Goal: Connect with others: Connect with others

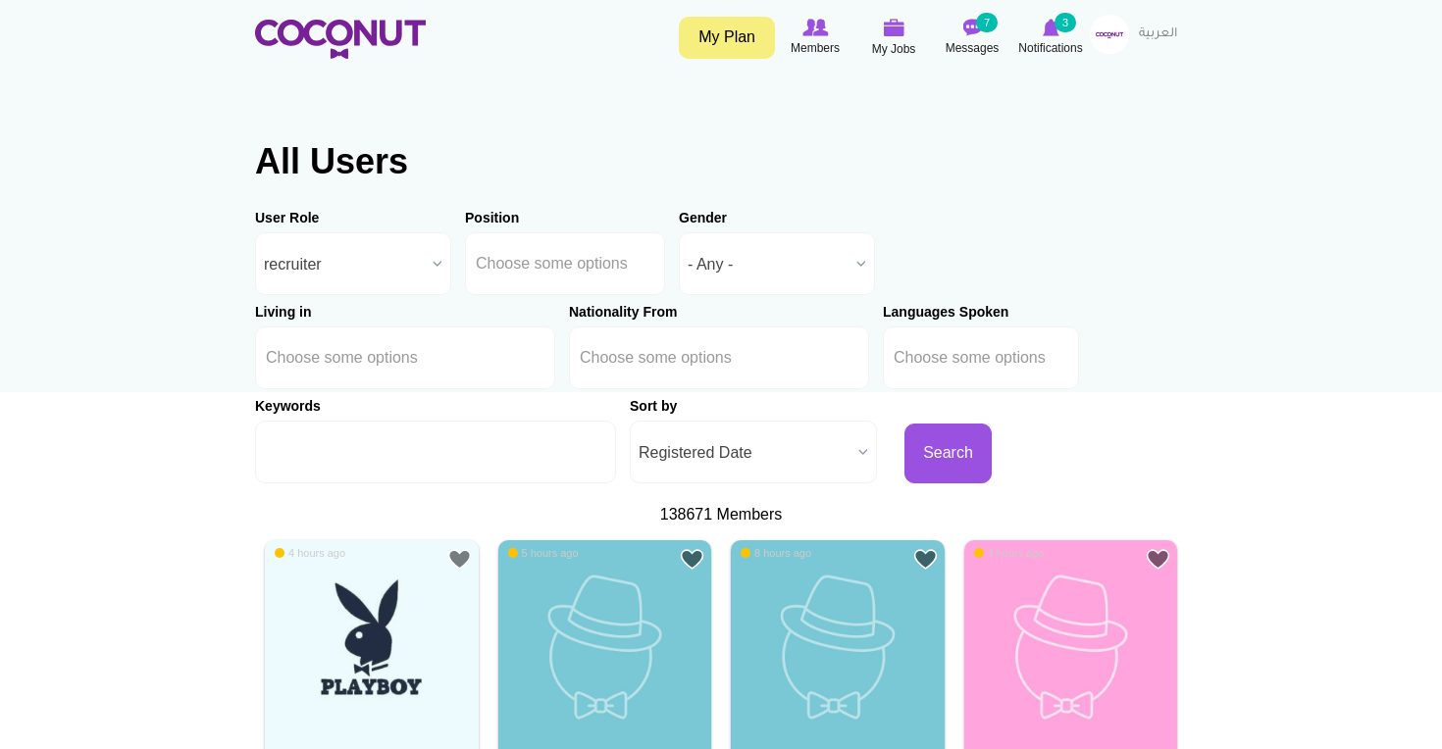
click at [850, 446] on b at bounding box center [863, 452] width 26 height 61
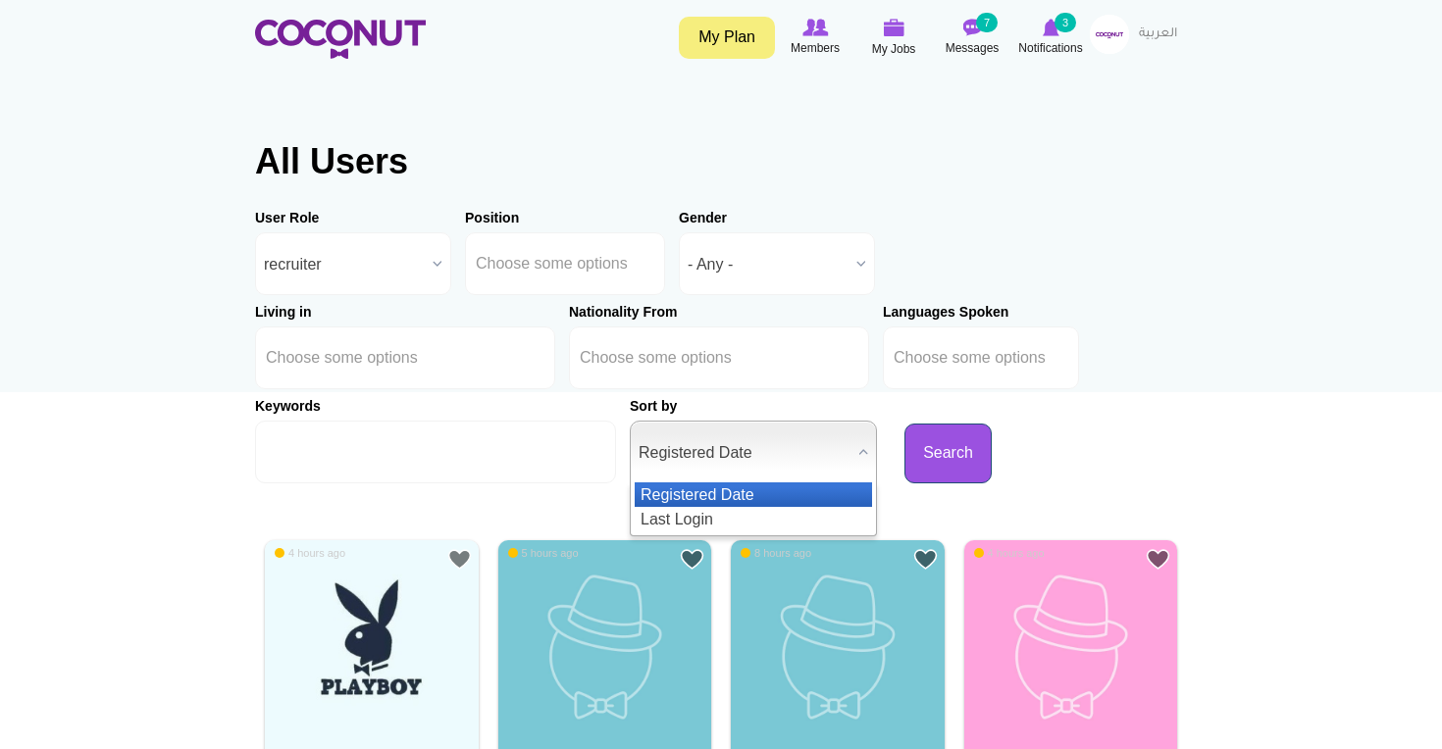
click at [909, 462] on button "Search" at bounding box center [947, 454] width 87 height 60
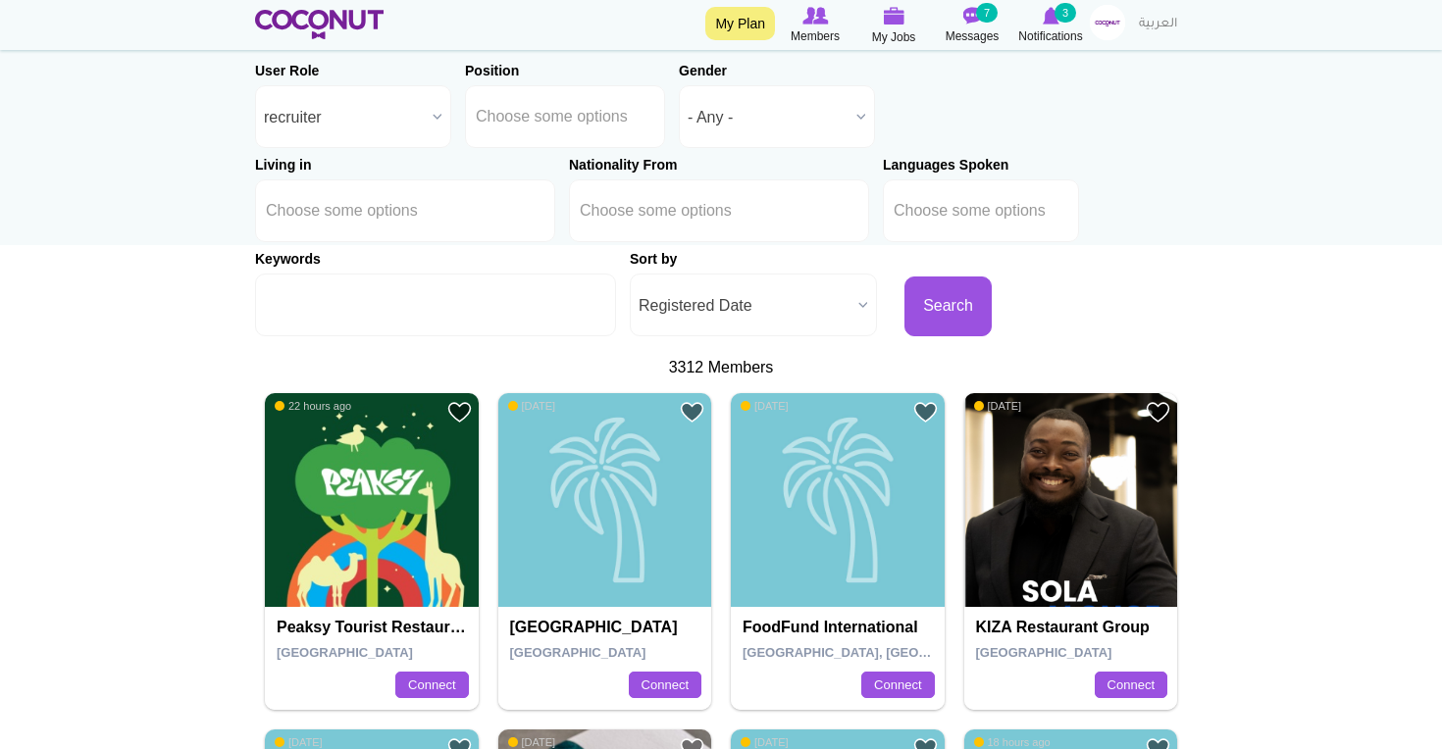
scroll to position [148, 0]
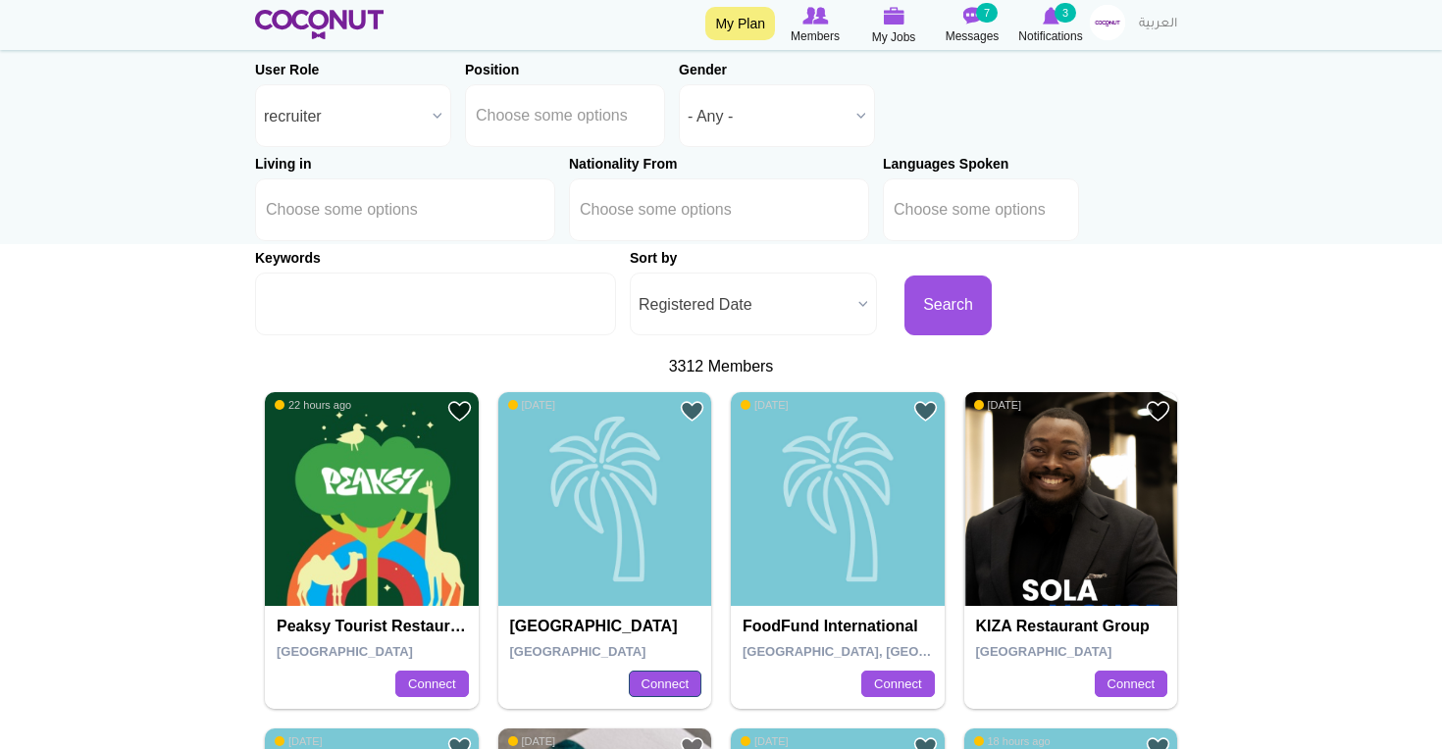
click at [659, 684] on link "Connect" at bounding box center [665, 684] width 73 height 27
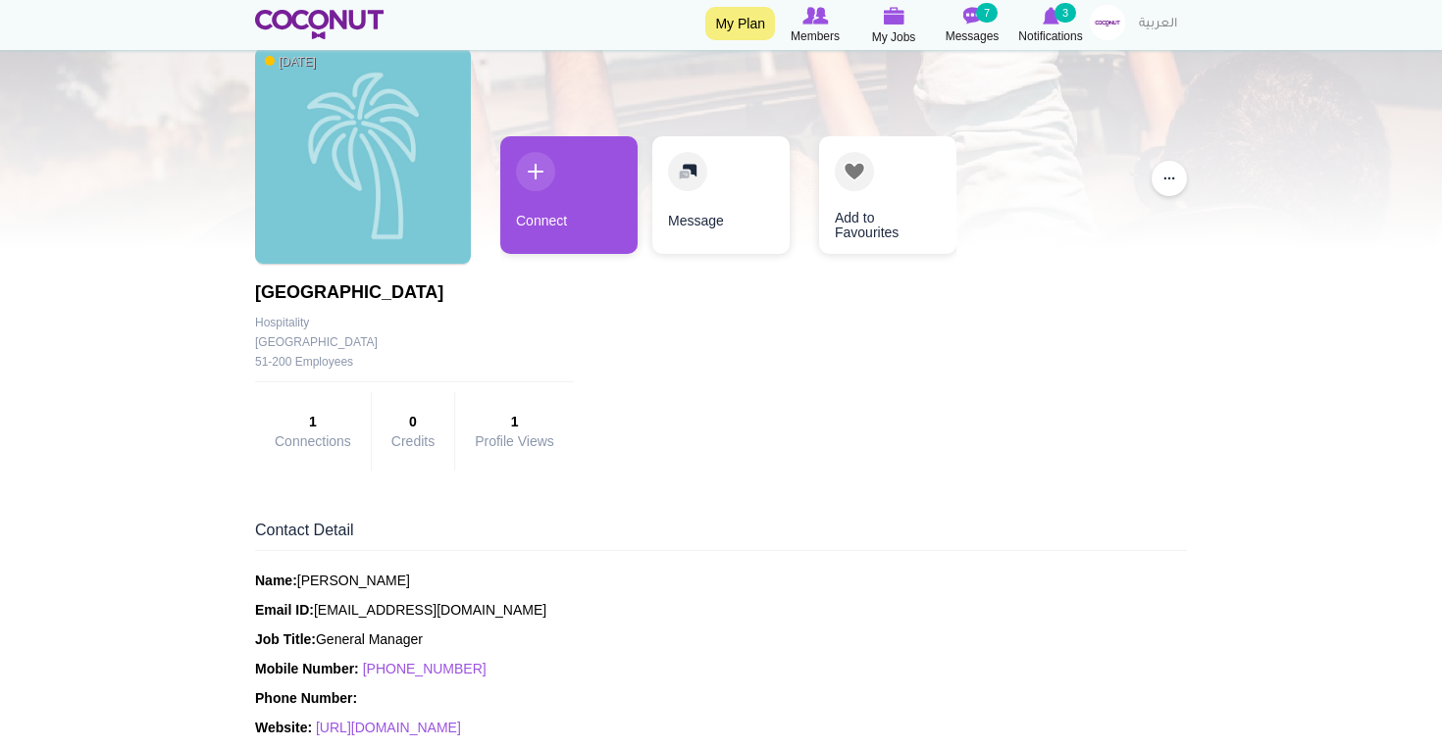
scroll to position [94, 0]
drag, startPoint x: 472, startPoint y: 670, endPoint x: 368, endPoint y: 670, distance: 104.0
click at [368, 671] on p "Mobile Number: +971563701962" at bounding box center [721, 668] width 932 height 20
copy link "+971563701962"
drag, startPoint x: 307, startPoint y: 578, endPoint x: 354, endPoint y: 583, distance: 47.3
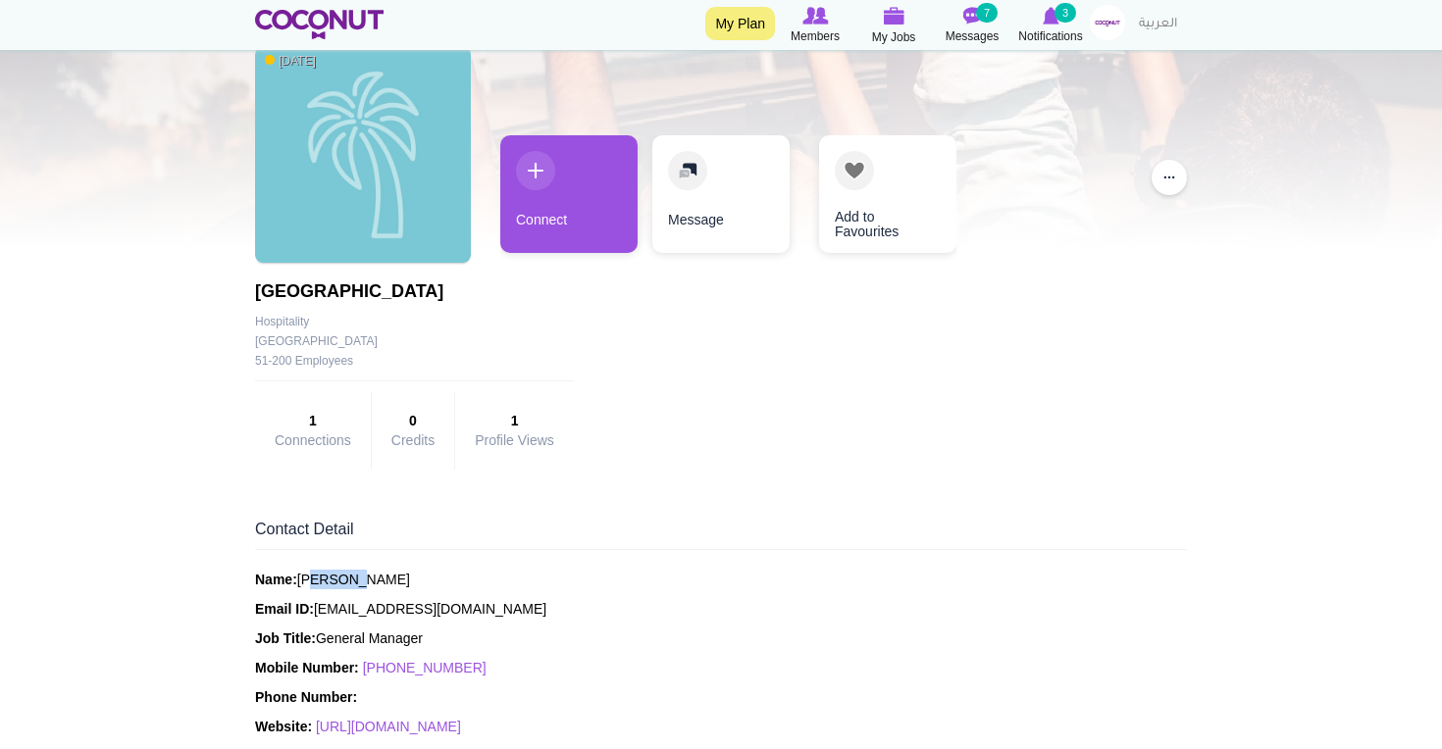
click at [354, 583] on p "Name: Stephen Allsop" at bounding box center [721, 580] width 932 height 20
click at [348, 583] on p "Name: Stephen Allsop" at bounding box center [721, 580] width 932 height 20
copy p "Stephen"
click at [364, 585] on p "Name: Stephen Allsop" at bounding box center [721, 580] width 932 height 20
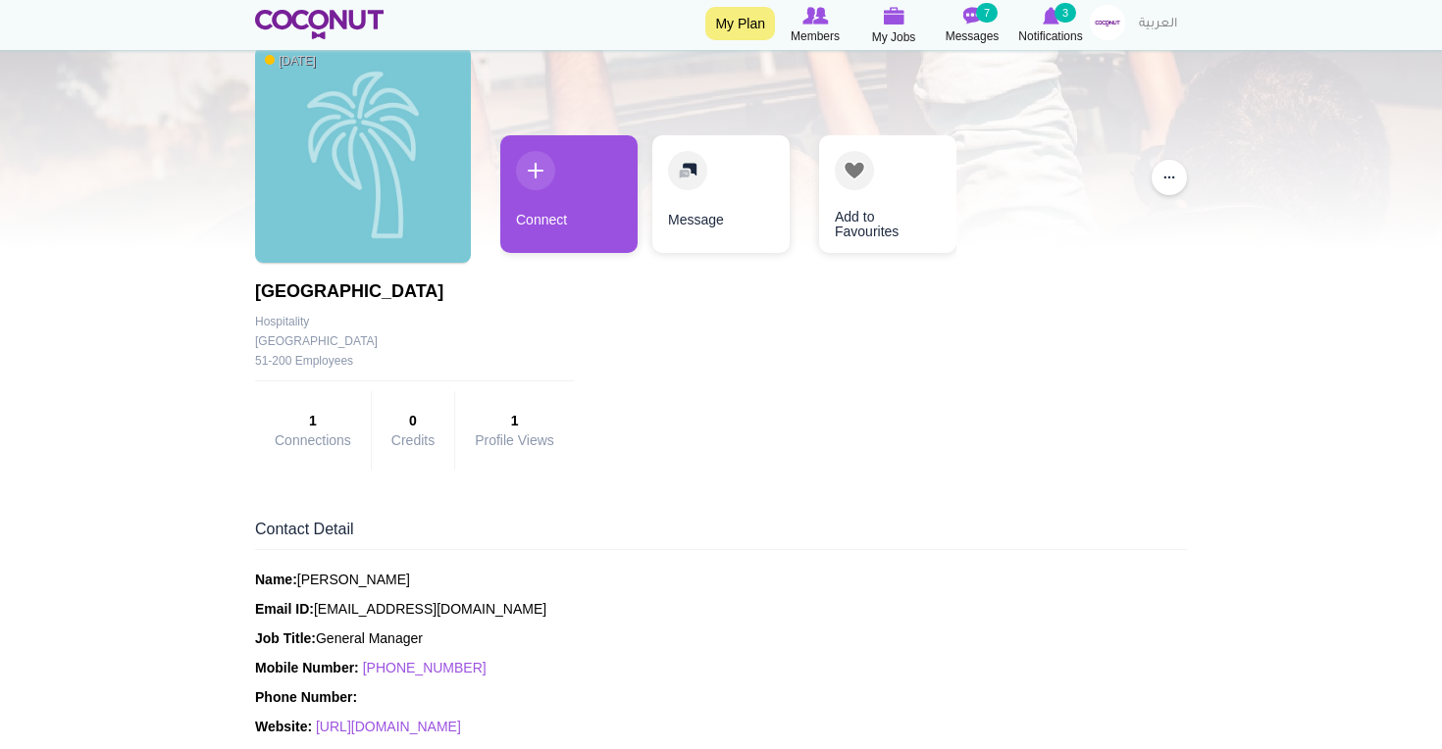
click at [364, 585] on p "Name: Stephen Allsop" at bounding box center [721, 580] width 932 height 20
copy p "Allsop"
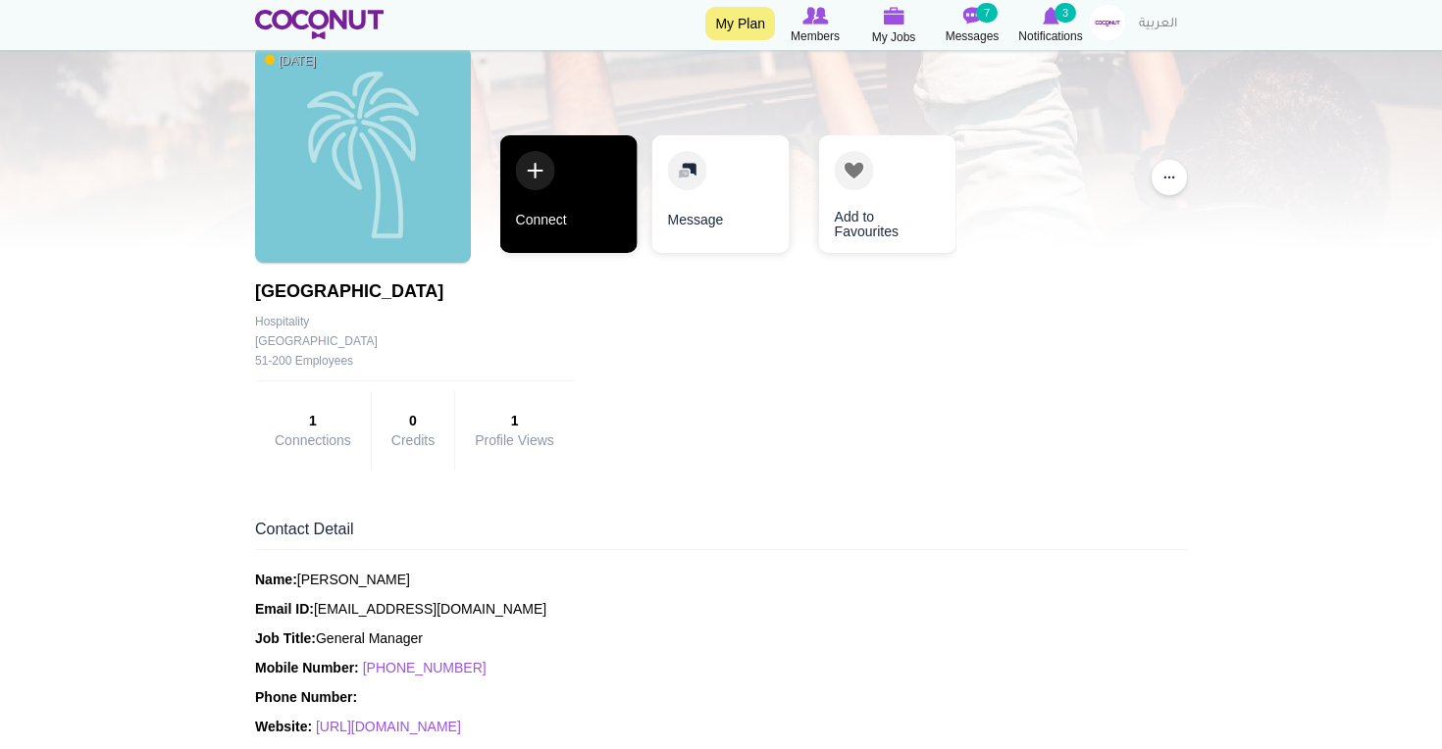
click at [563, 188] on link "Connect" at bounding box center [568, 194] width 137 height 118
click at [564, 229] on link "Connect" at bounding box center [568, 194] width 137 height 118
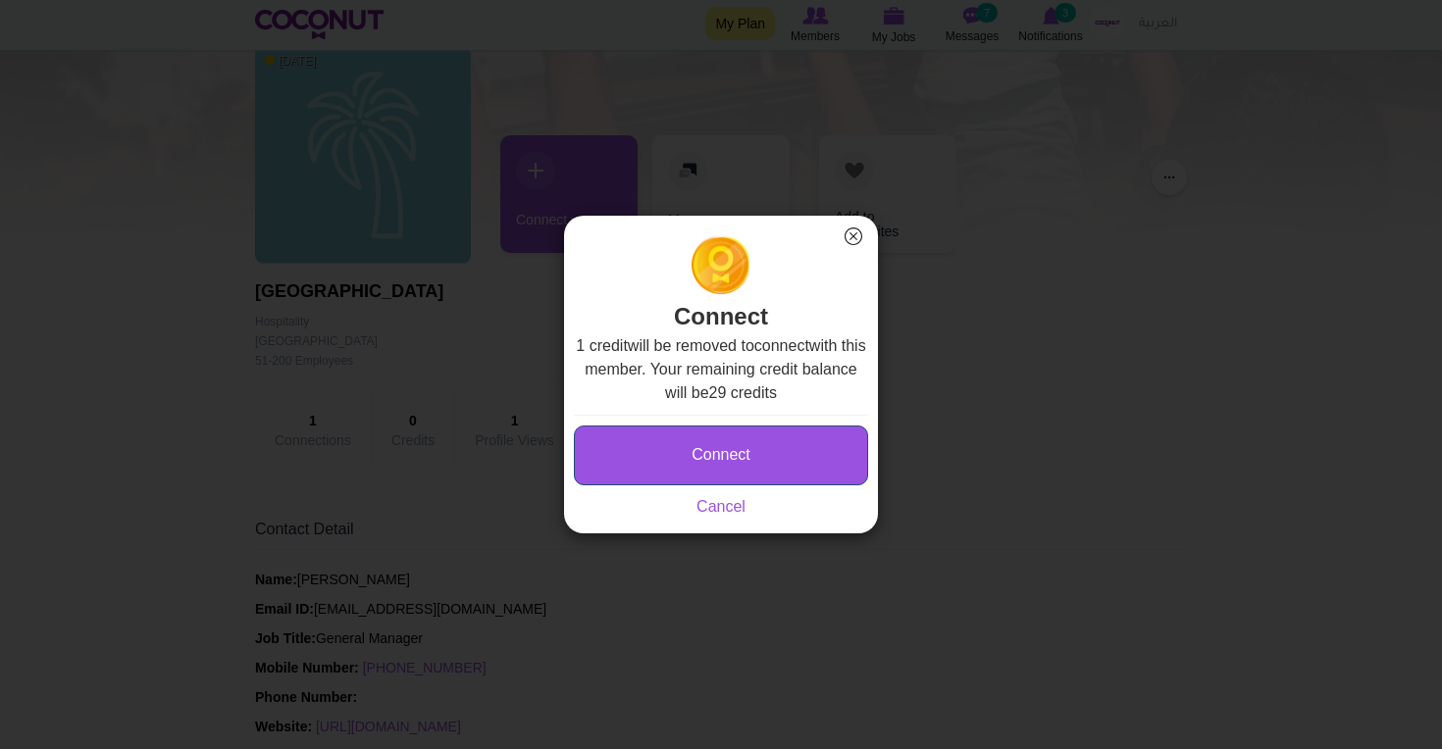
click at [746, 473] on button "Connect" at bounding box center [721, 456] width 294 height 60
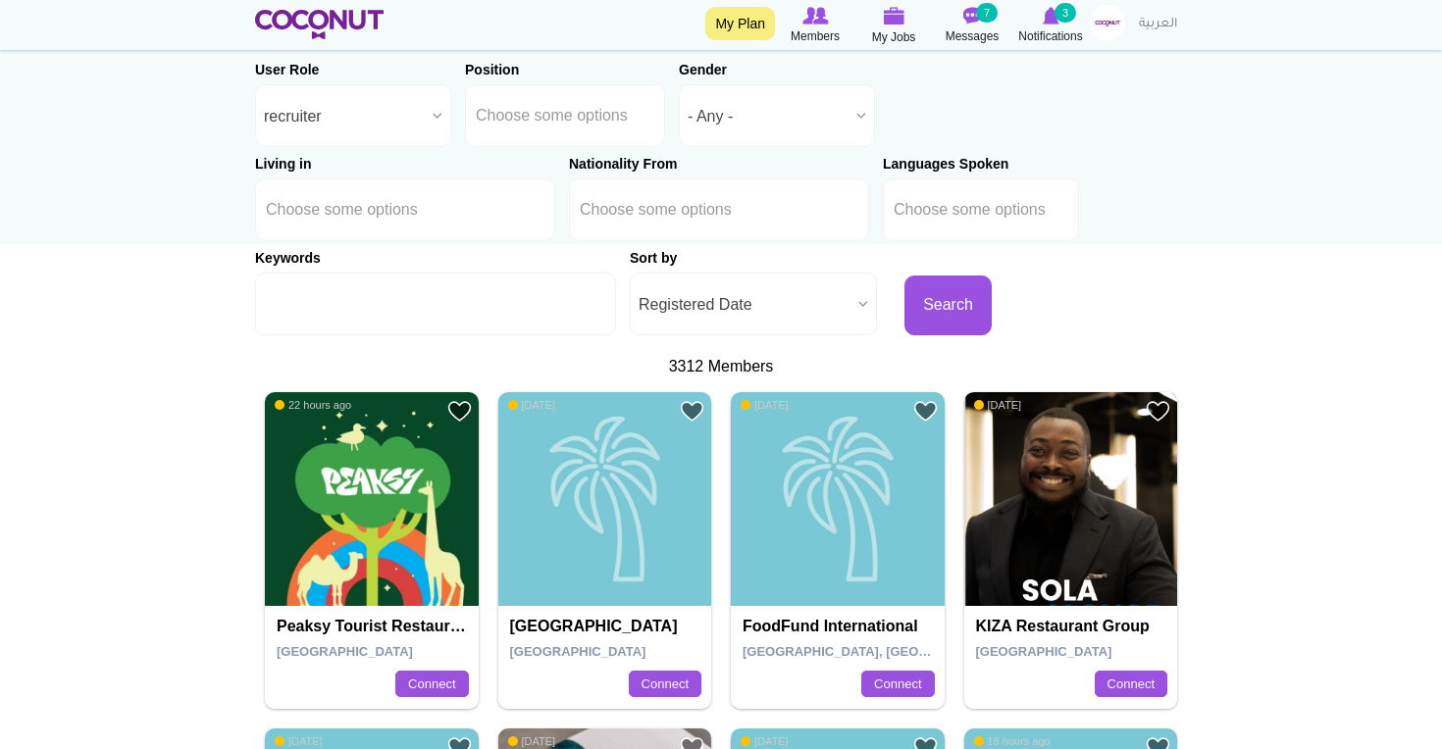
click at [1047, 532] on img at bounding box center [1071, 499] width 214 height 214
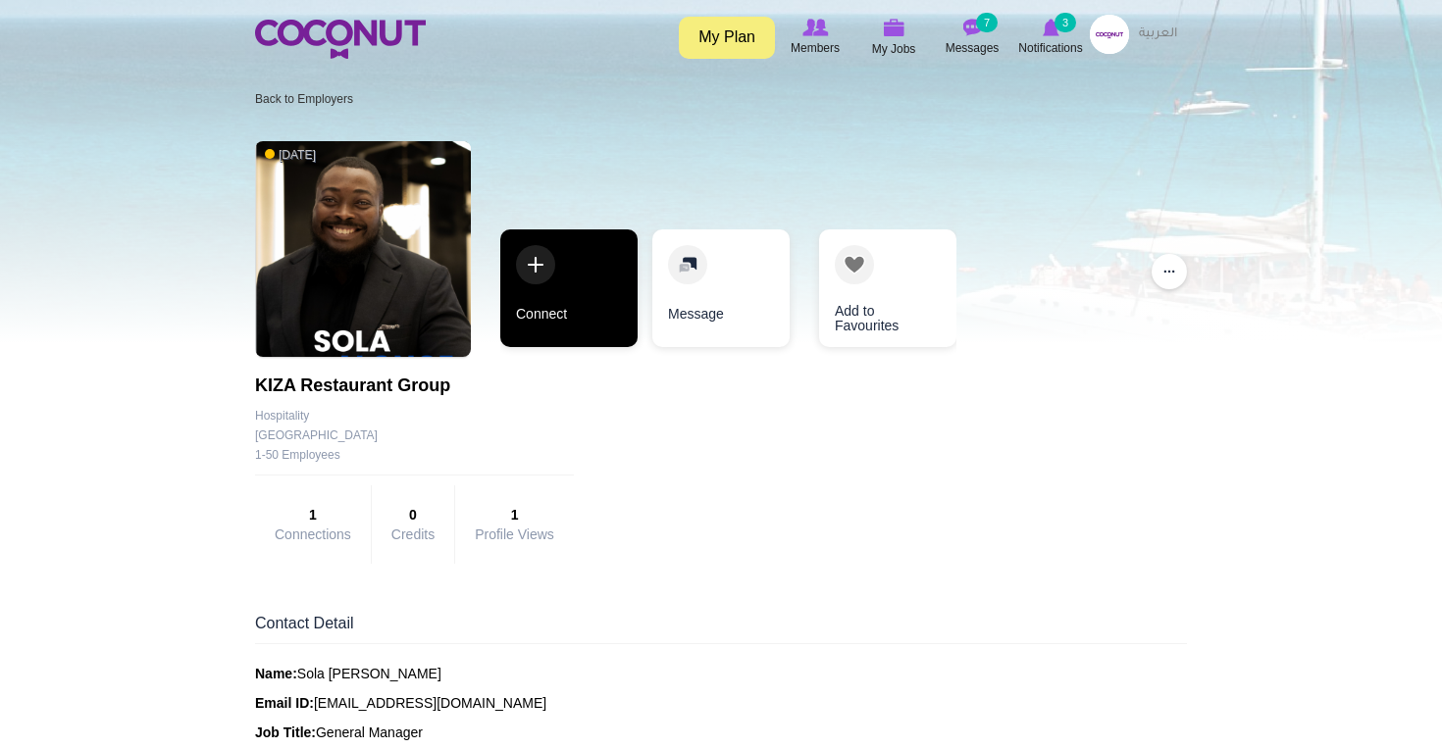
click at [581, 287] on link "Connect" at bounding box center [568, 289] width 137 height 118
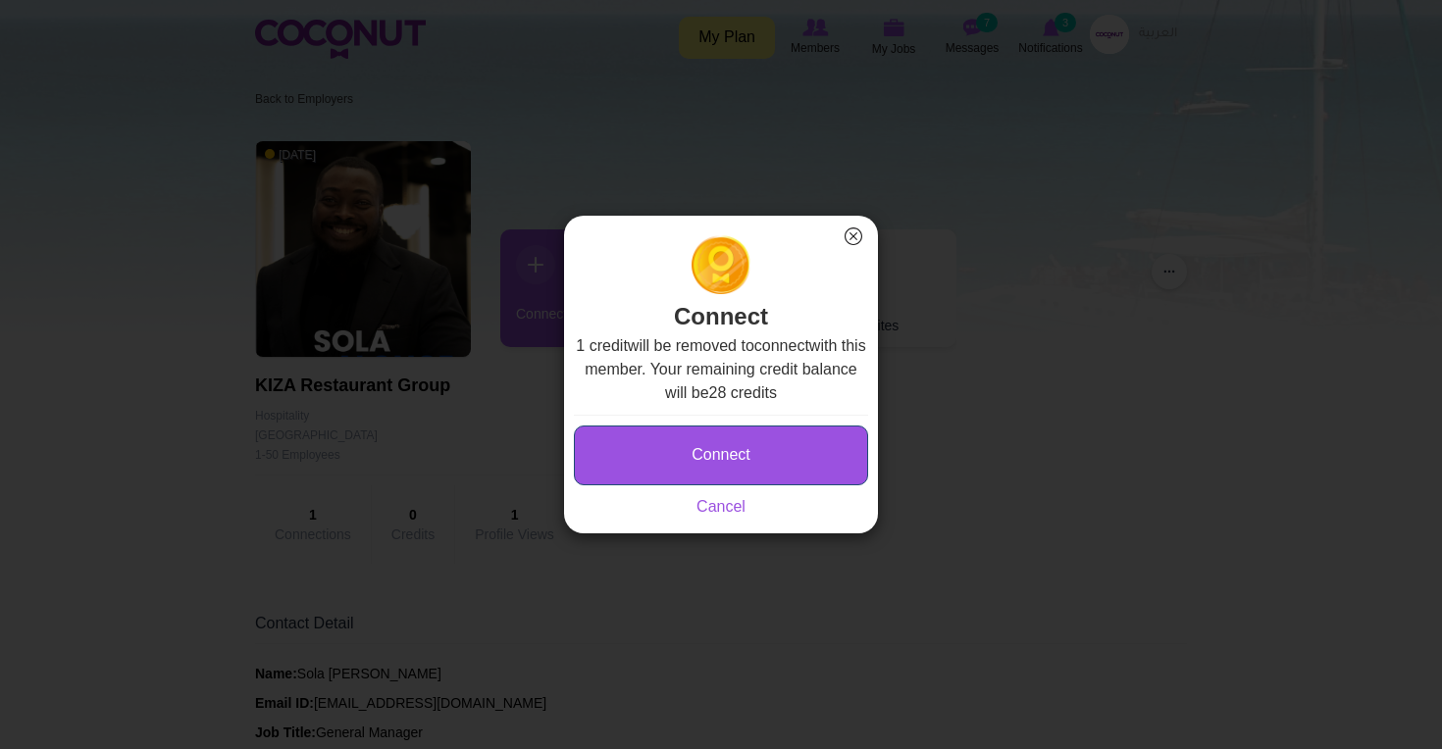
click at [756, 451] on button "Connect" at bounding box center [721, 456] width 294 height 60
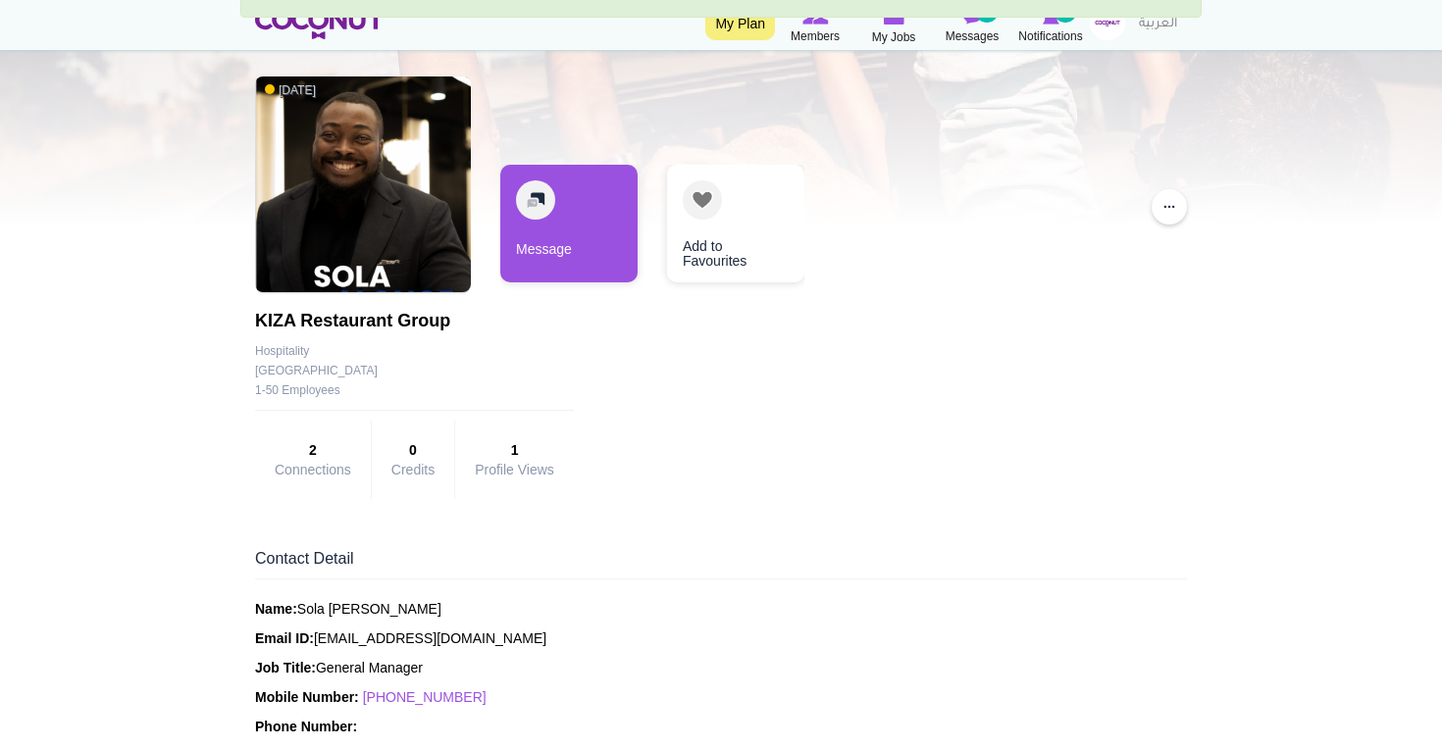
scroll to position [115, 0]
drag, startPoint x: 474, startPoint y: 700, endPoint x: 365, endPoint y: 695, distance: 109.0
click at [365, 696] on p "Mobile Number: +971569303417" at bounding box center [721, 699] width 932 height 20
copy link "[PHONE_NUMBER]"
click at [316, 611] on p "Name: Sola Alonge" at bounding box center [721, 610] width 932 height 20
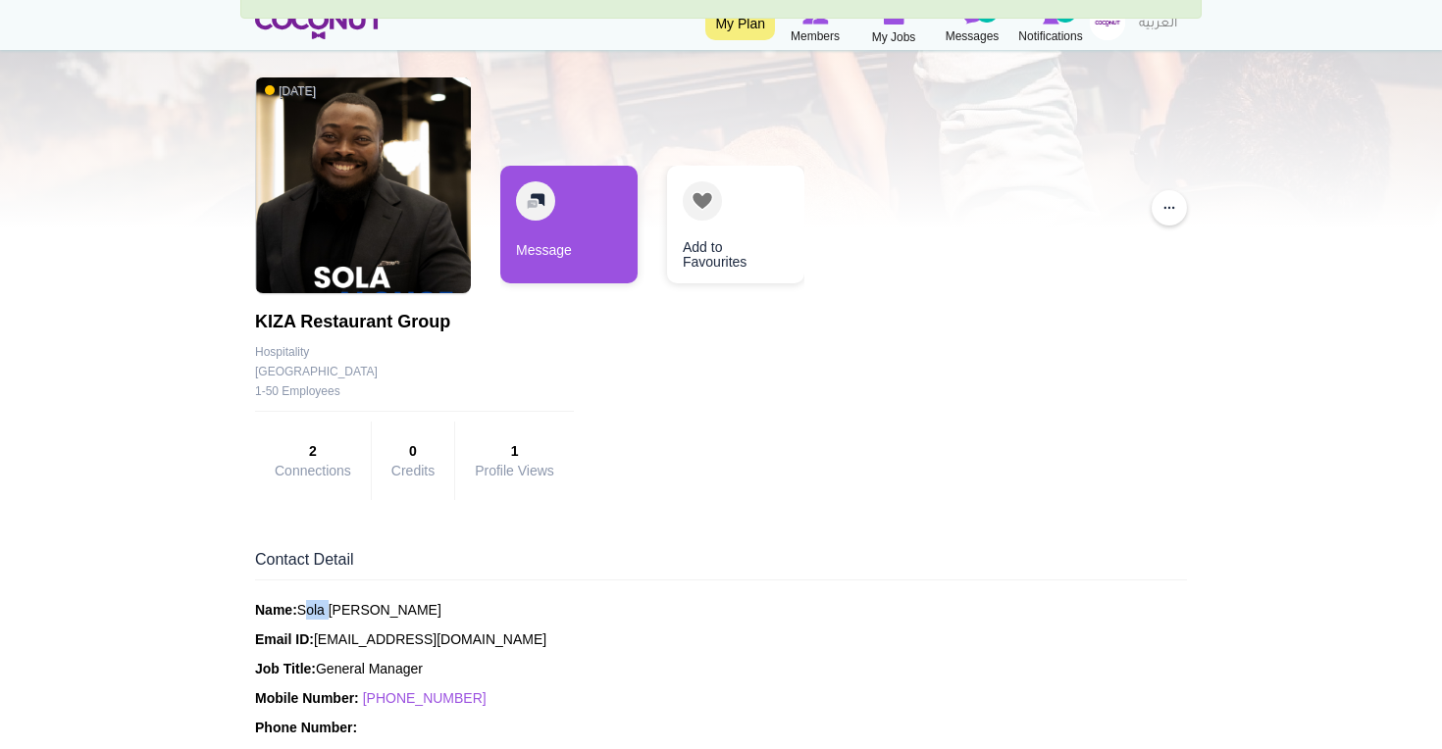
click at [316, 611] on p "Name: Sola Alonge" at bounding box center [721, 610] width 932 height 20
copy p "Sola"
click at [364, 602] on p "Name: Sola Alonge" at bounding box center [721, 610] width 932 height 20
copy p "Alonge"
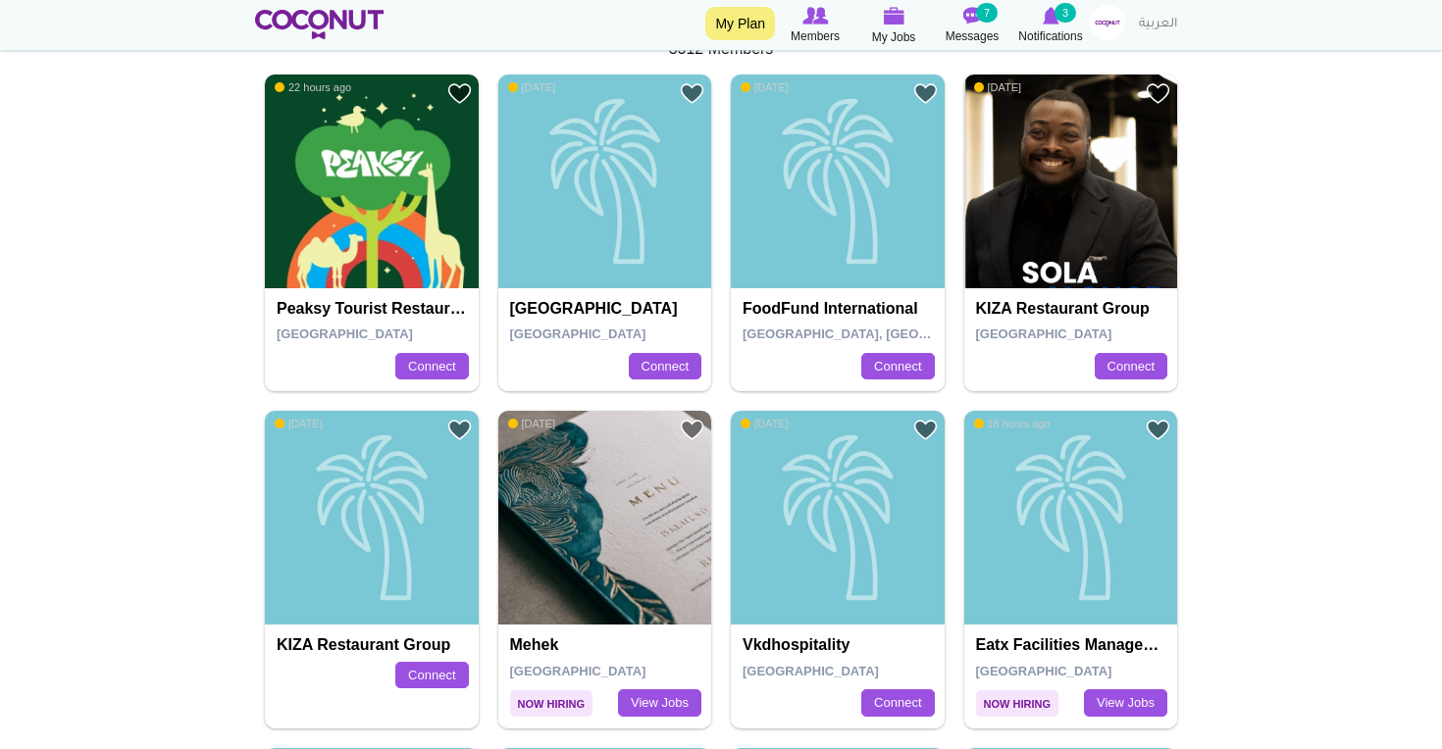
scroll to position [465, 0]
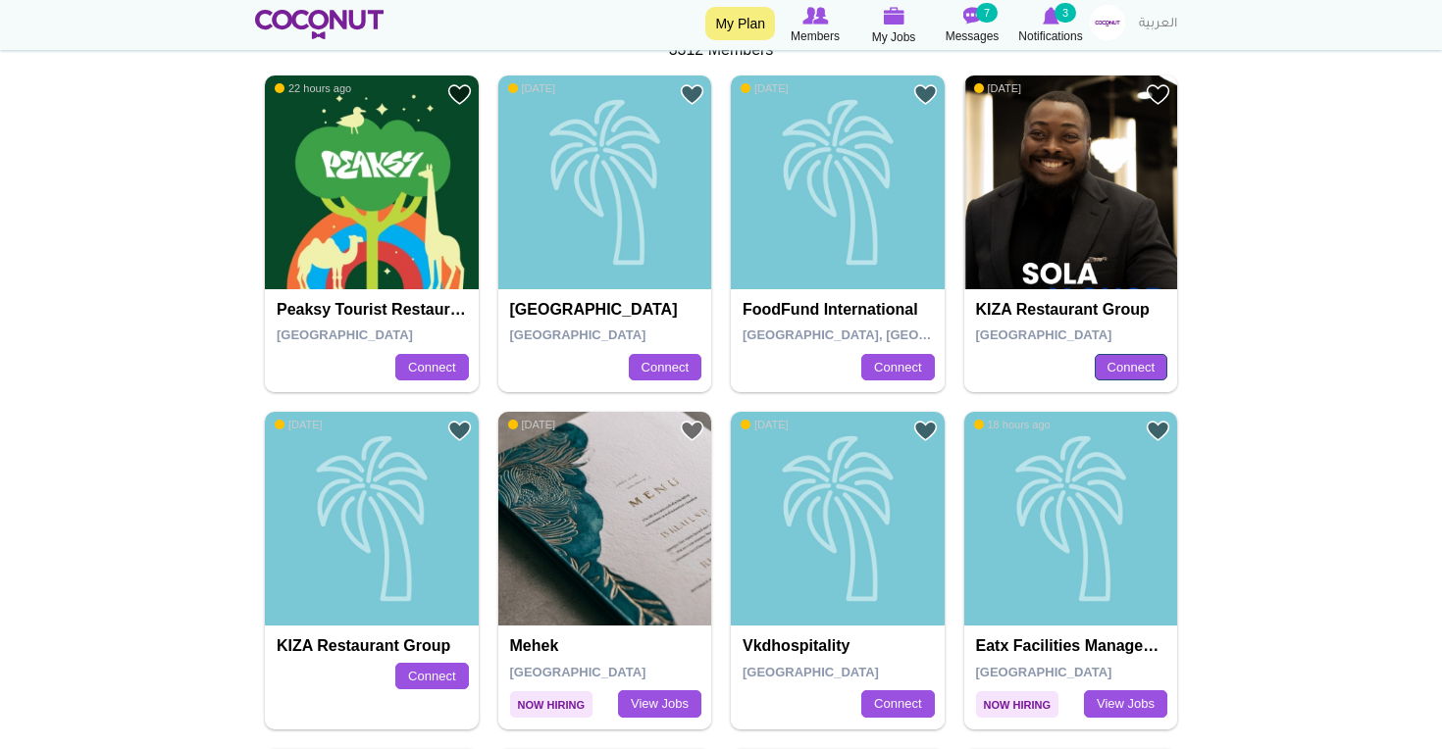
click at [1127, 367] on link "Connect" at bounding box center [1131, 367] width 73 height 27
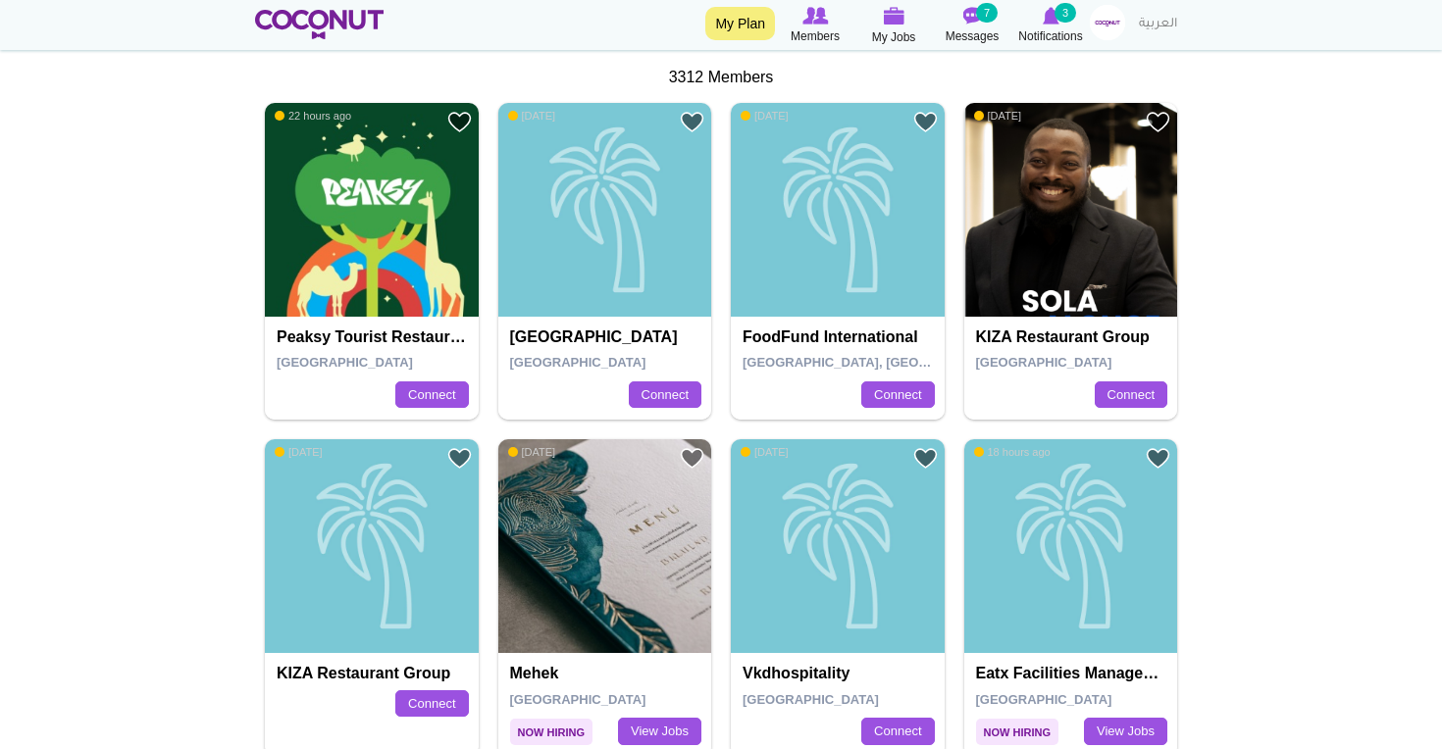
scroll to position [436, 0]
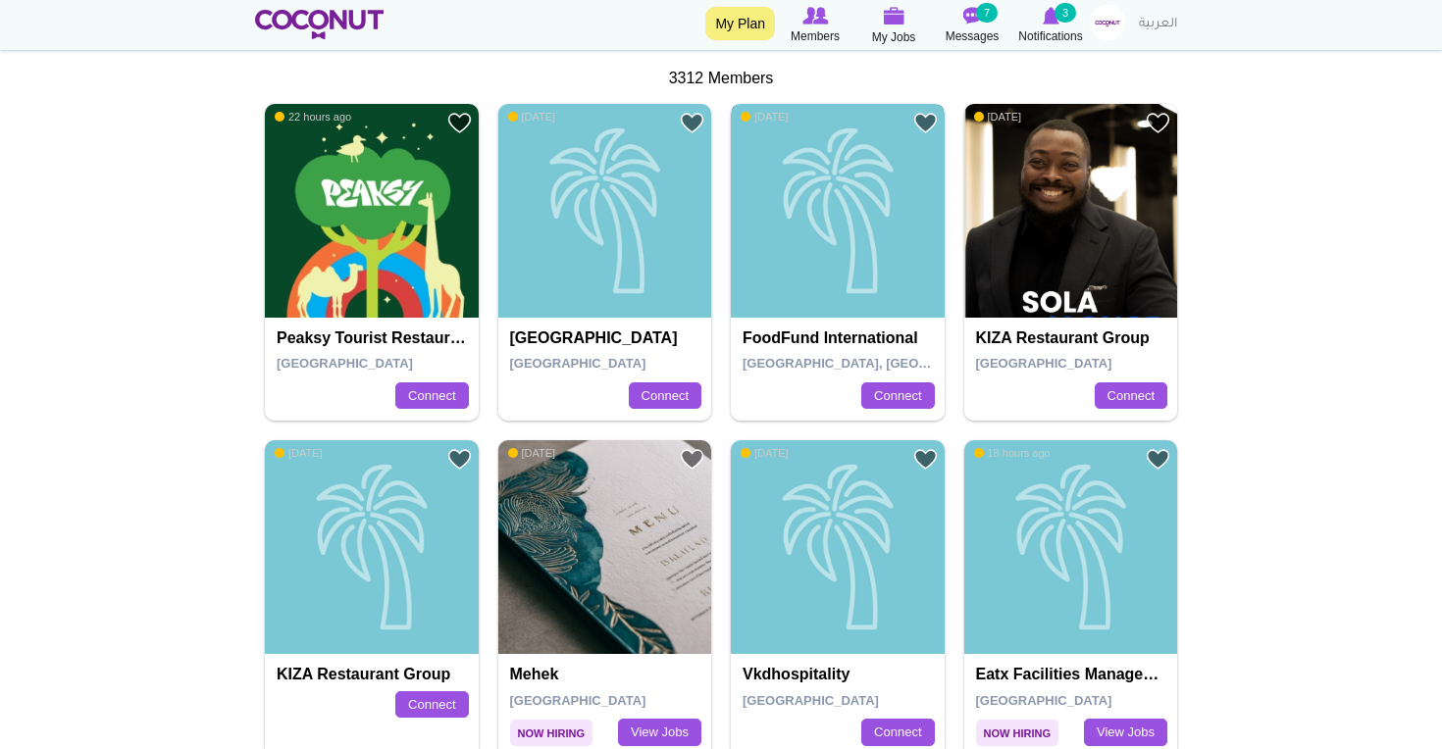
click at [813, 256] on div "FoodFund International" at bounding box center [838, 211] width 214 height 214
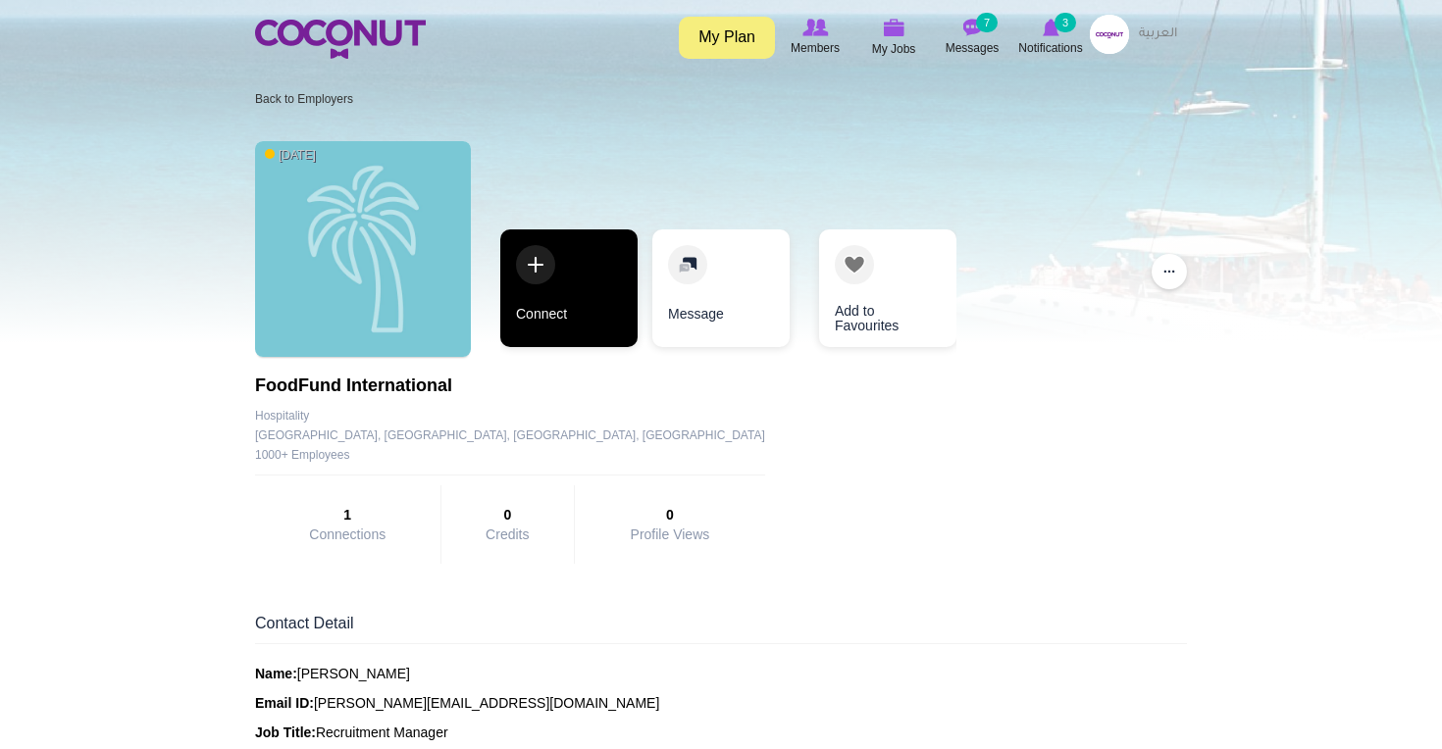
click at [575, 270] on link "Connect" at bounding box center [568, 289] width 137 height 118
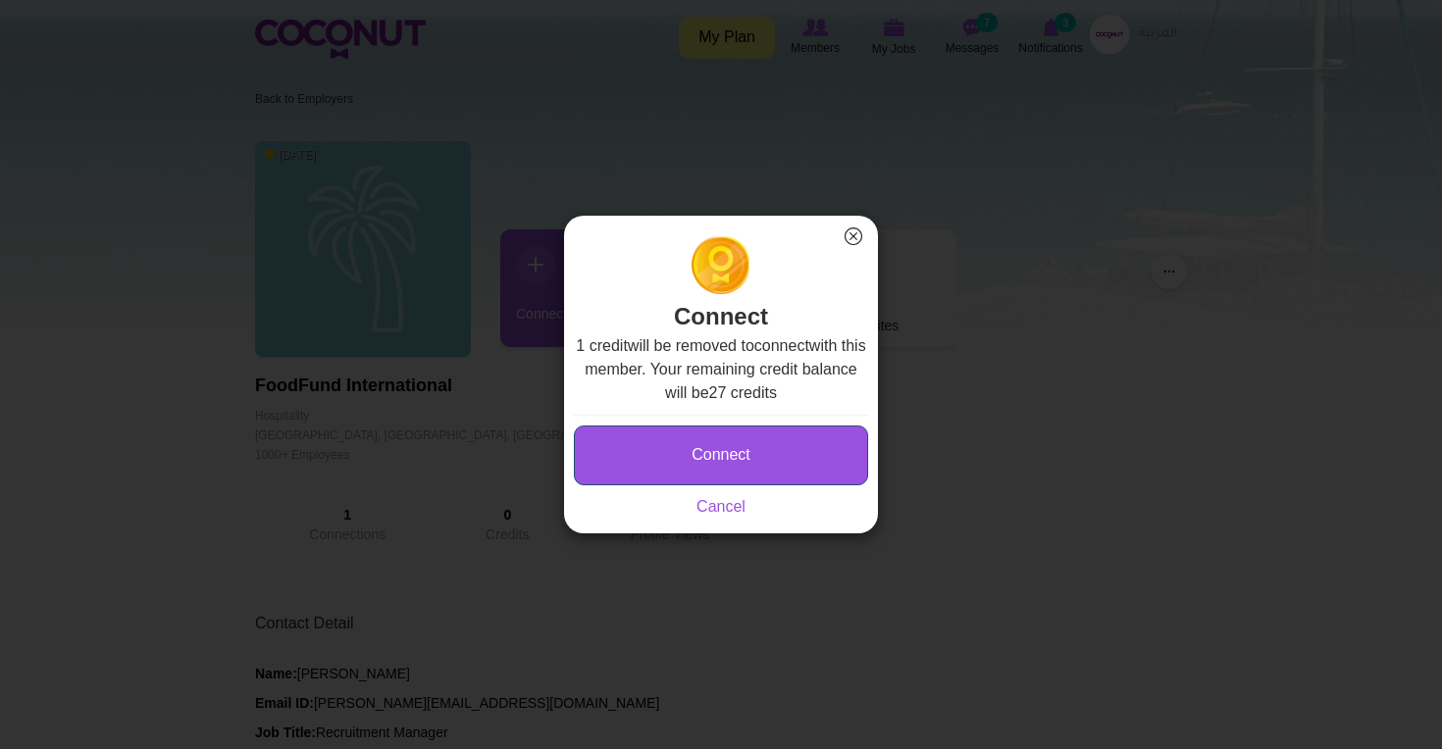
click at [726, 474] on button "Connect" at bounding box center [721, 456] width 294 height 60
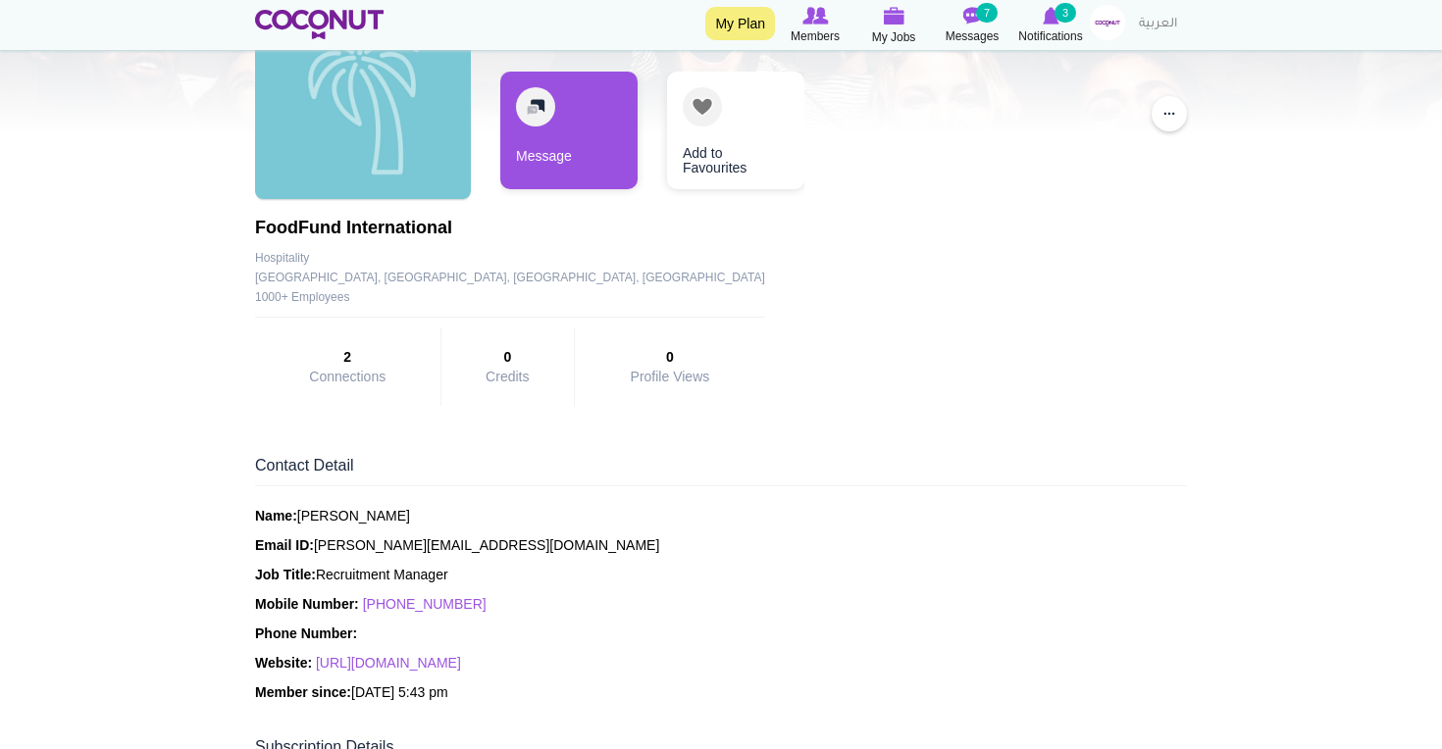
scroll to position [232, 0]
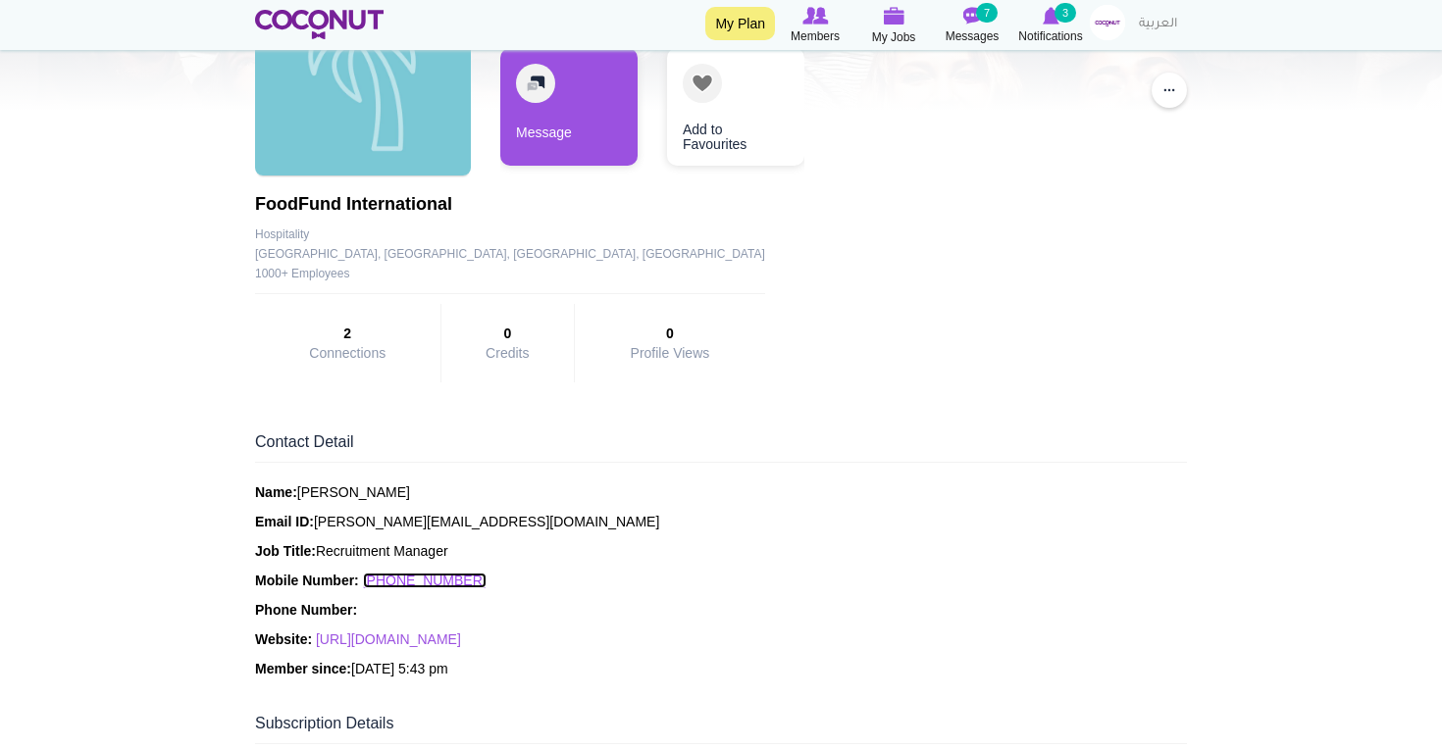
click at [442, 574] on link "+971527647537" at bounding box center [425, 581] width 124 height 16
drag, startPoint x: 479, startPoint y: 576, endPoint x: 393, endPoint y: 587, distance: 86.1
click at [394, 588] on p "Mobile Number: +971527647537" at bounding box center [721, 581] width 932 height 20
copy link "527647537"
click at [326, 491] on p "Name: Bonita Mandujano" at bounding box center [721, 493] width 932 height 20
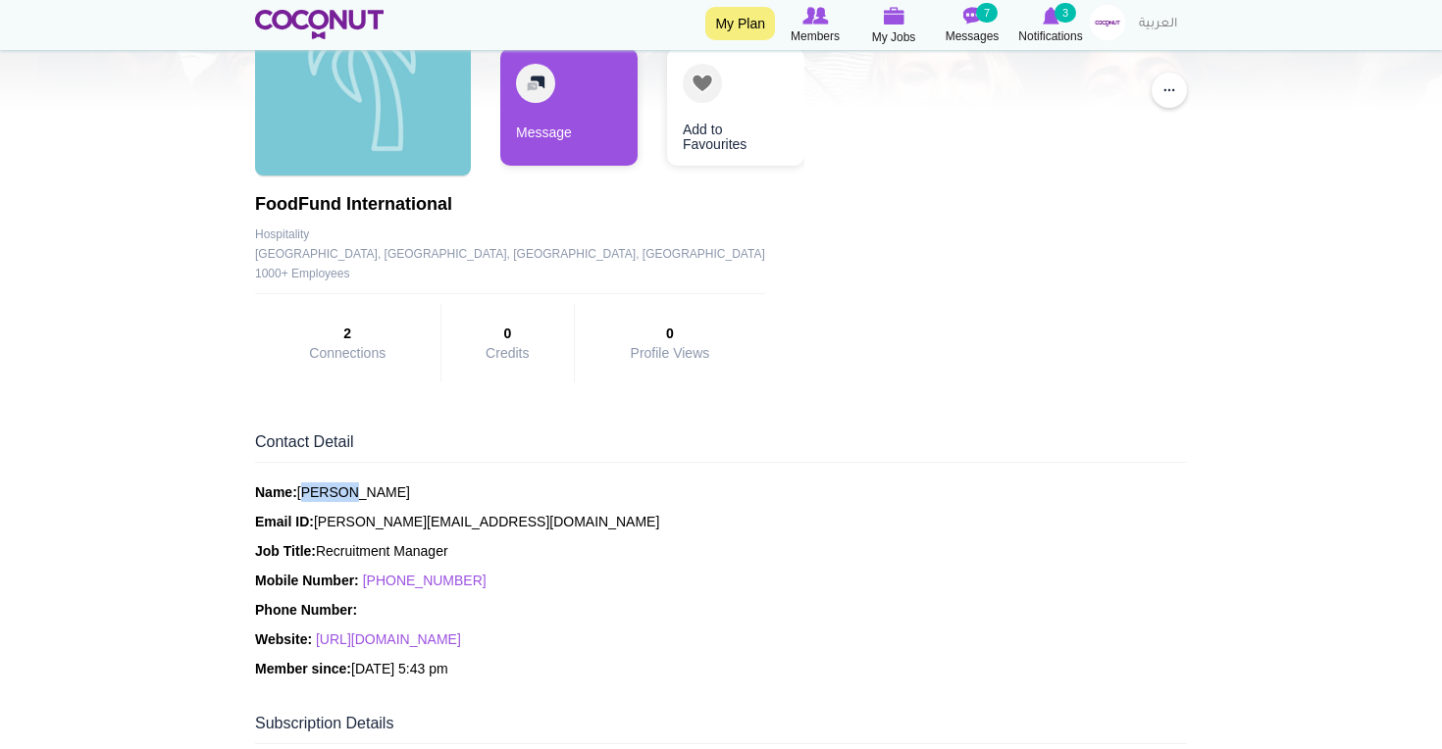
click at [326, 491] on p "Name: Bonita Mandujano" at bounding box center [721, 493] width 932 height 20
copy p "Bonita"
click at [371, 496] on p "Name: Bonita Mandujano" at bounding box center [721, 493] width 932 height 20
copy p "Mandujano"
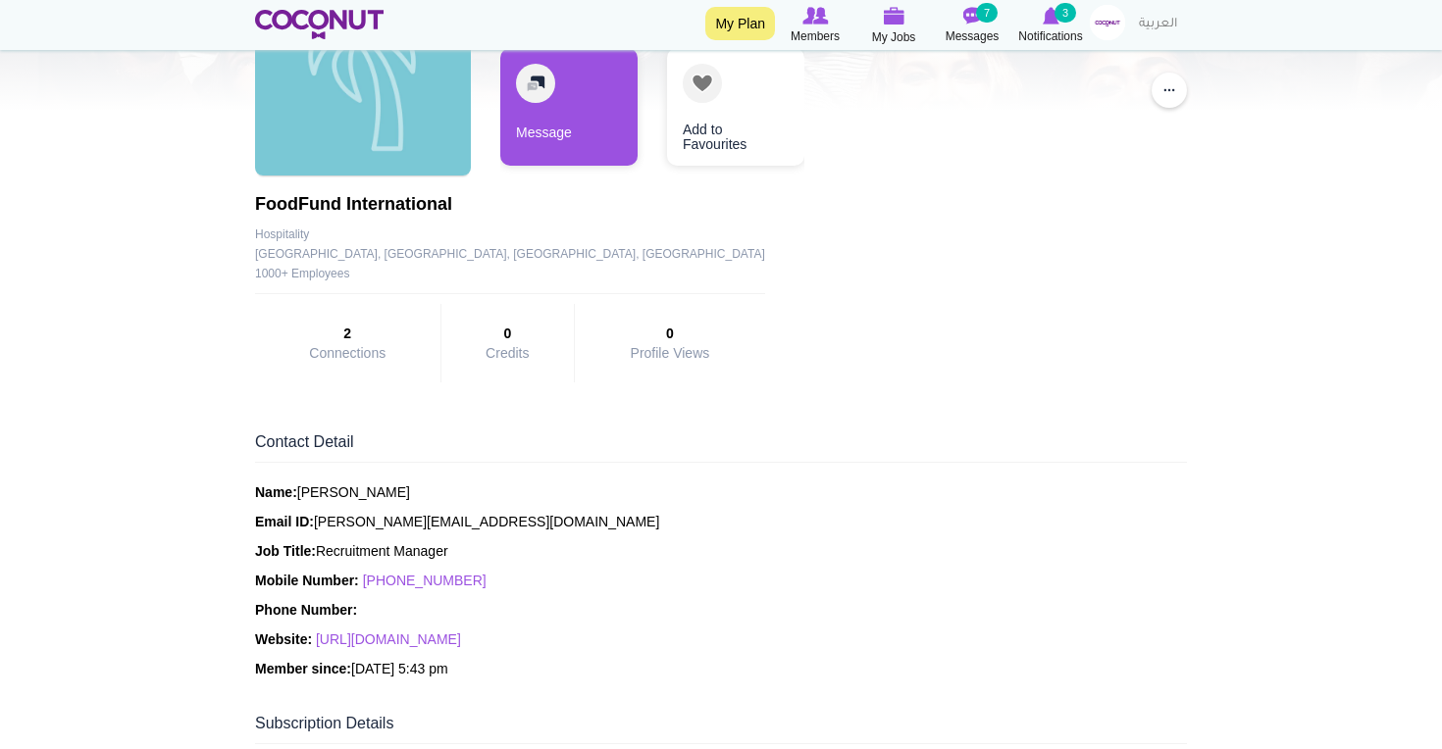
click at [472, 581] on p "Mobile Number: +971527647537" at bounding box center [721, 581] width 932 height 20
drag, startPoint x: 476, startPoint y: 580, endPoint x: 370, endPoint y: 579, distance: 105.9
click at [368, 579] on p "Mobile Number: +971527647537" at bounding box center [721, 581] width 932 height 20
copy link "+971527647537"
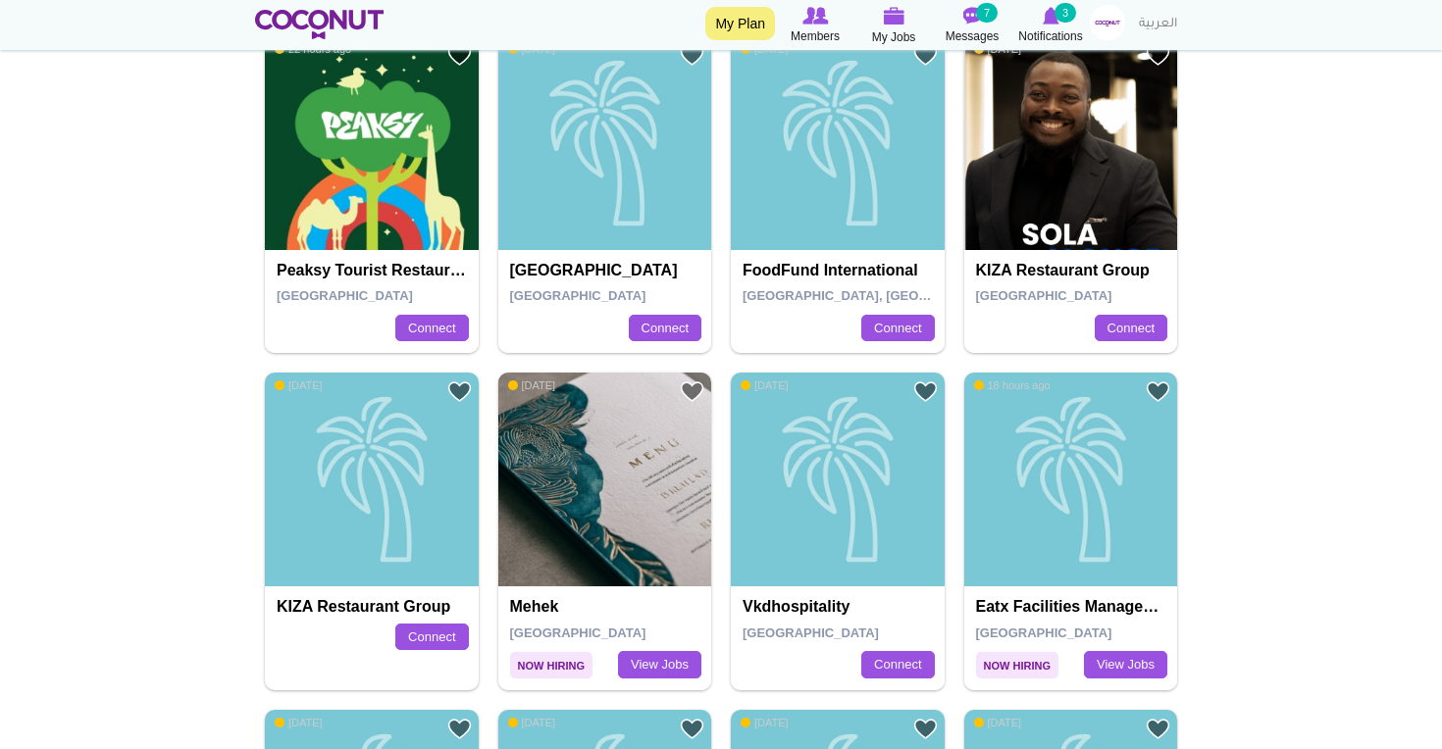
scroll to position [502, 0]
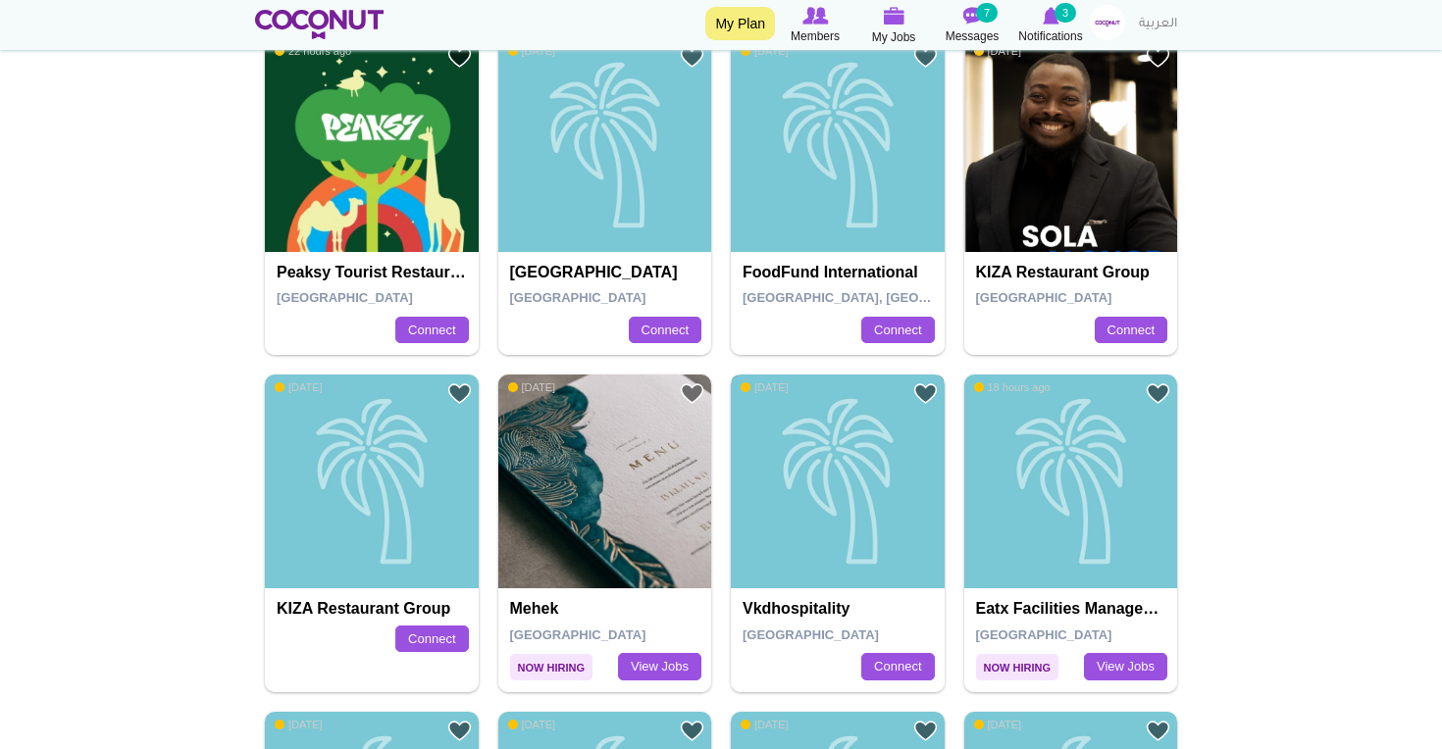
click at [903, 551] on div "vkdhospitality" at bounding box center [838, 482] width 214 height 214
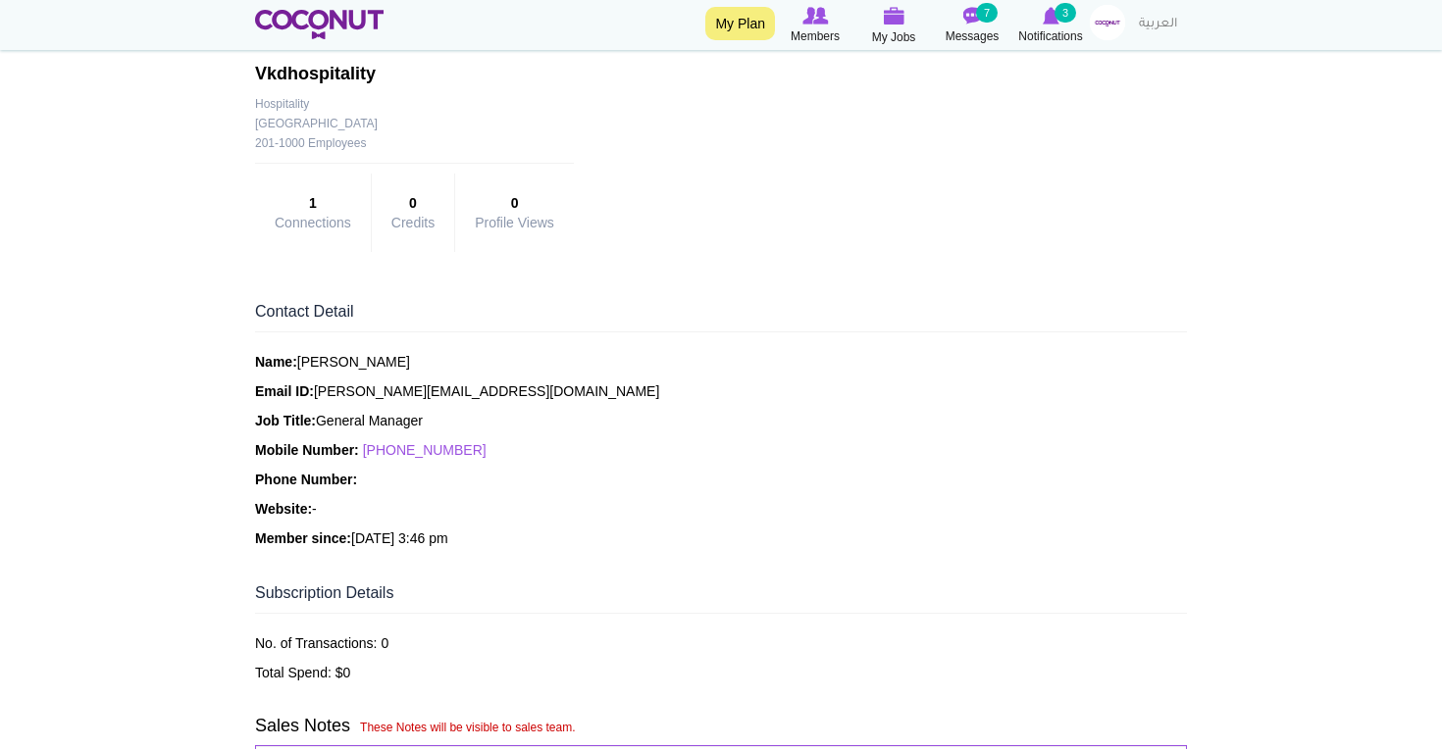
scroll to position [311, 0]
drag, startPoint x: 477, startPoint y: 452, endPoint x: 394, endPoint y: 453, distance: 82.4
click at [394, 453] on p "Mobile Number: [PHONE_NUMBER]" at bounding box center [721, 451] width 932 height 20
copy link "585401816"
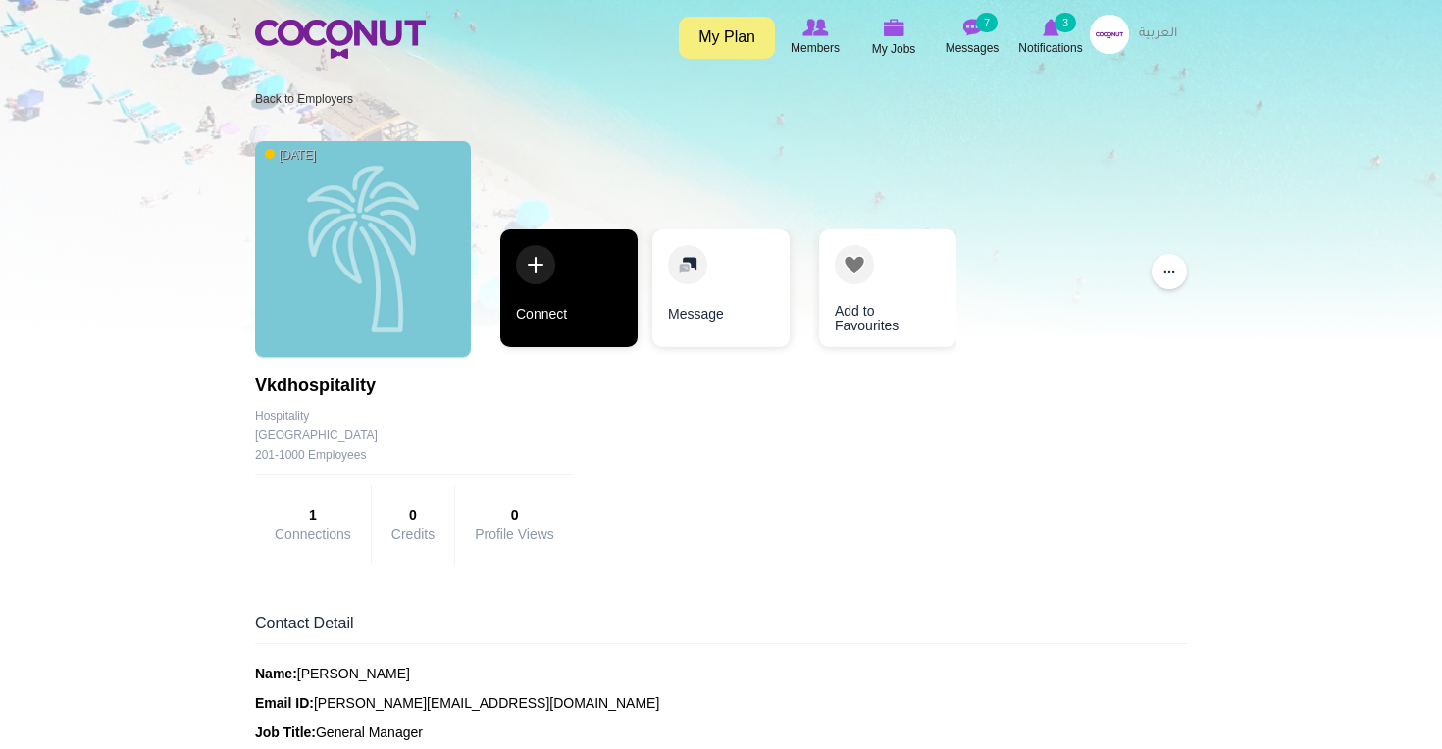
click at [564, 324] on link "Connect" at bounding box center [568, 289] width 137 height 118
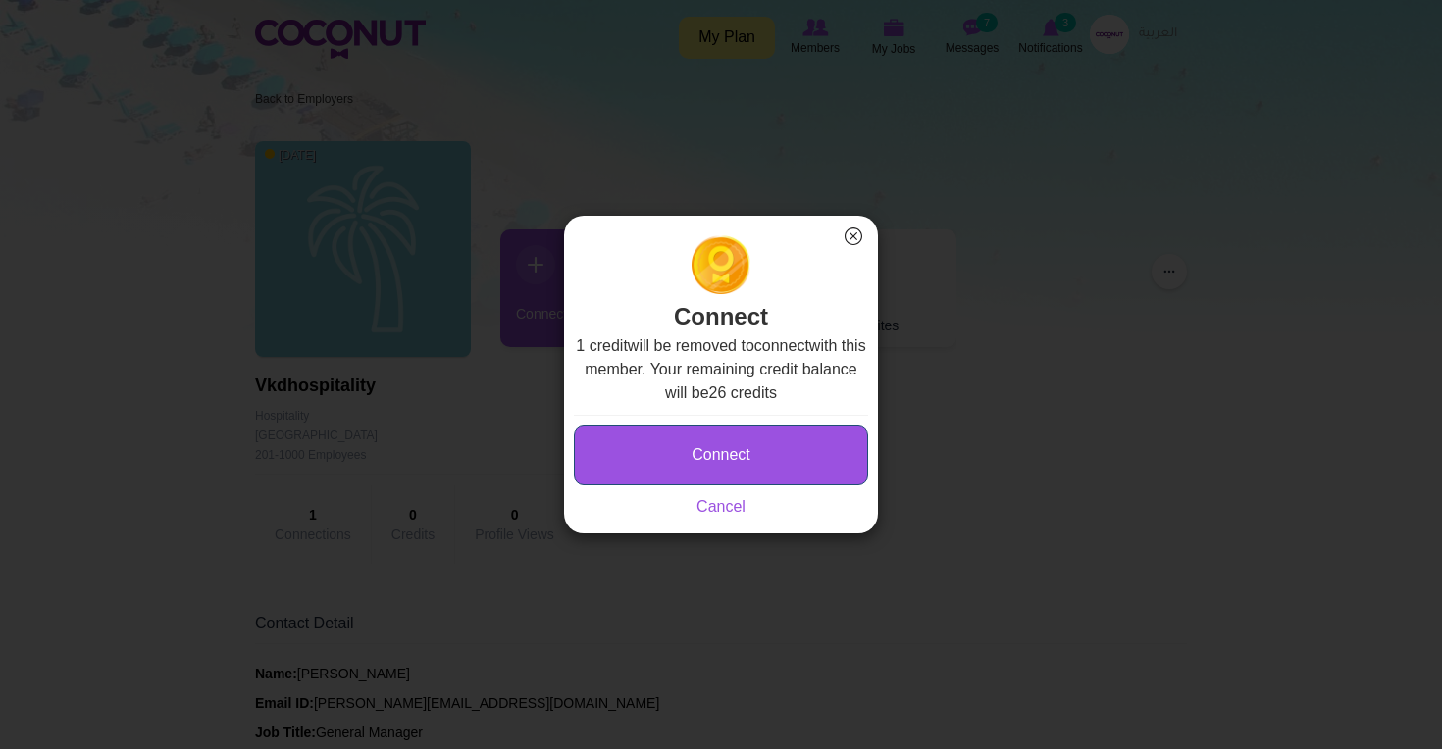
click at [717, 449] on button "Connect" at bounding box center [721, 456] width 294 height 60
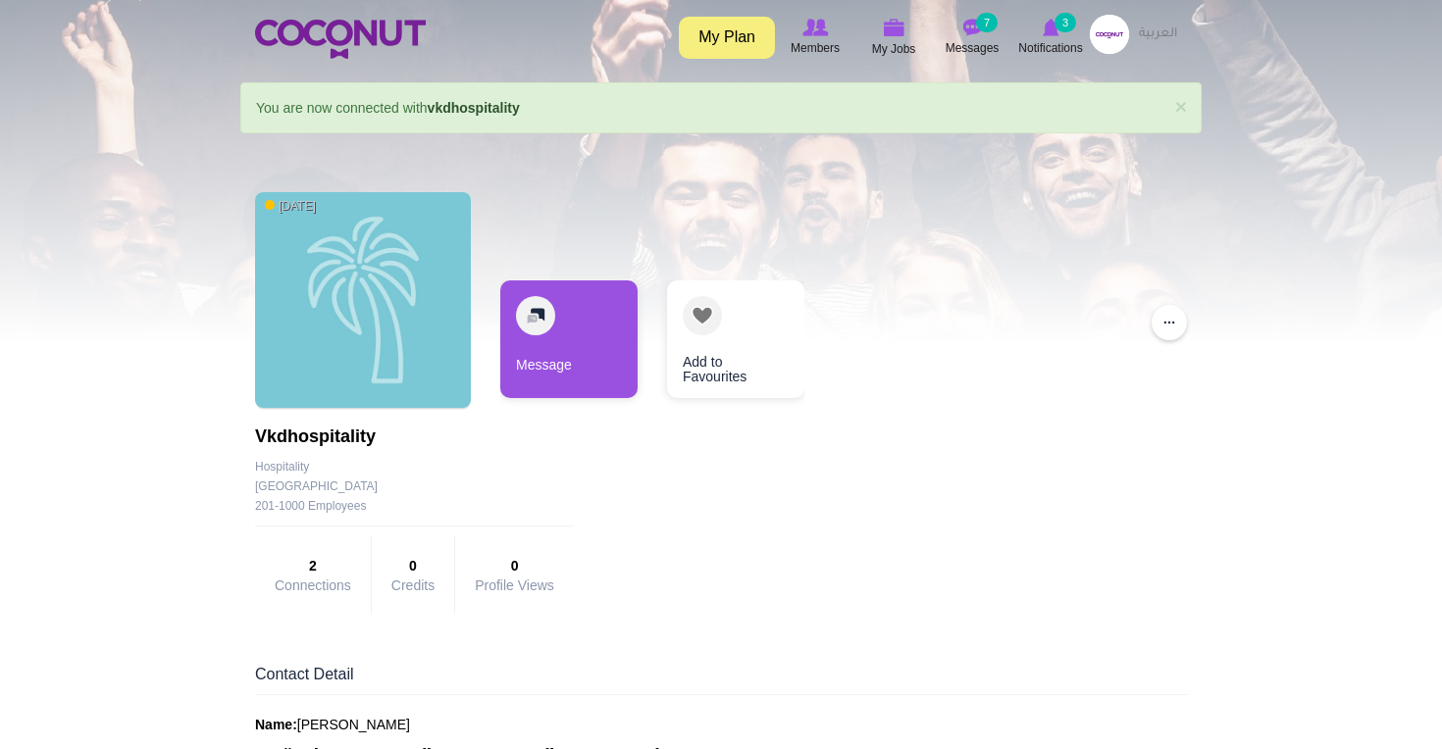
drag, startPoint x: 396, startPoint y: 445, endPoint x: 221, endPoint y: 434, distance: 175.9
copy h1 "vkdhospitality"
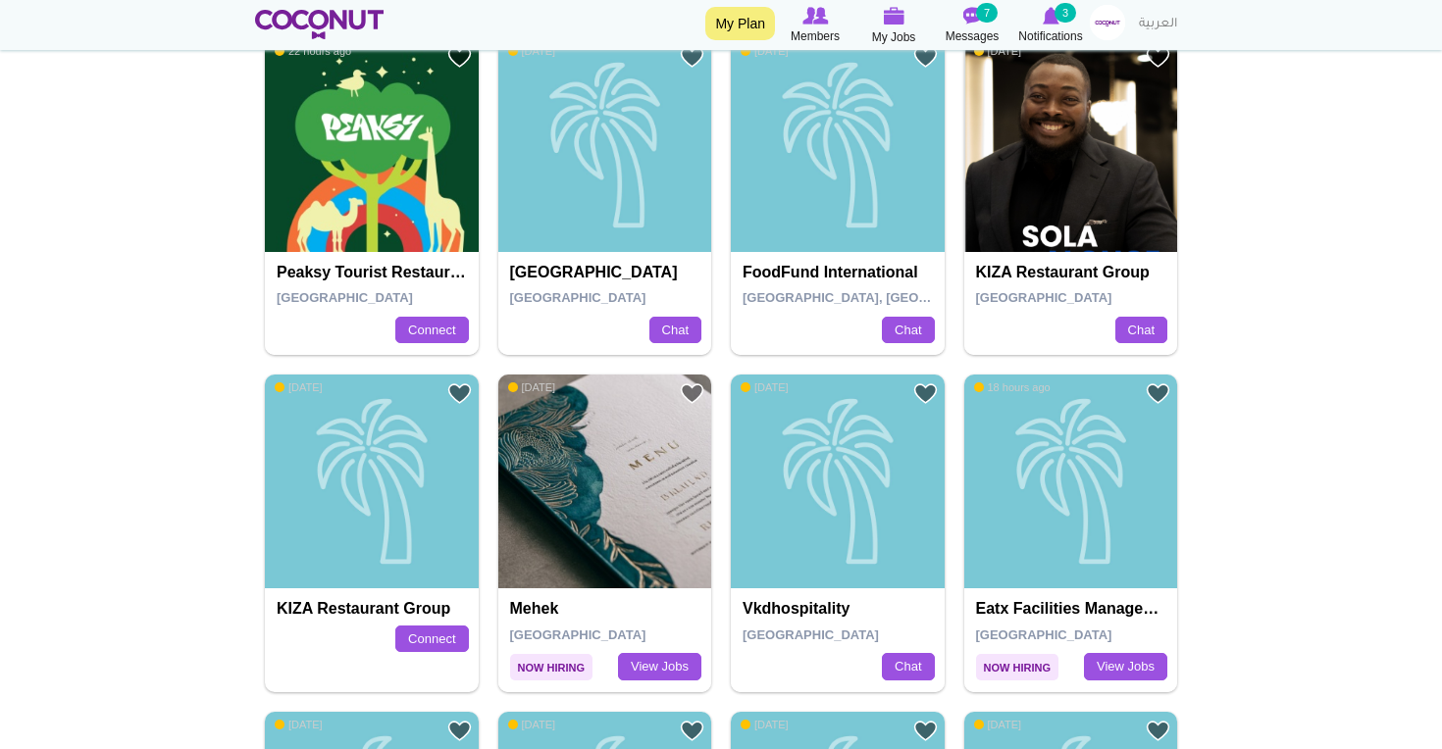
scroll to position [502, 0]
click at [399, 281] on div "Peaksy Tourist Restaurant LLC United Arab Emirates Connect" at bounding box center [372, 304] width 214 height 104
click at [361, 274] on h4 "Peaksy Tourist Restaurant LLC" at bounding box center [374, 273] width 195 height 18
click at [375, 234] on img at bounding box center [372, 145] width 214 height 214
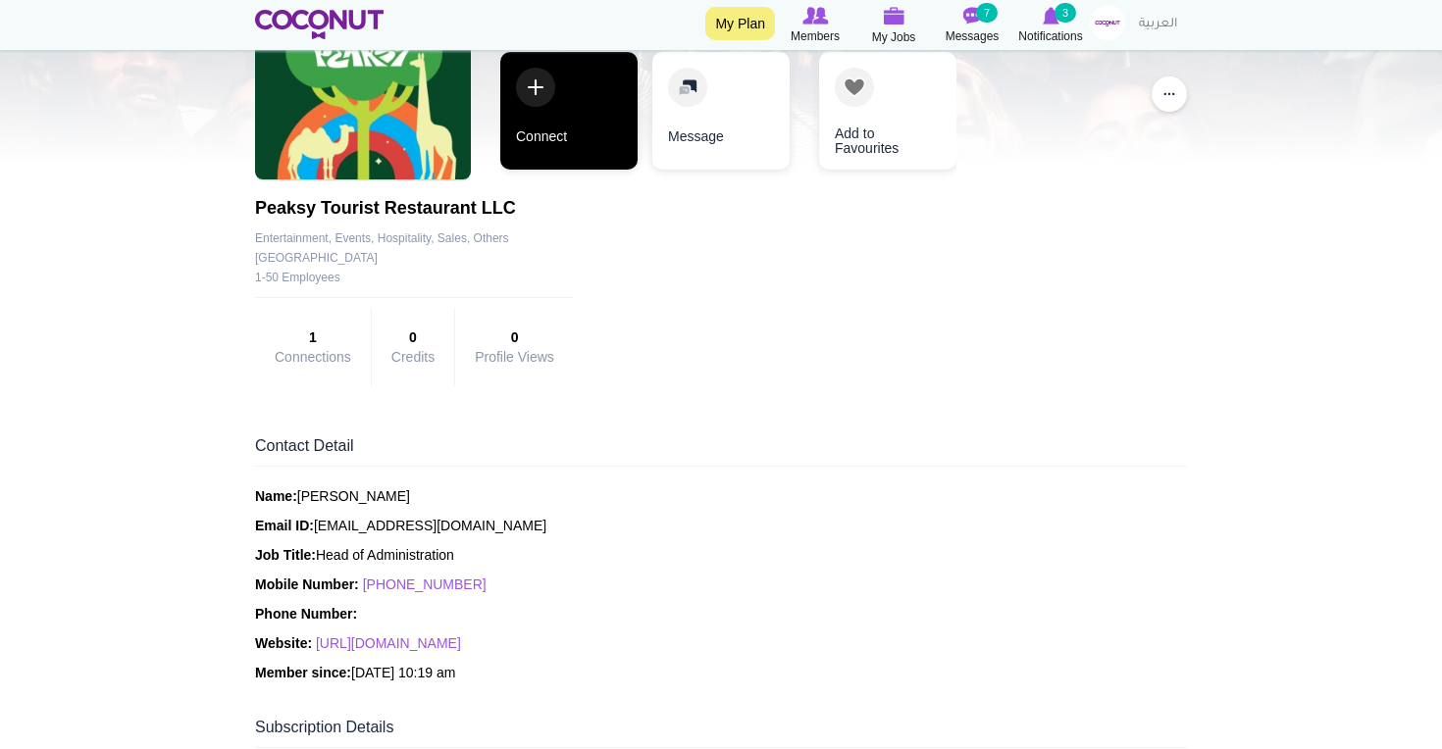
scroll to position [189, 0]
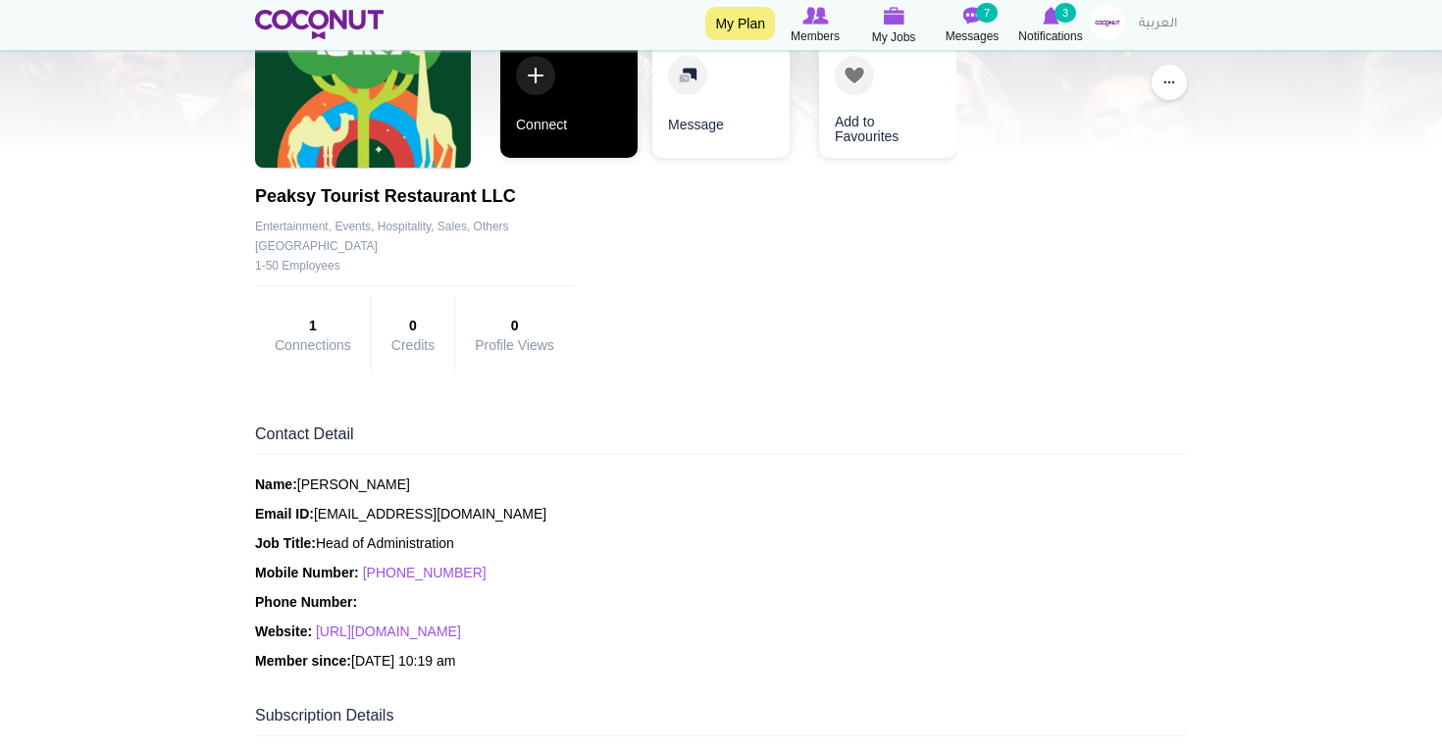
click at [564, 130] on link "Connect" at bounding box center [568, 99] width 137 height 118
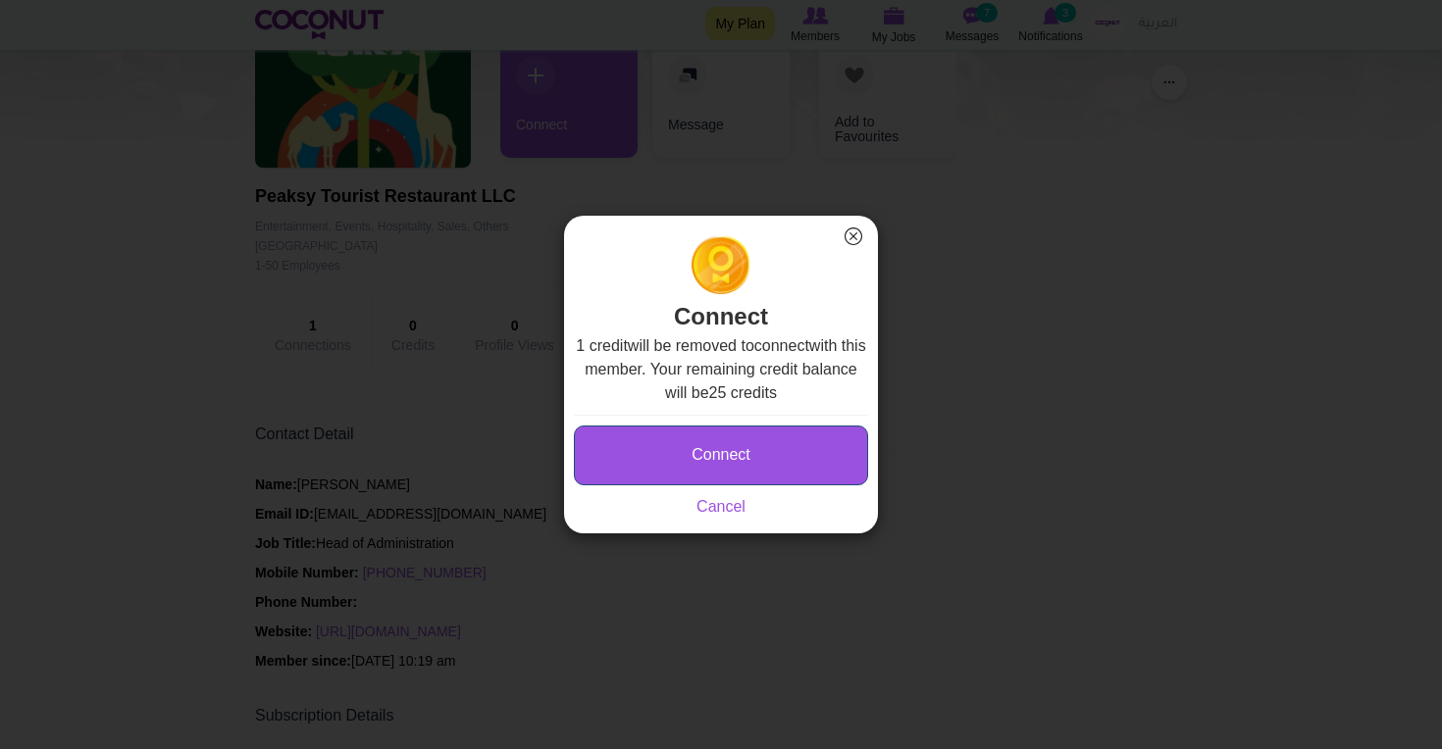
click at [758, 434] on button "Connect" at bounding box center [721, 456] width 294 height 60
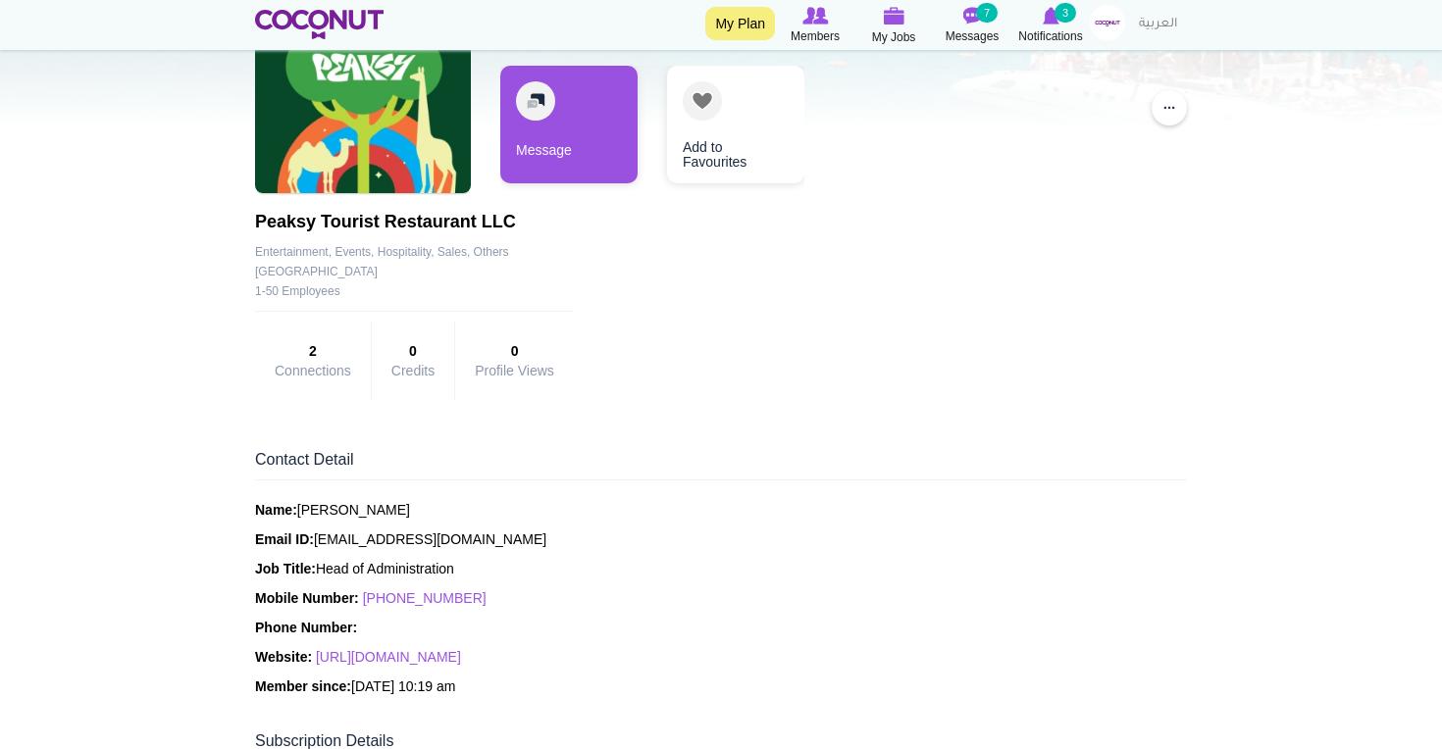
scroll to position [231, 0]
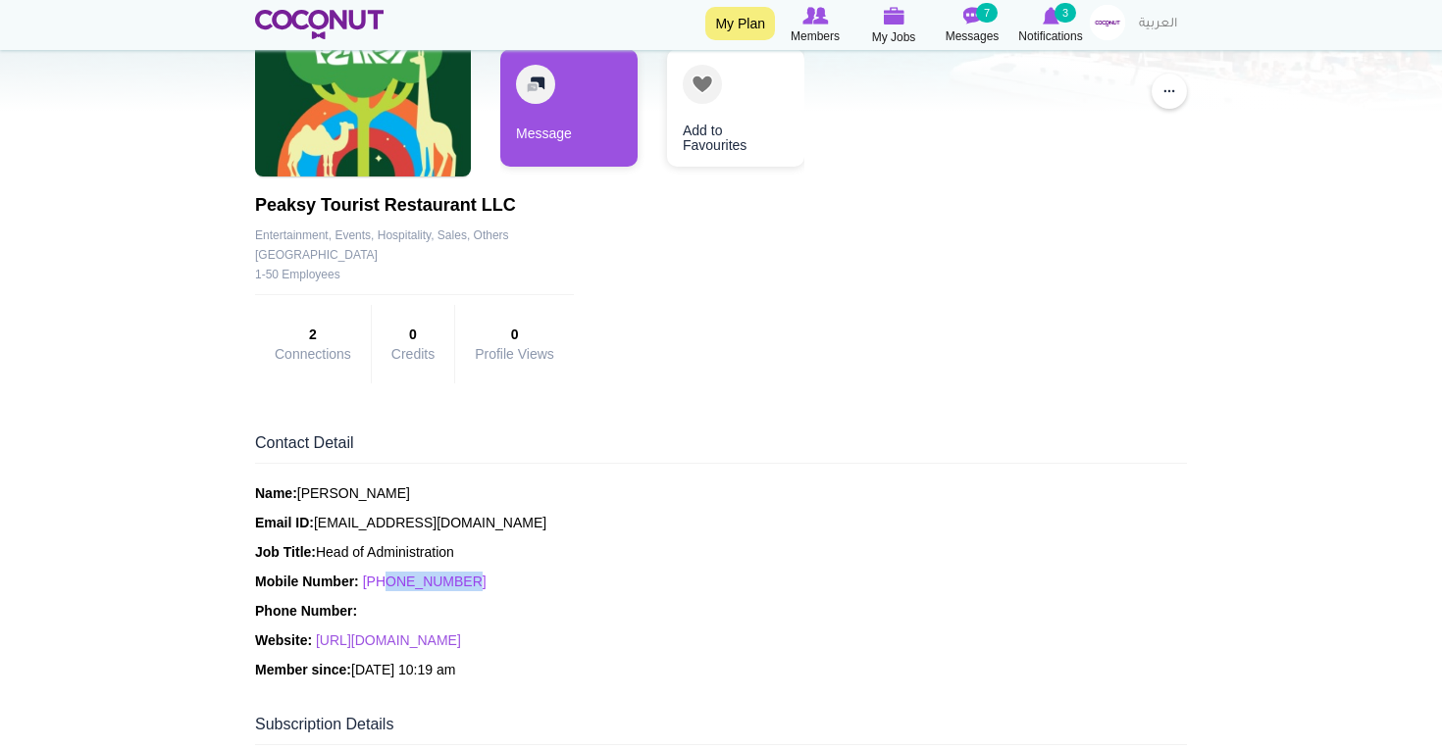
drag, startPoint x: 477, startPoint y: 583, endPoint x: 389, endPoint y: 587, distance: 87.4
click at [389, 587] on p "Mobile Number: +971585723690" at bounding box center [721, 582] width 932 height 20
click at [546, 594] on div "Name: Nancy Neel Email ID: Admin@peaksy.ae Job Title: Head of Administration Mo…" at bounding box center [721, 582] width 932 height 196
drag, startPoint x: 497, startPoint y: 591, endPoint x: 404, endPoint y: 591, distance: 93.2
click at [403, 591] on div "Name: Nancy Neel Email ID: Admin@peaksy.ae Job Title: Head of Administration Mo…" at bounding box center [721, 582] width 932 height 196
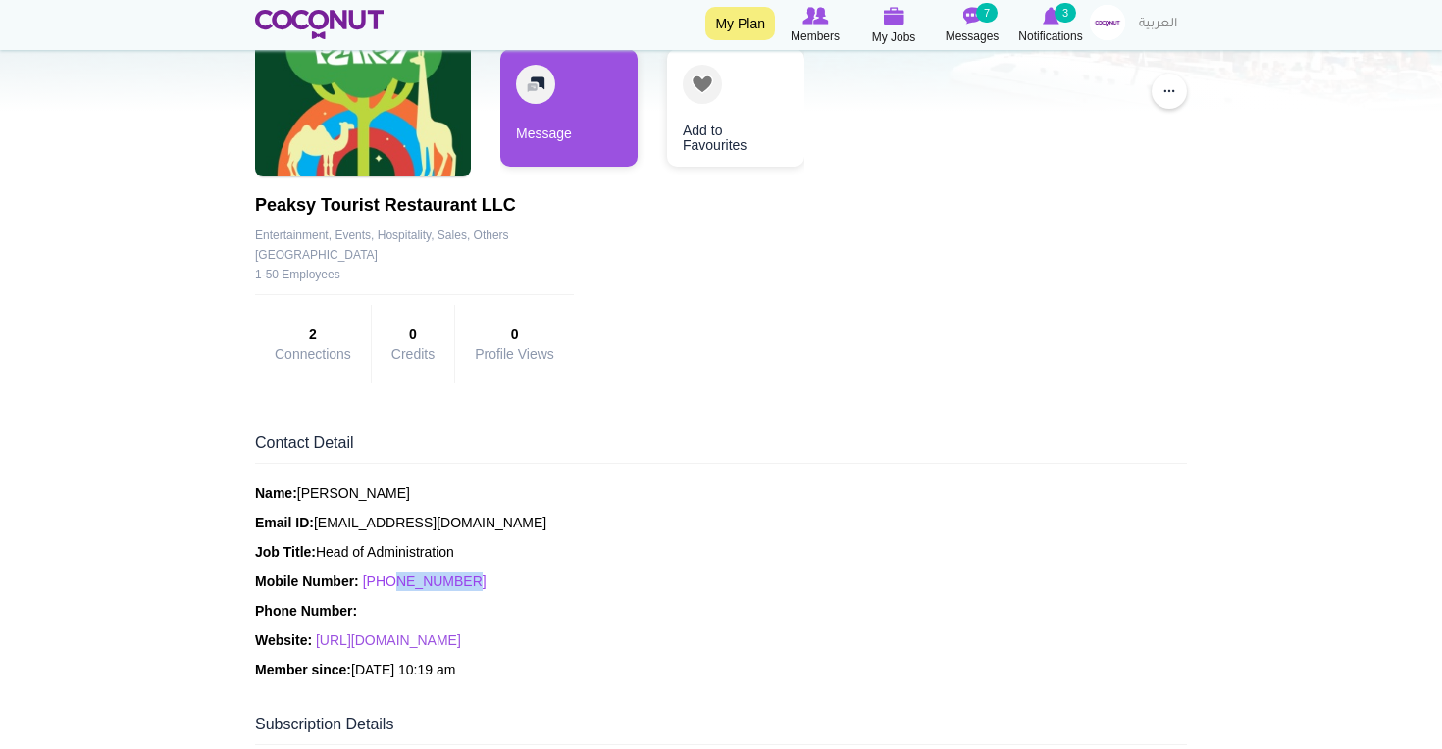
drag, startPoint x: 476, startPoint y: 587, endPoint x: 396, endPoint y: 585, distance: 79.5
click at [396, 586] on p "Mobile Number: +971585723690" at bounding box center [721, 582] width 932 height 20
copy link "585723690"
drag, startPoint x: 254, startPoint y: 206, endPoint x: 447, endPoint y: 216, distance: 193.5
click at [447, 216] on div "Peaksy Tourist Restaurant LLC Company Details Entertainment, Events, Hospitalit…" at bounding box center [414, 245] width 319 height 98
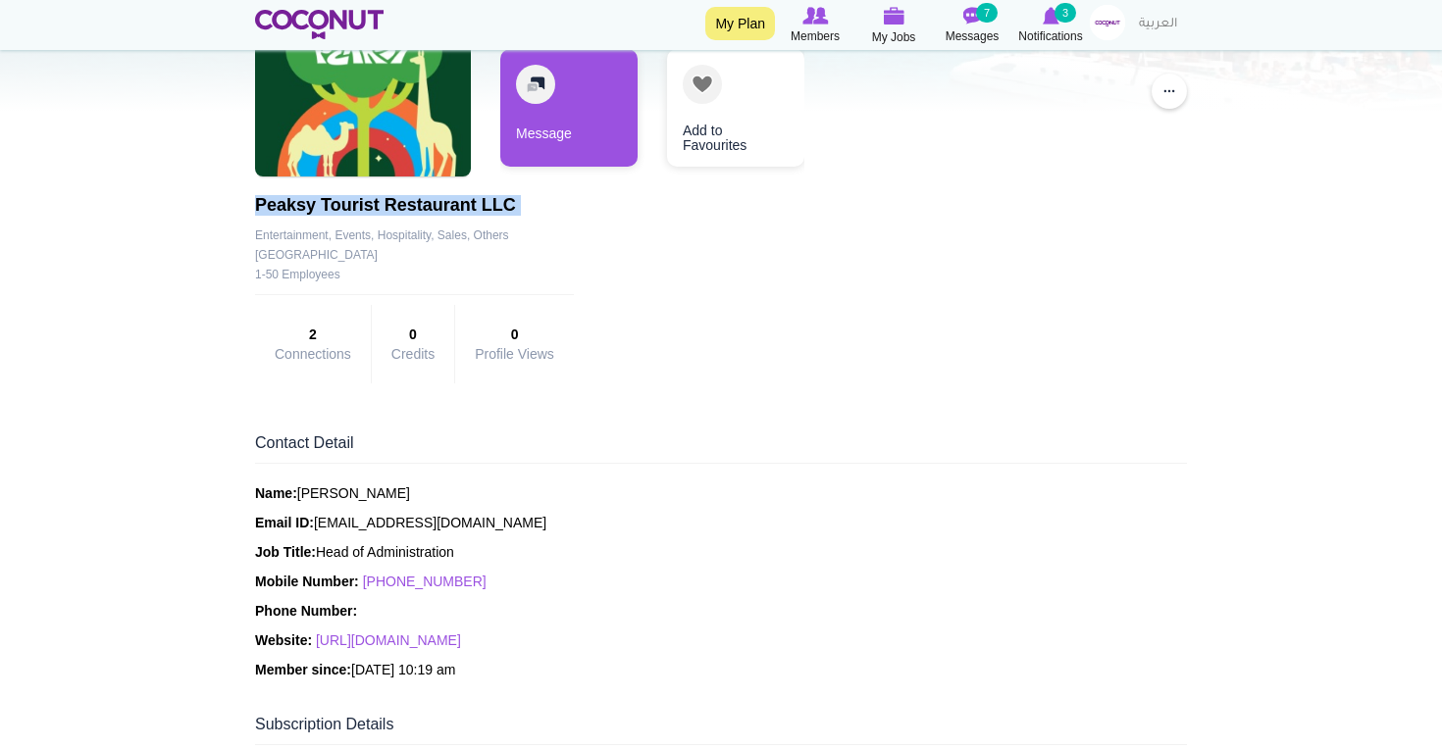
copy div "Peaksy Tourist Restaurant LLC Company Details"
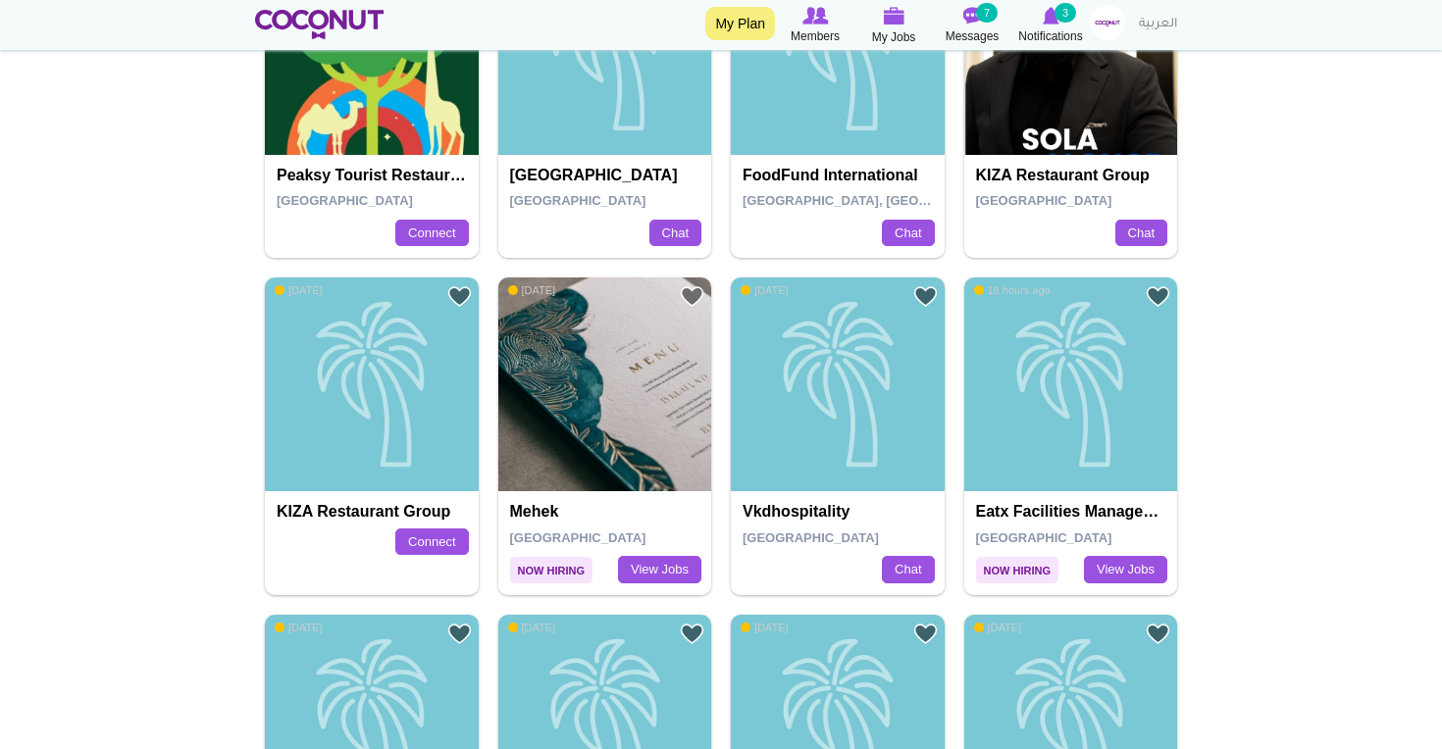
scroll to position [596, 0]
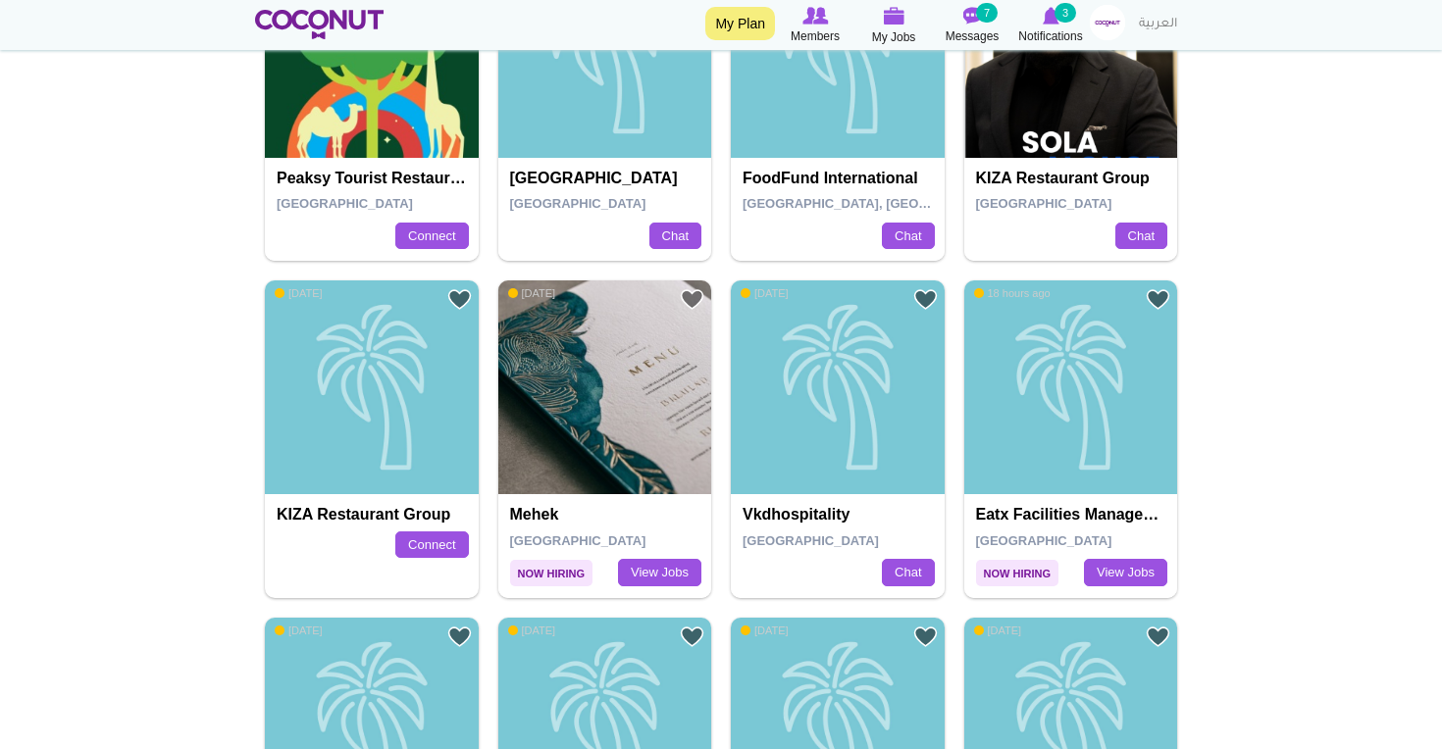
click at [536, 510] on h4 "Mehek" at bounding box center [607, 515] width 195 height 18
click at [554, 459] on img at bounding box center [605, 388] width 214 height 214
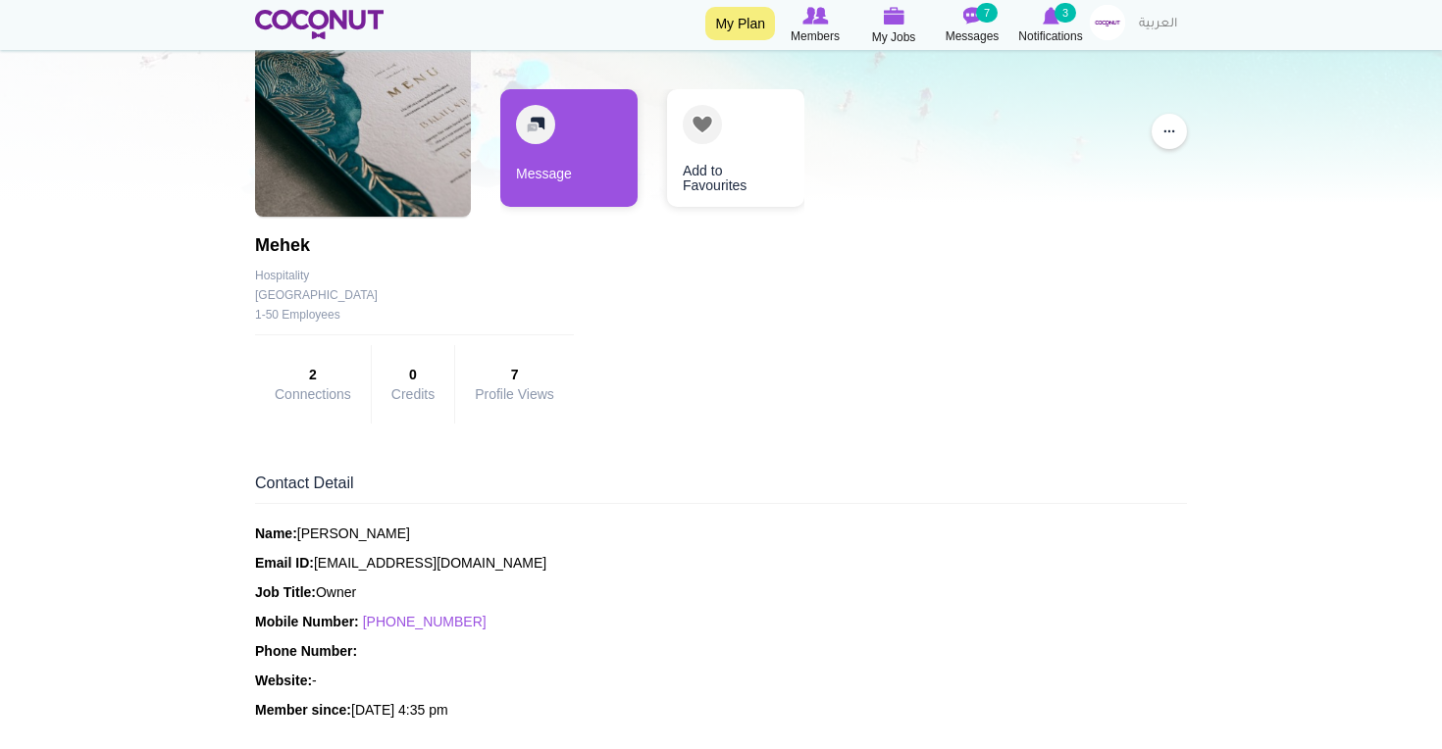
scroll to position [201, 0]
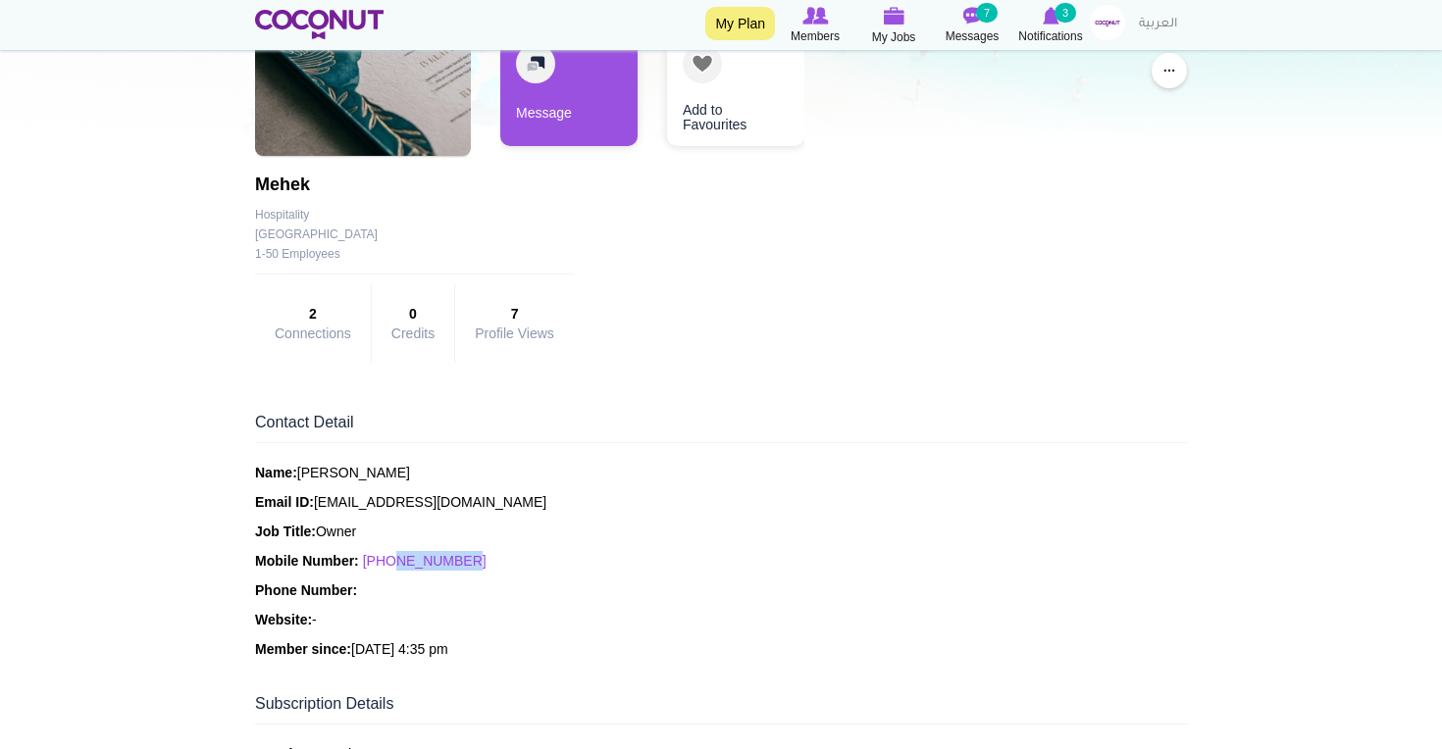
drag, startPoint x: 485, startPoint y: 562, endPoint x: 397, endPoint y: 567, distance: 88.4
click at [397, 567] on p "Mobile Number: [PHONE_NUMBER]" at bounding box center [721, 561] width 932 height 20
copy link "545283387"
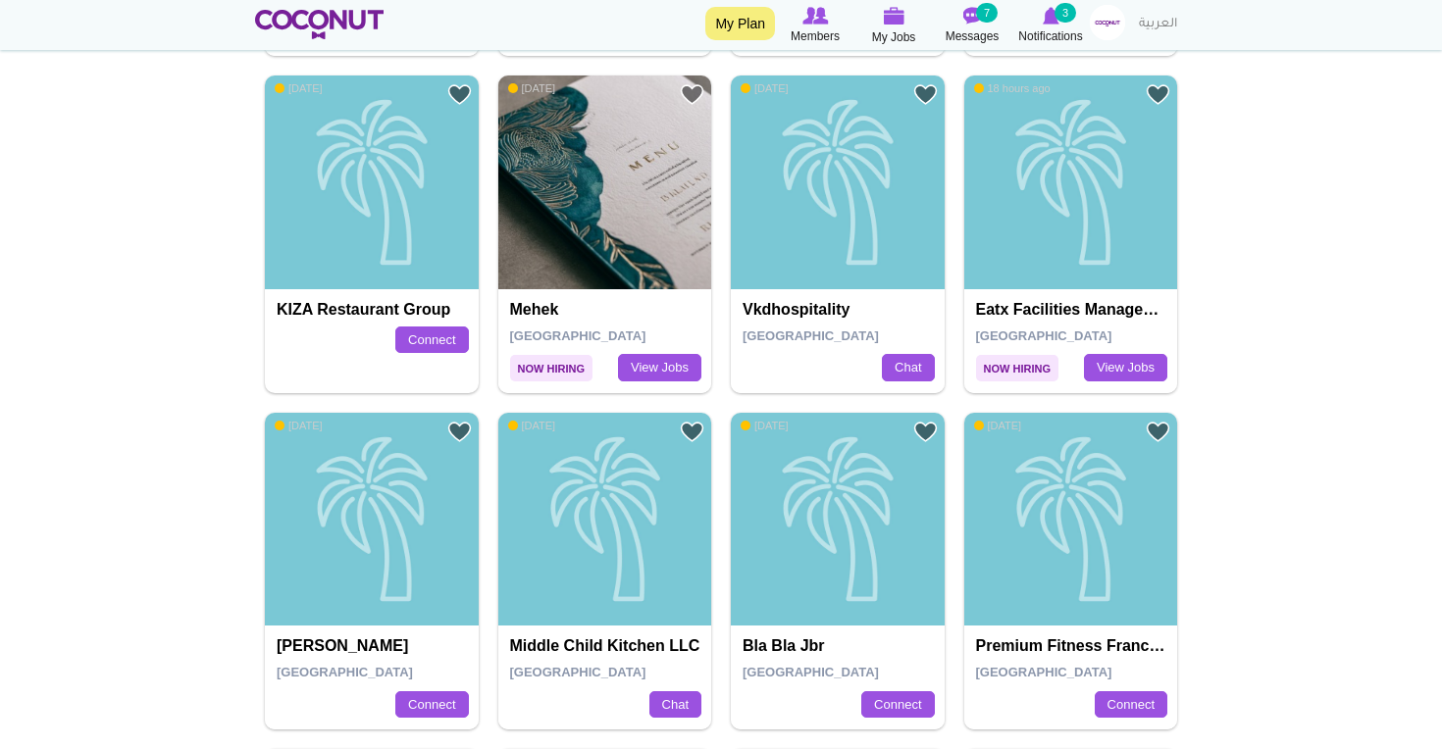
scroll to position [821, 0]
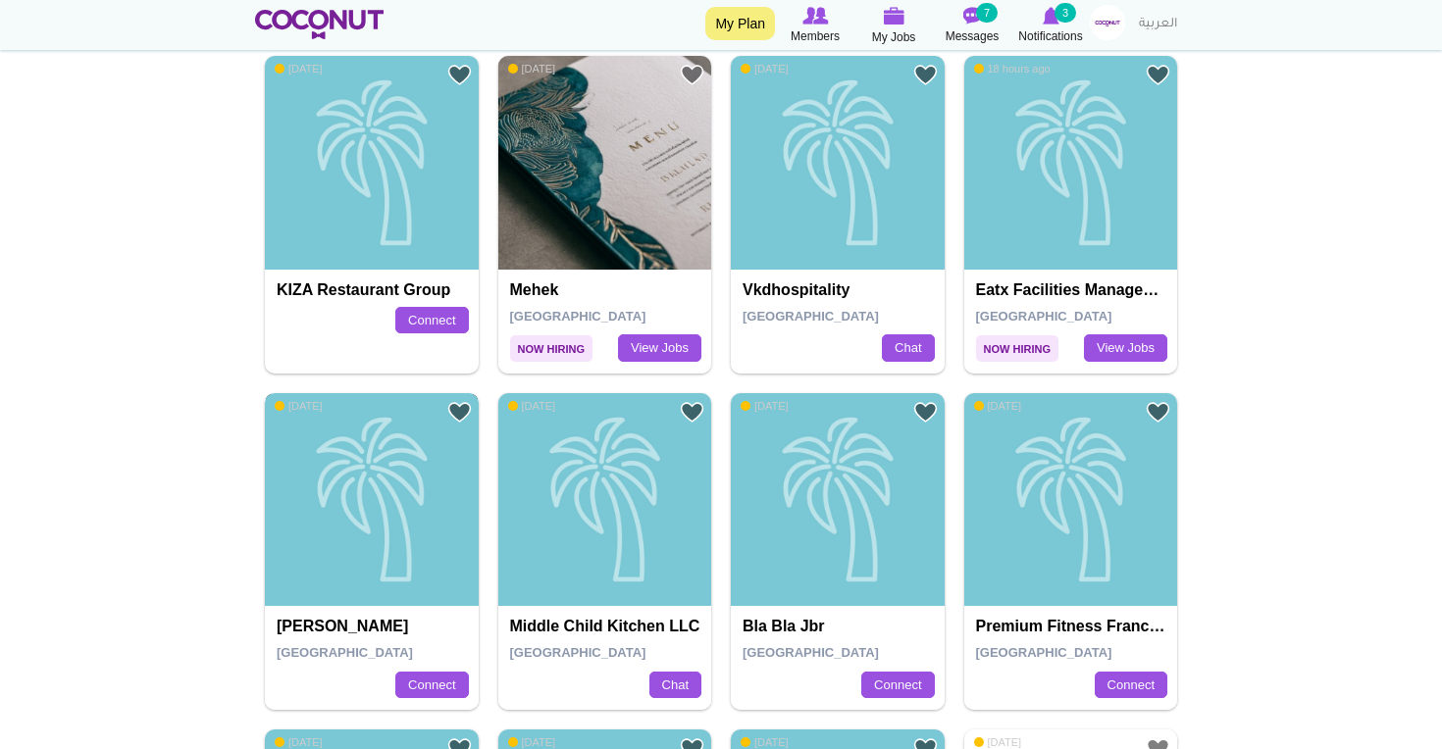
click at [330, 586] on div "[PERSON_NAME]" at bounding box center [372, 500] width 214 height 214
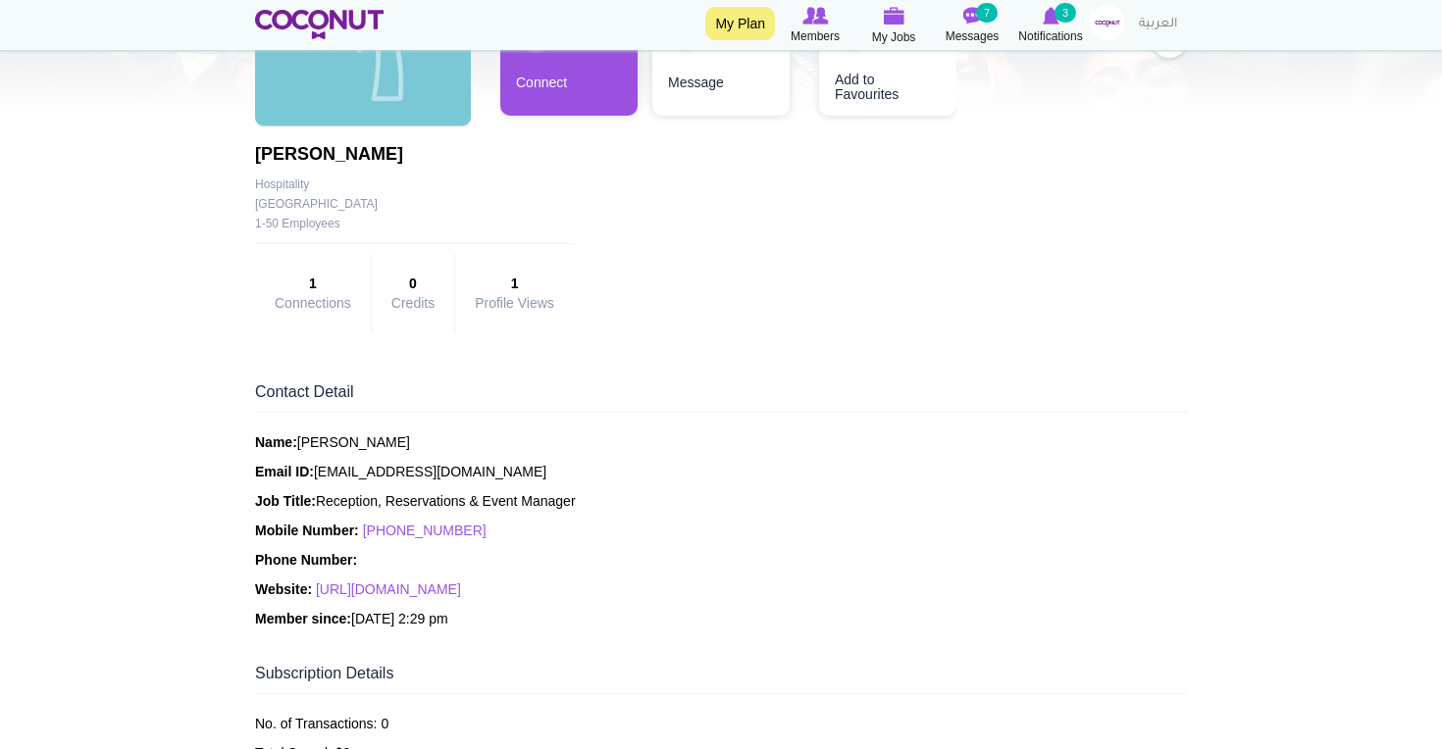
scroll to position [239, 0]
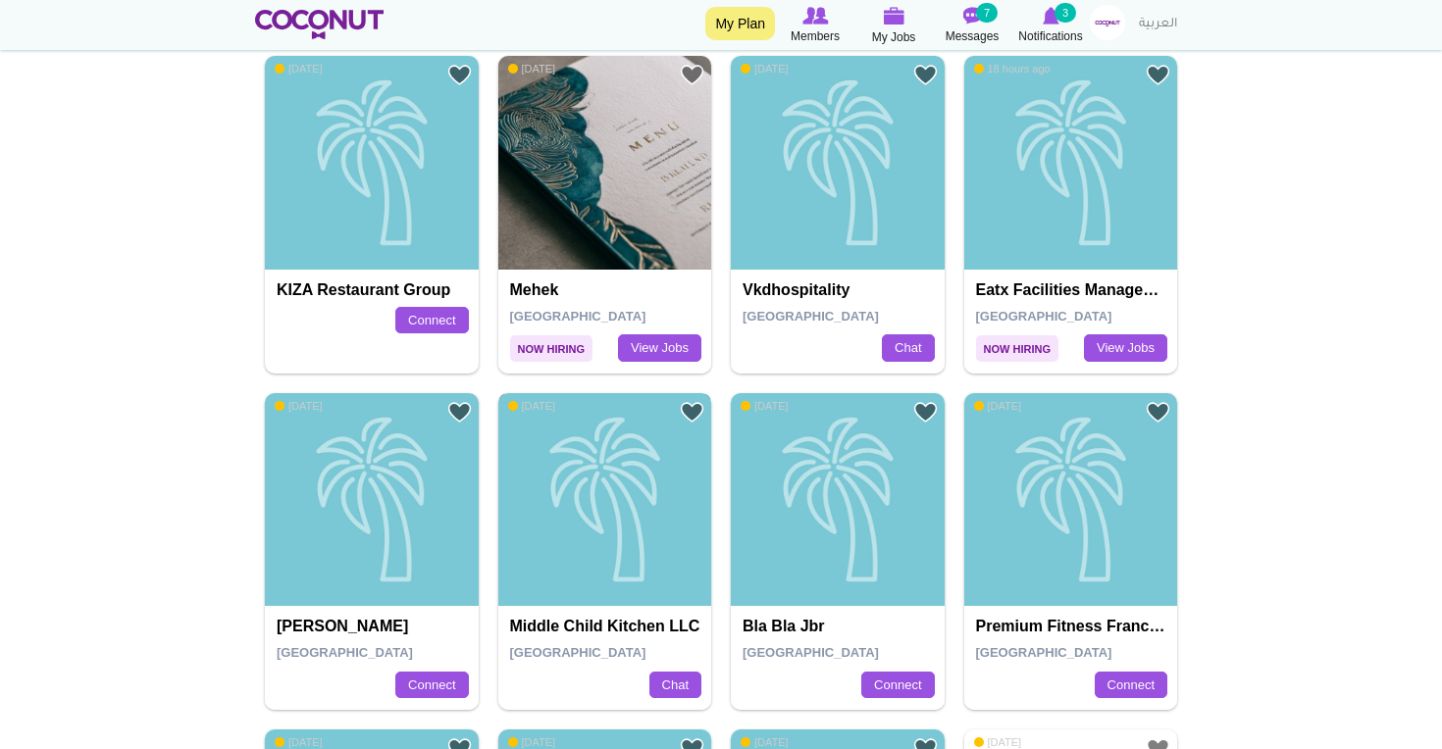
click at [586, 596] on div "Middle Child Kitchen LLC" at bounding box center [605, 500] width 214 height 214
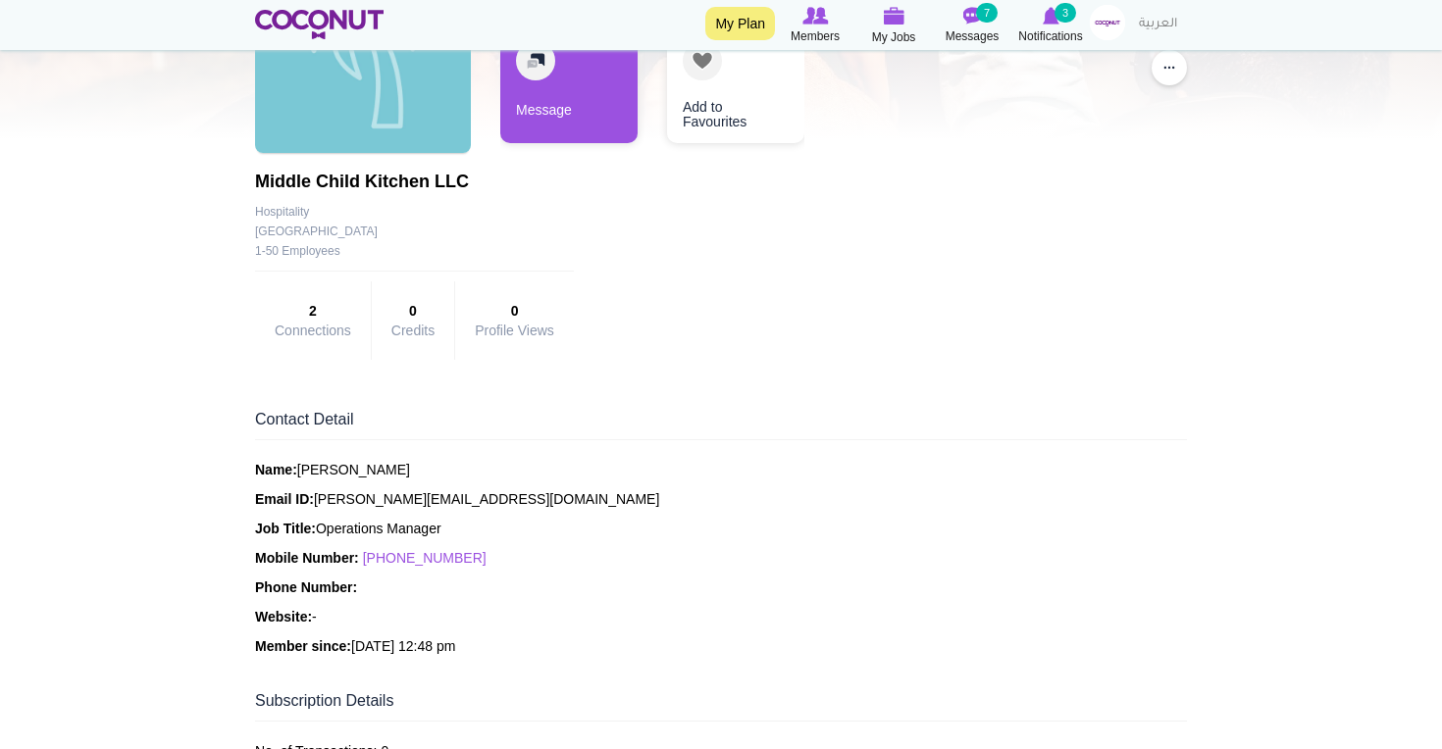
scroll to position [214, 0]
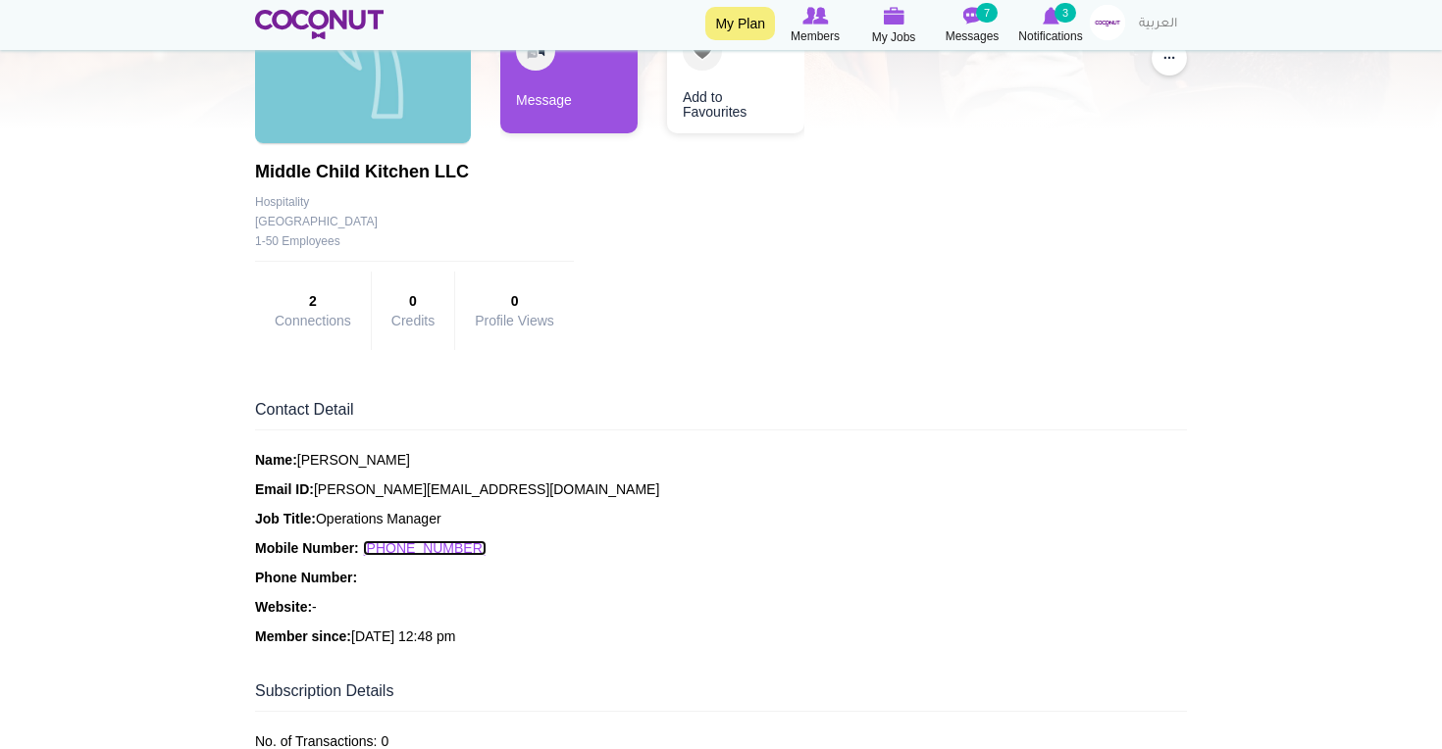
click at [434, 554] on link "+971528614608" at bounding box center [425, 548] width 124 height 16
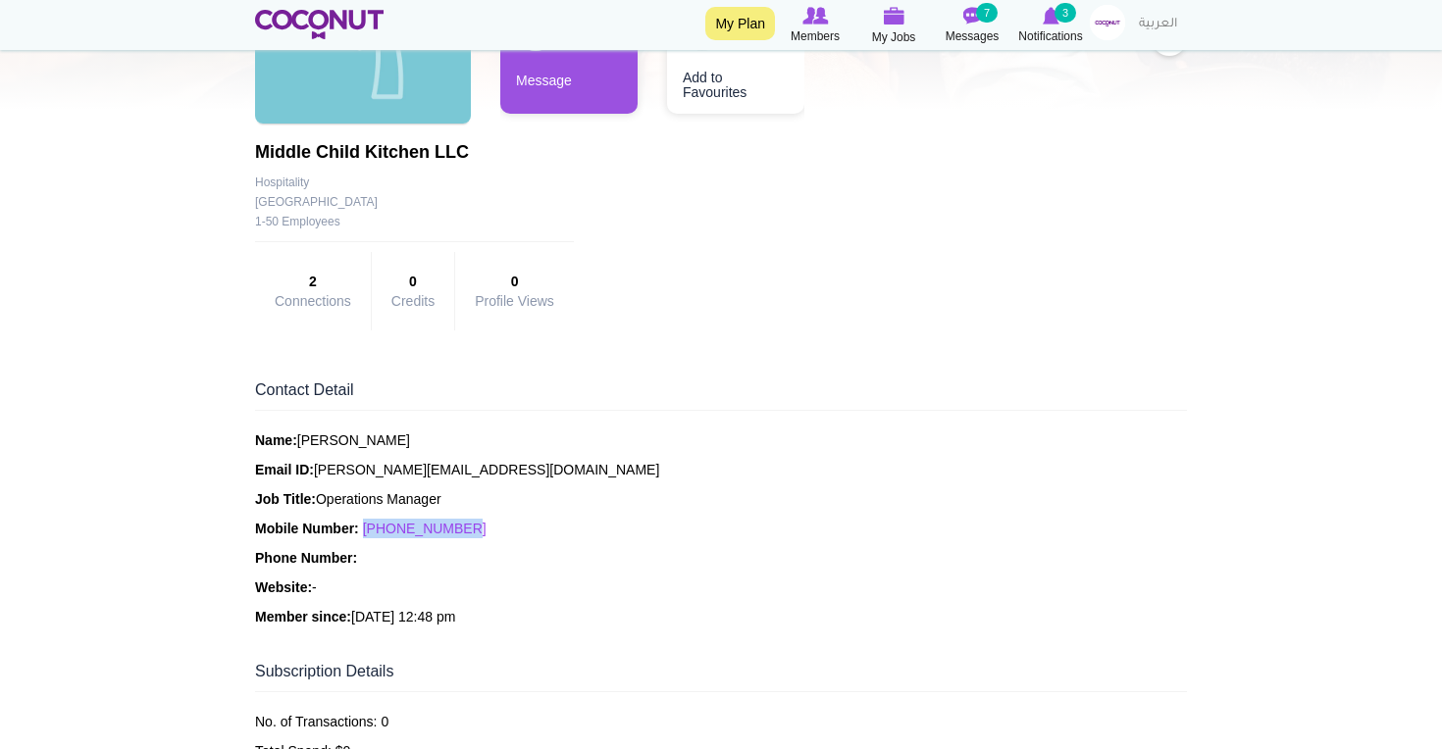
drag, startPoint x: 480, startPoint y: 534, endPoint x: 374, endPoint y: 533, distance: 105.9
click at [374, 533] on p "Mobile Number: +971528614608" at bounding box center [721, 529] width 932 height 20
copy link "971528614608"
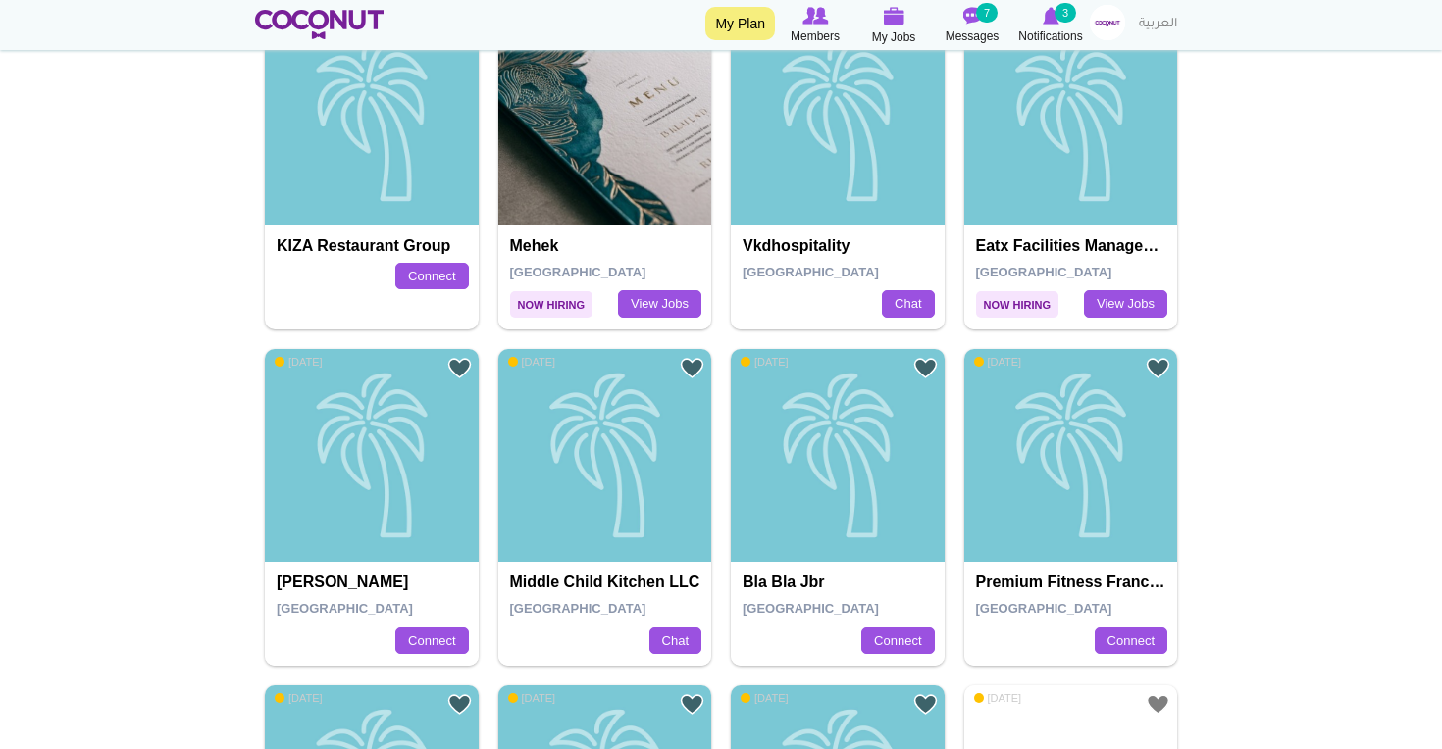
scroll to position [867, 0]
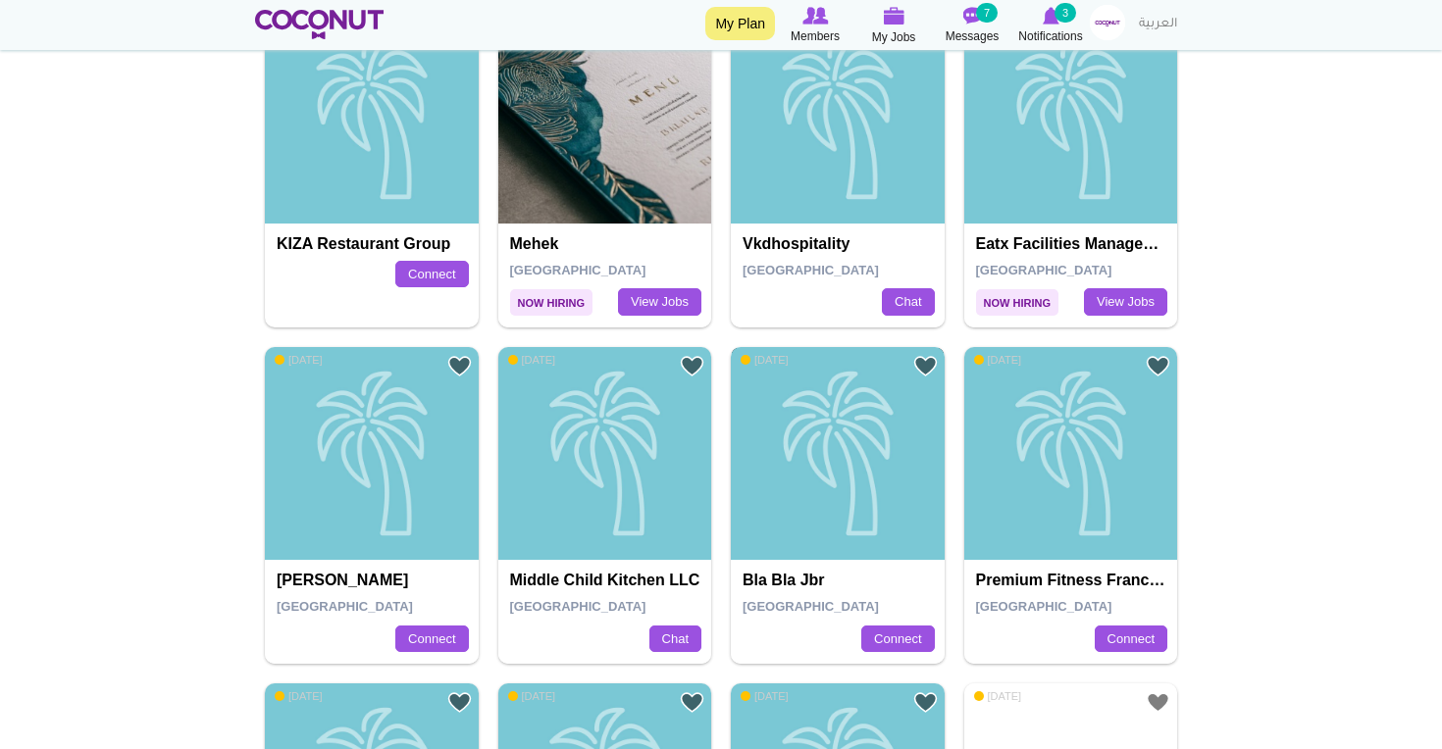
click at [790, 520] on div "bla bla jbr" at bounding box center [838, 454] width 214 height 214
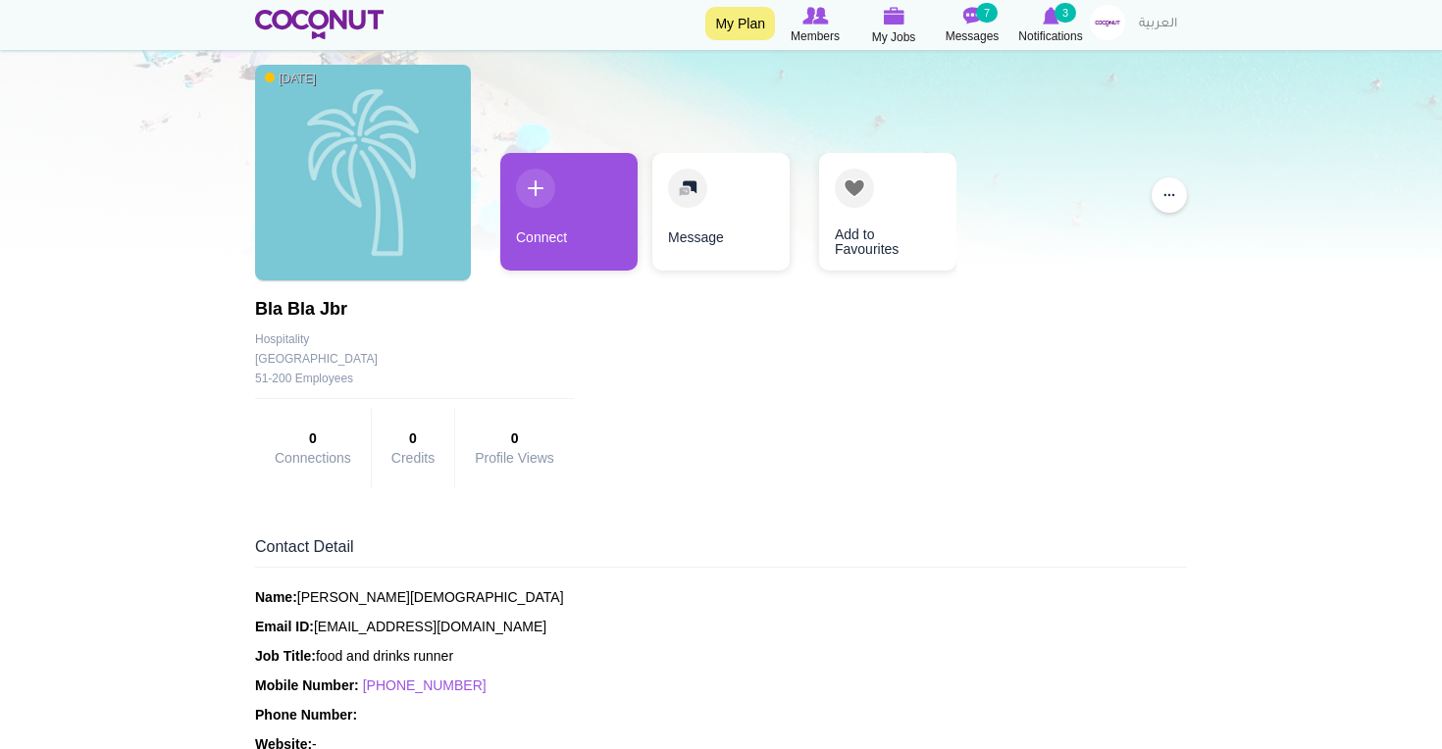
scroll to position [76, 0]
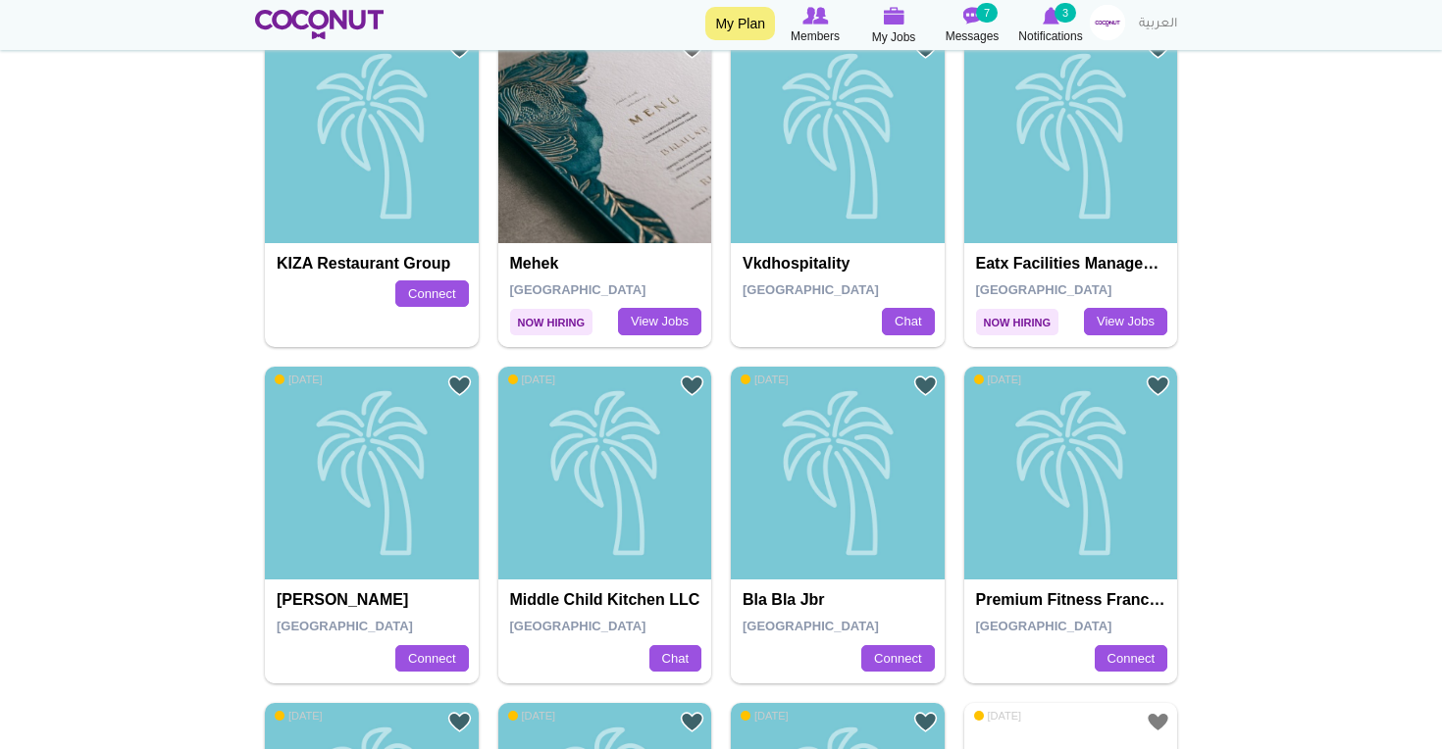
scroll to position [867, 0]
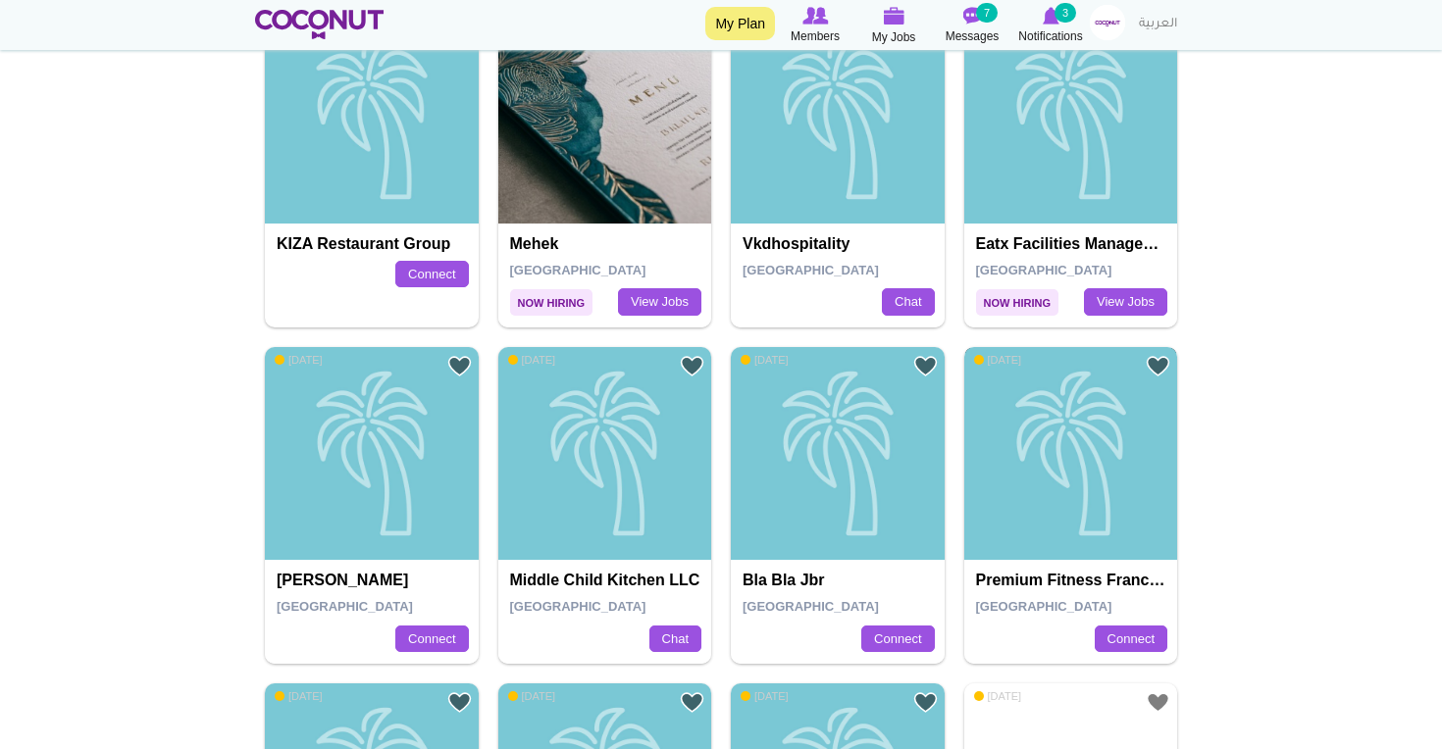
click at [1019, 522] on div "Premium Fitness Franchise" at bounding box center [1071, 454] width 214 height 214
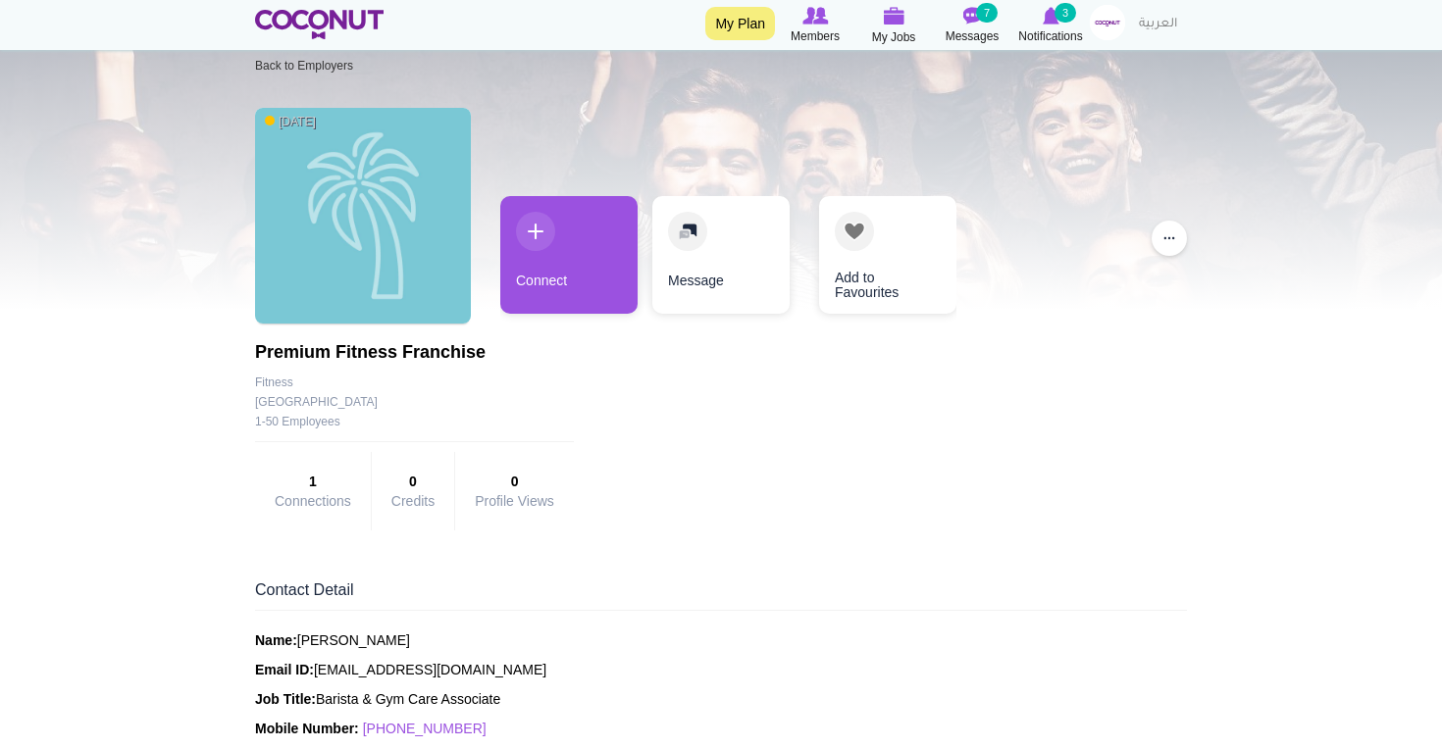
scroll to position [36, 0]
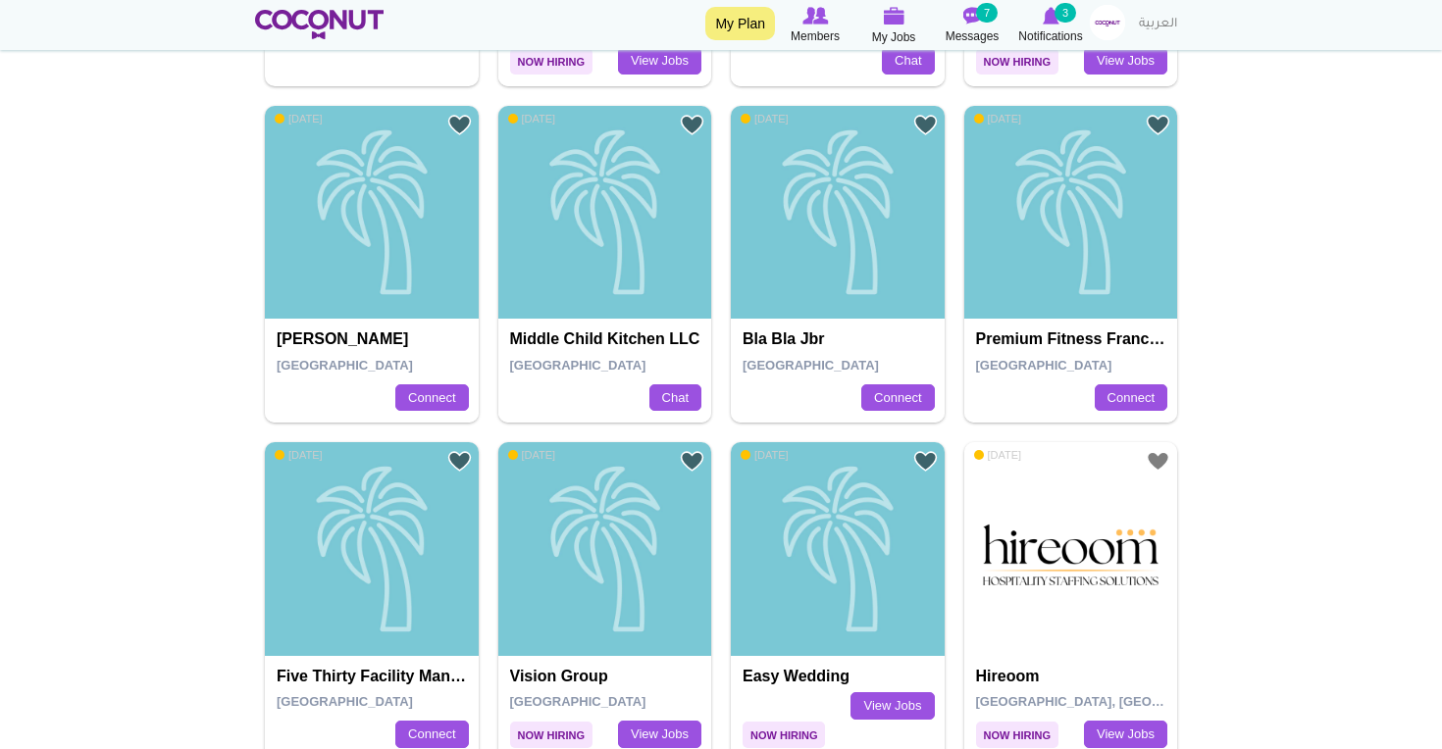
scroll to position [1182, 0]
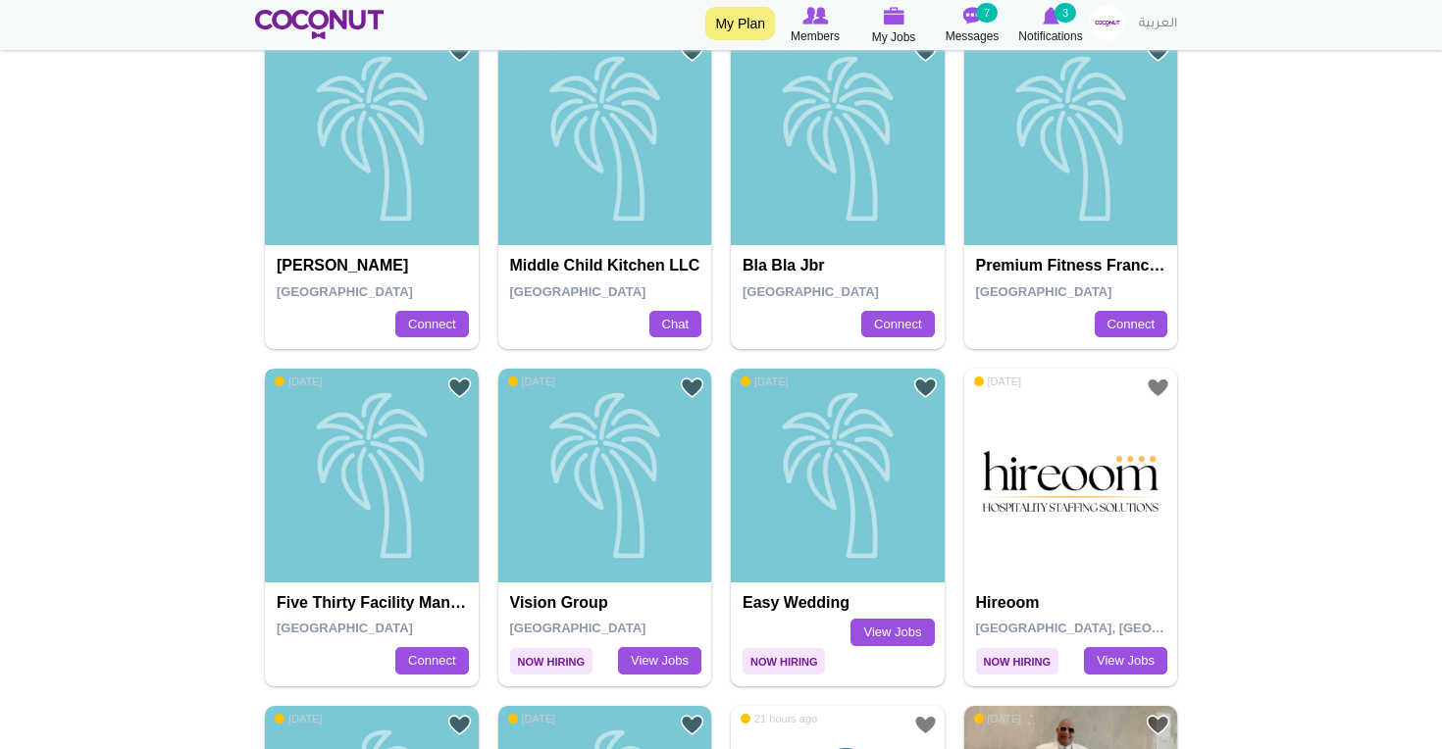
click at [399, 547] on div "Five Thirty Facility Management Services" at bounding box center [372, 476] width 214 height 214
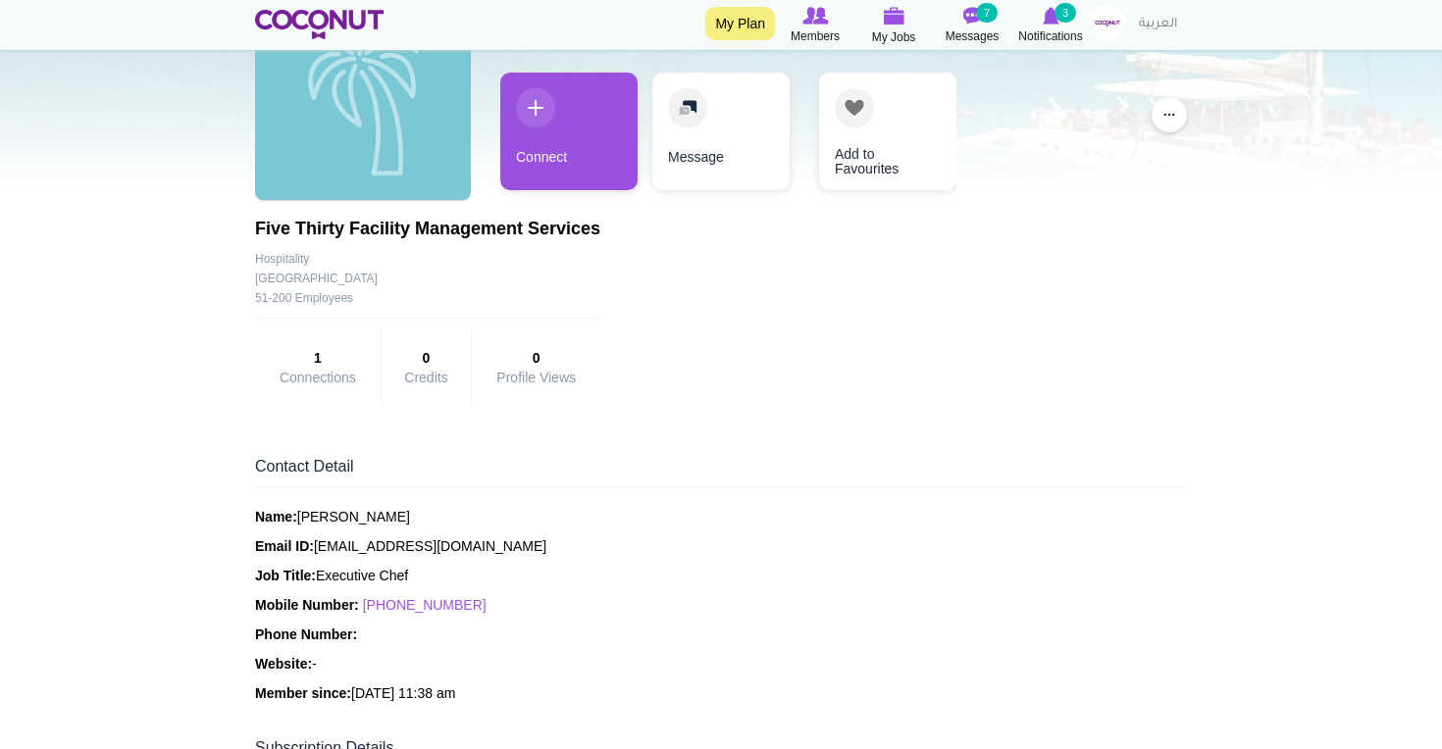
scroll to position [172, 0]
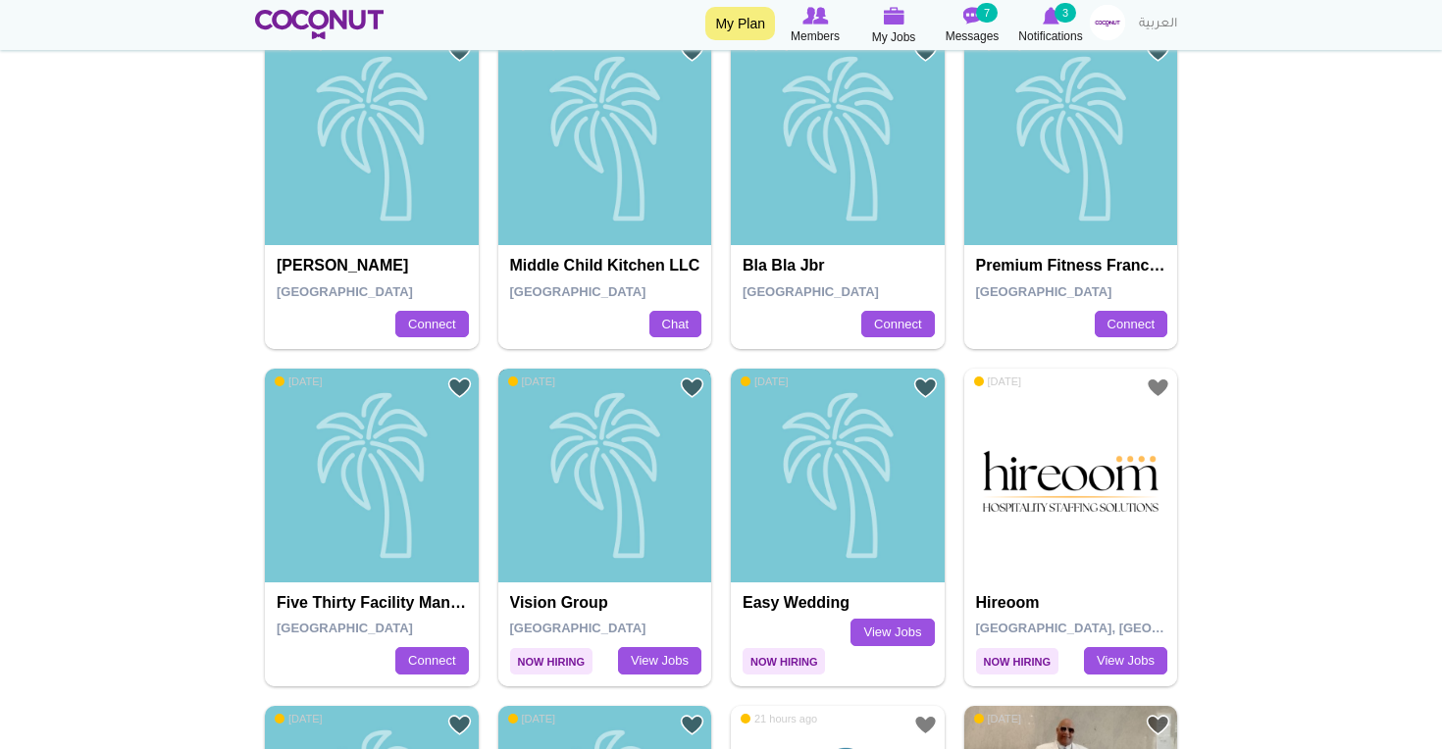
click at [536, 487] on div "Vision group" at bounding box center [605, 476] width 214 height 214
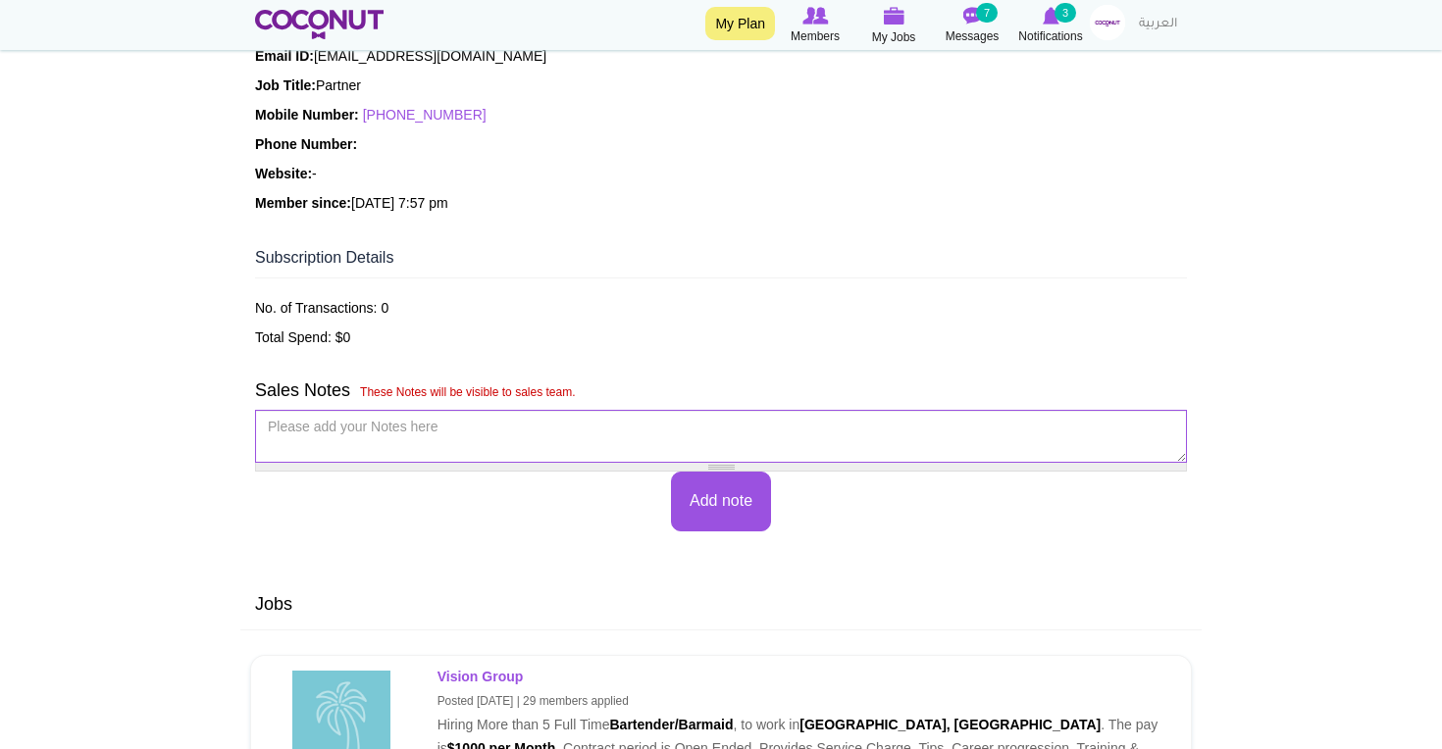
scroll to position [529, 0]
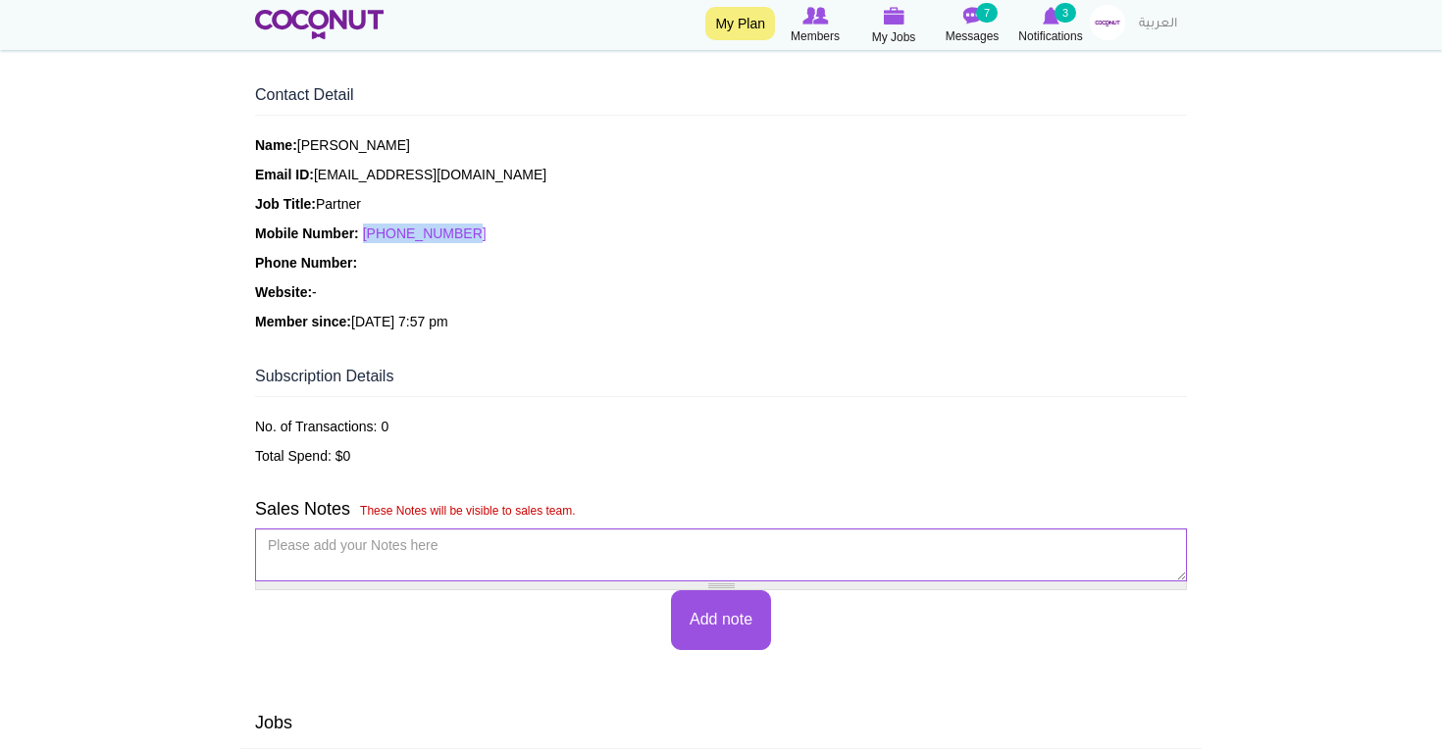
drag, startPoint x: 473, startPoint y: 237, endPoint x: 372, endPoint y: 234, distance: 101.1
click at [372, 234] on p "Mobile Number: +971508821017" at bounding box center [721, 234] width 932 height 20
drag, startPoint x: 518, startPoint y: 243, endPoint x: 371, endPoint y: 240, distance: 147.1
click at [371, 240] on div "Name: Mukesh Shaw Email ID: Cocktailghar@gmail.com Job Title: Partner Mobile Nu…" at bounding box center [721, 233] width 932 height 196
drag, startPoint x: 498, startPoint y: 241, endPoint x: 367, endPoint y: 241, distance: 131.4
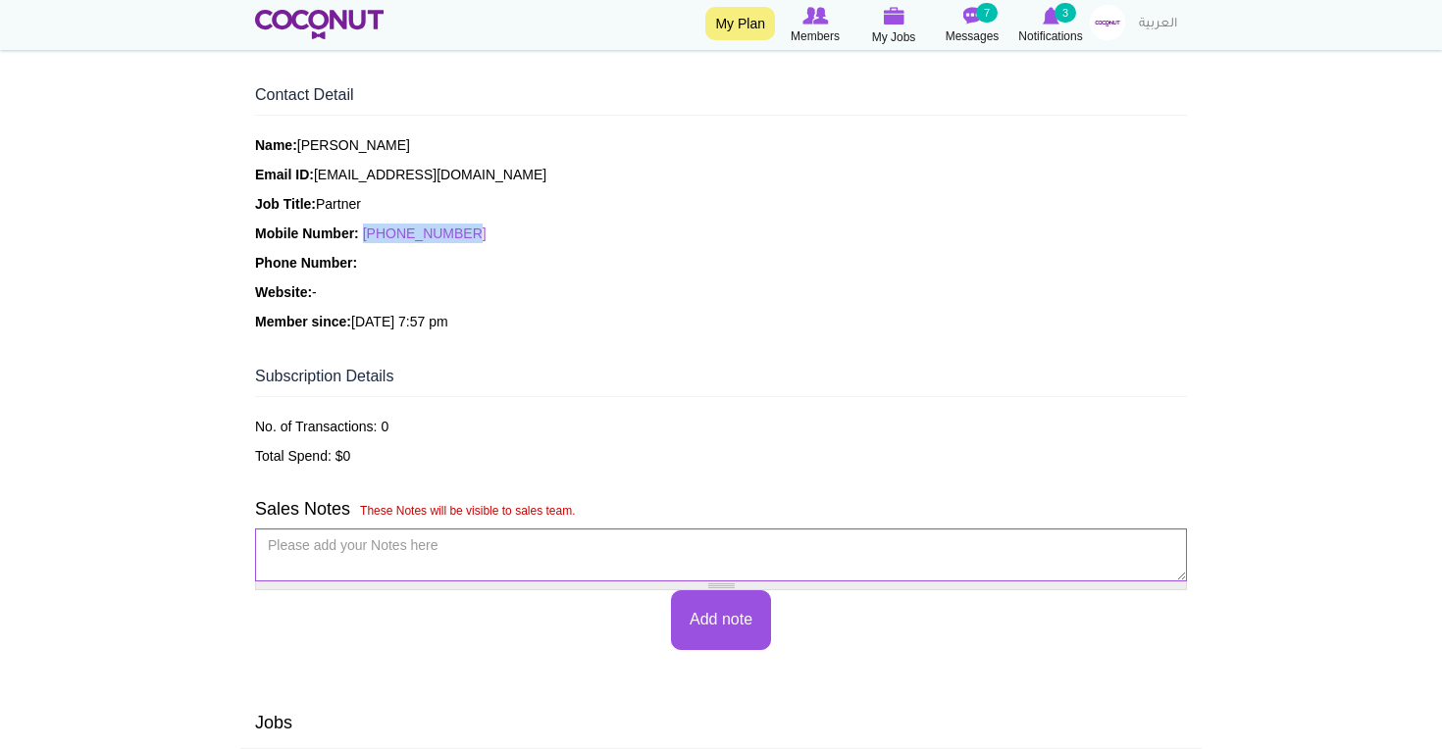
click at [367, 241] on p "Mobile Number: +971508821017" at bounding box center [721, 234] width 932 height 20
copy link "+971508821017"
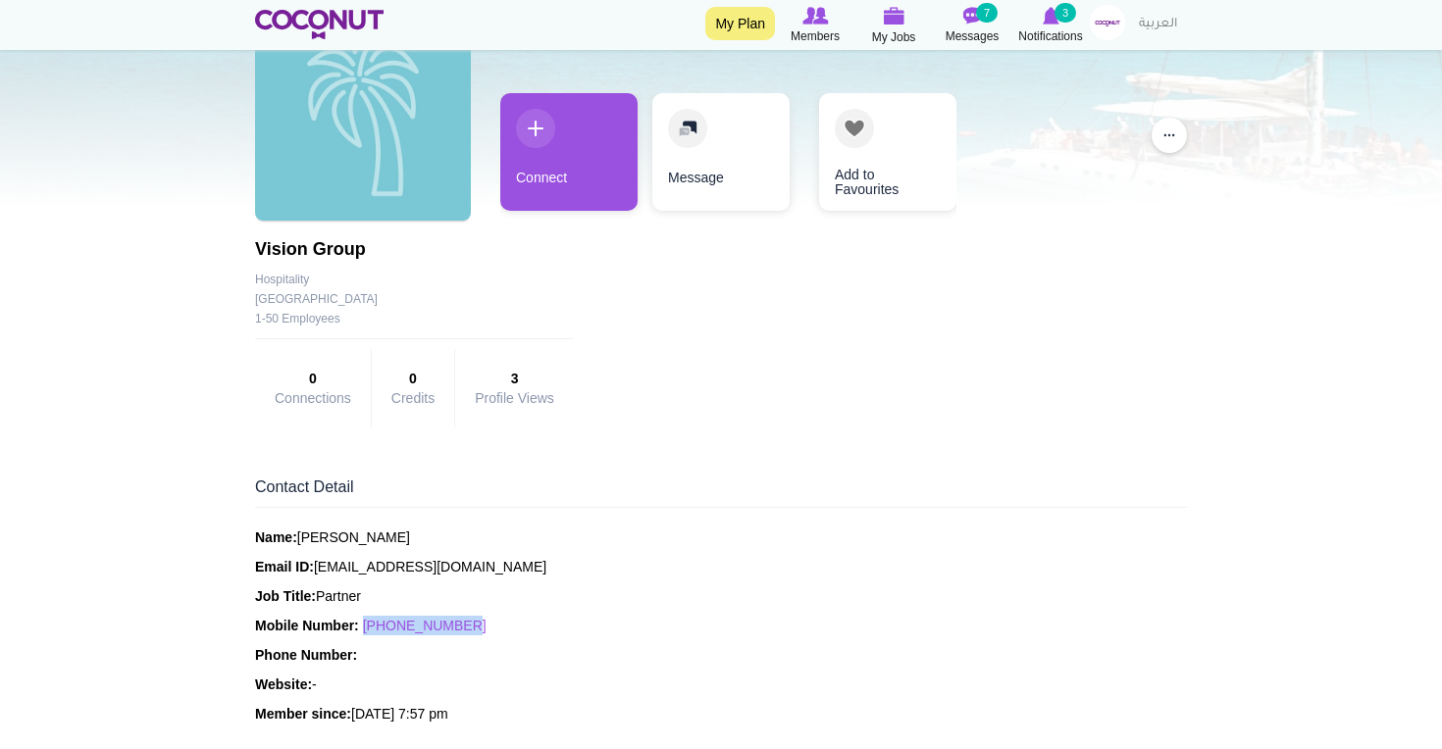
scroll to position [0, 0]
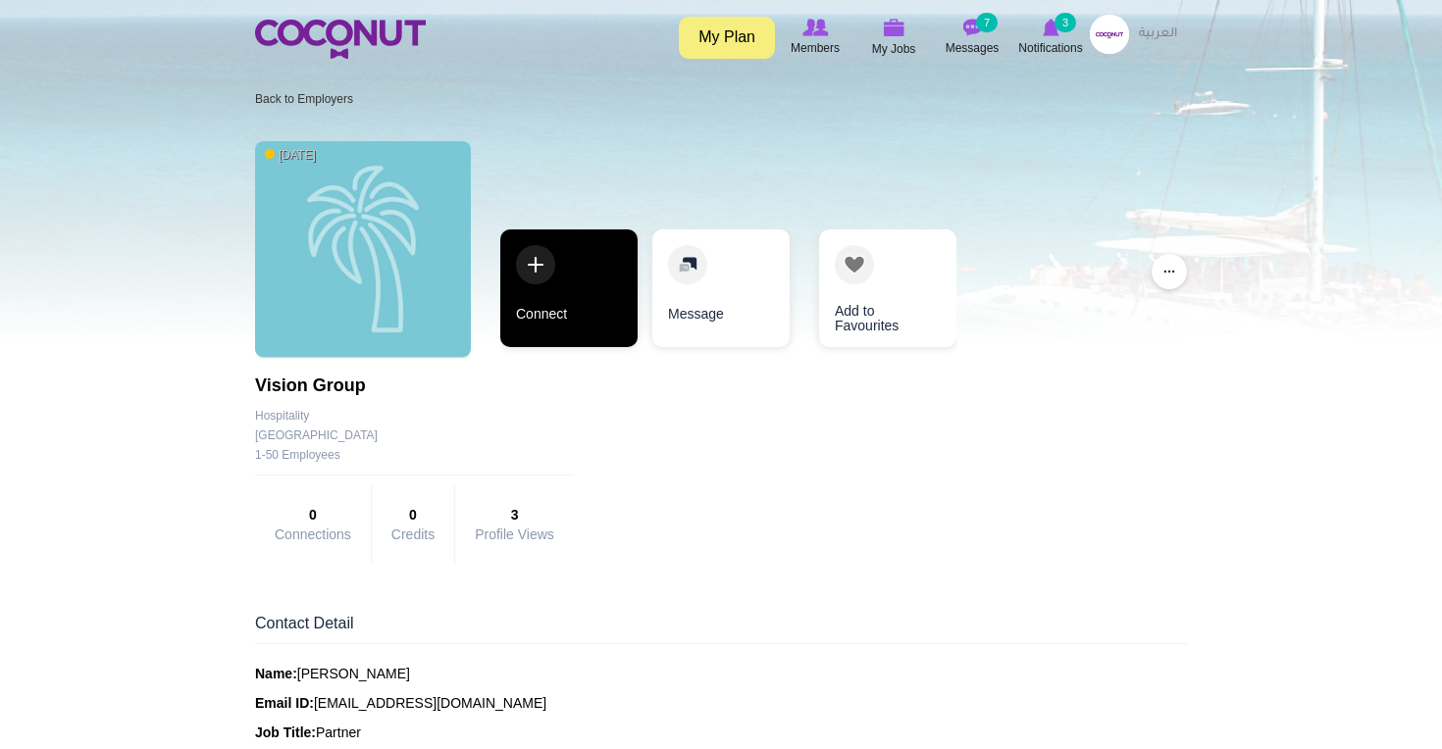
click at [604, 309] on link "Connect" at bounding box center [568, 289] width 137 height 118
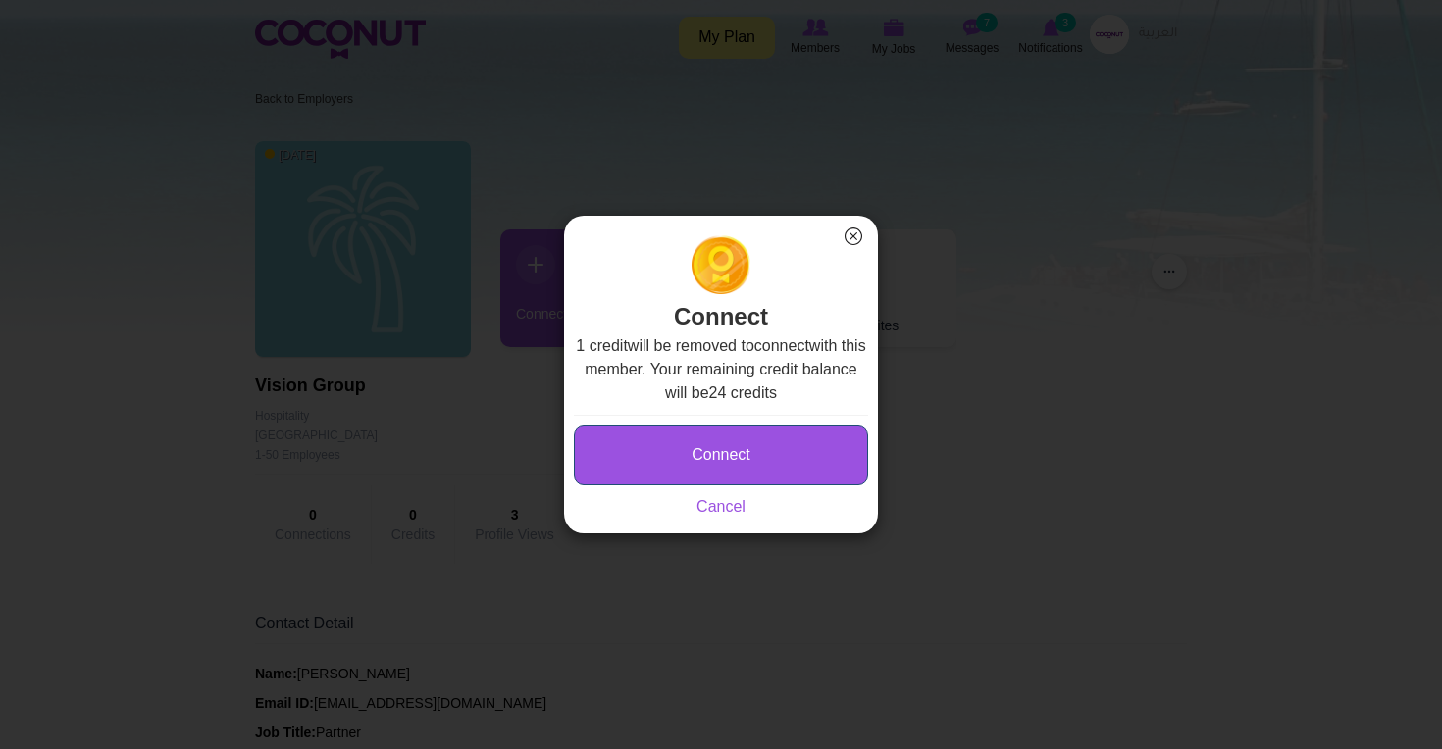
click at [707, 456] on button "Connect" at bounding box center [721, 456] width 294 height 60
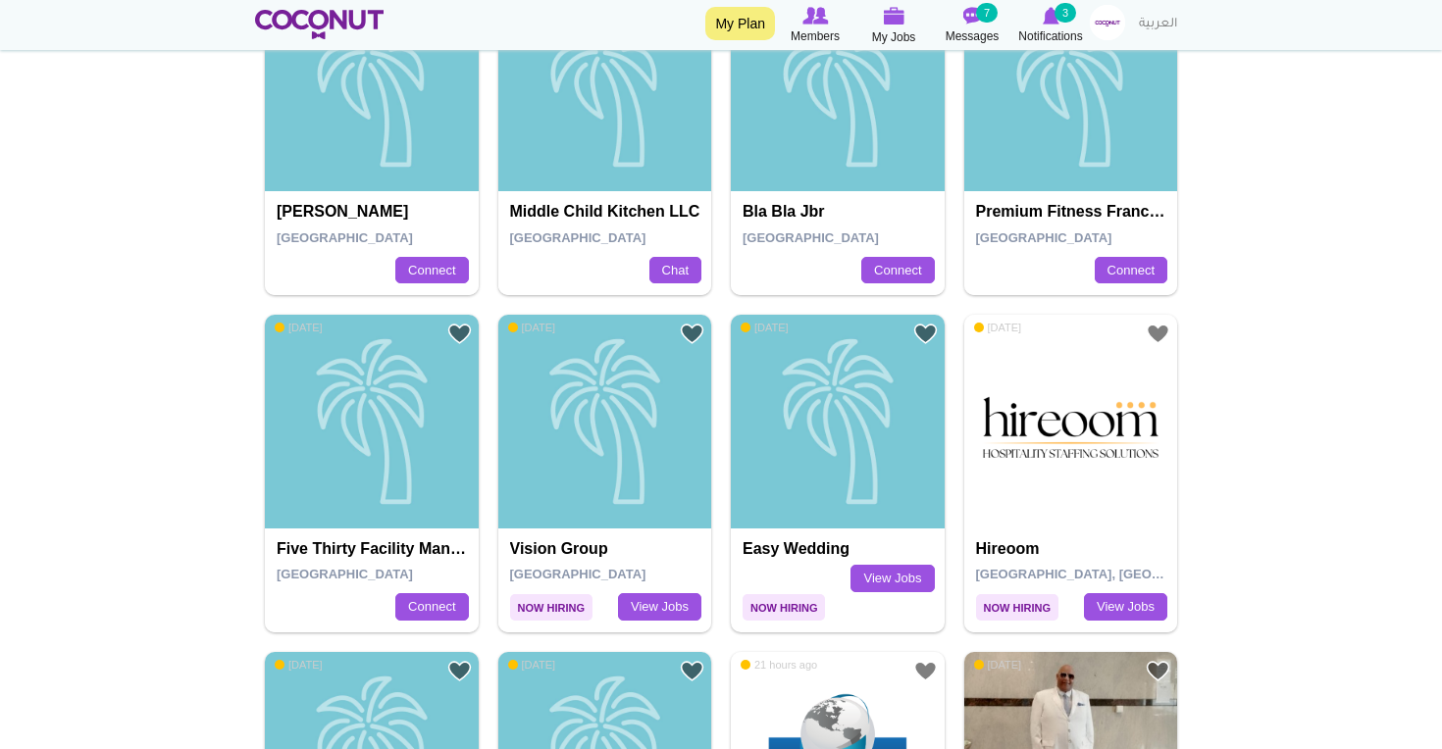
scroll to position [1251, 0]
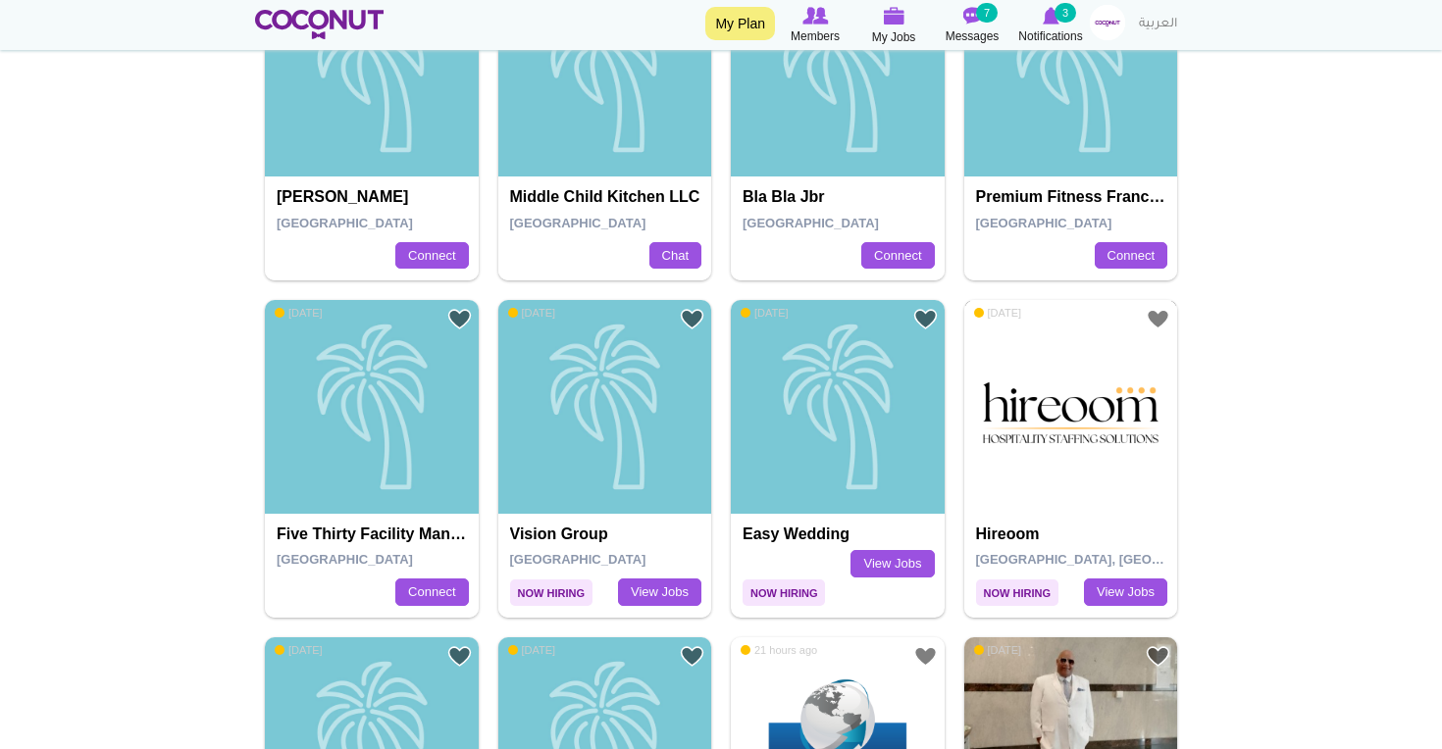
click at [1040, 510] on img at bounding box center [1071, 407] width 214 height 214
click at [1020, 481] on img at bounding box center [1071, 407] width 214 height 214
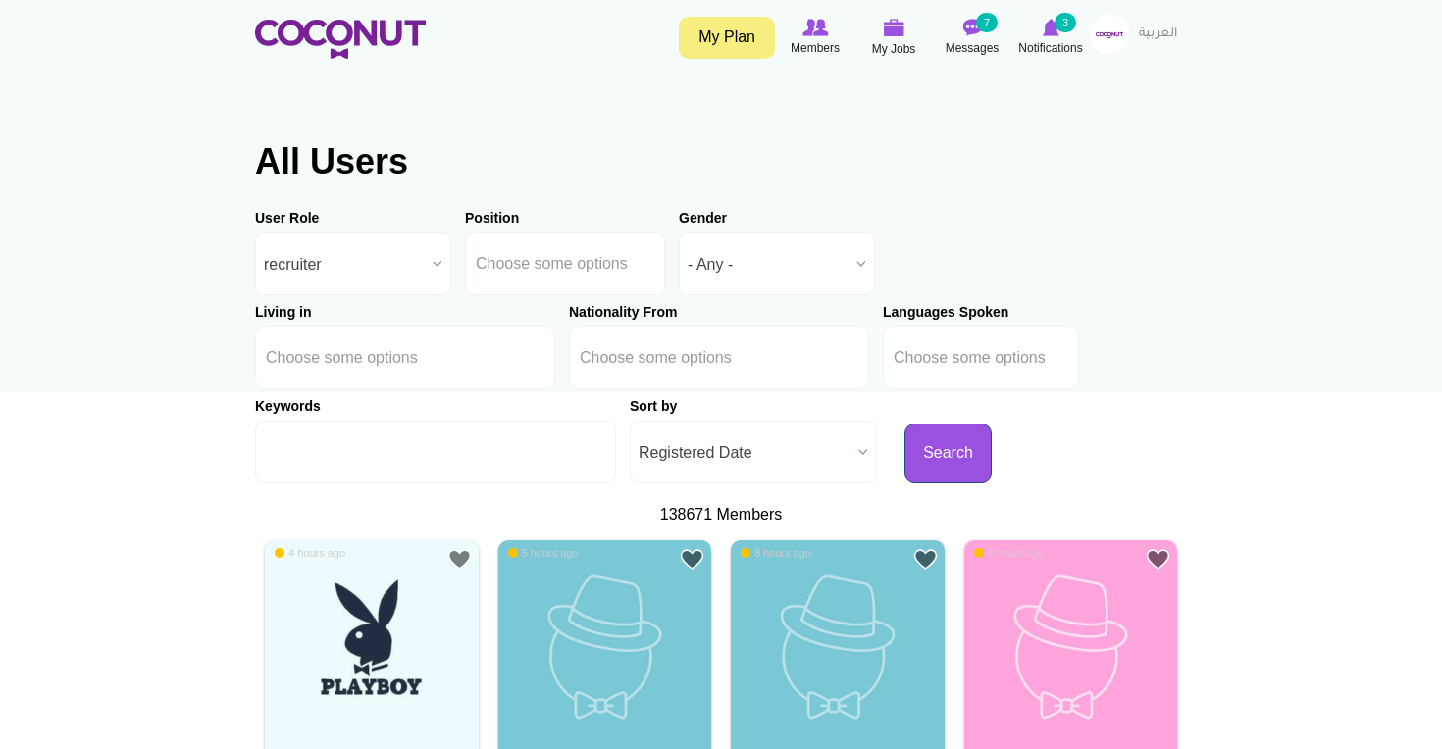
click at [905, 447] on button "Search" at bounding box center [947, 454] width 87 height 60
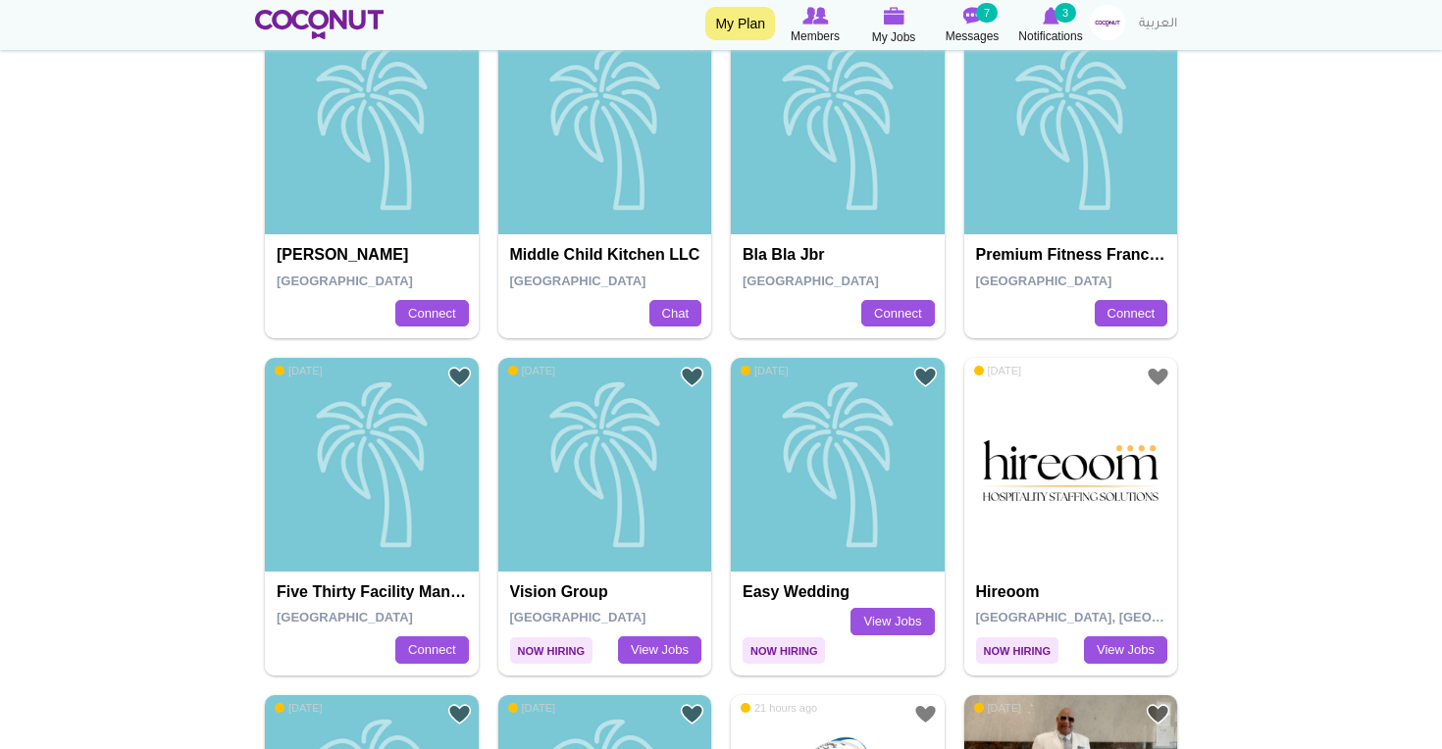
scroll to position [1200, 0]
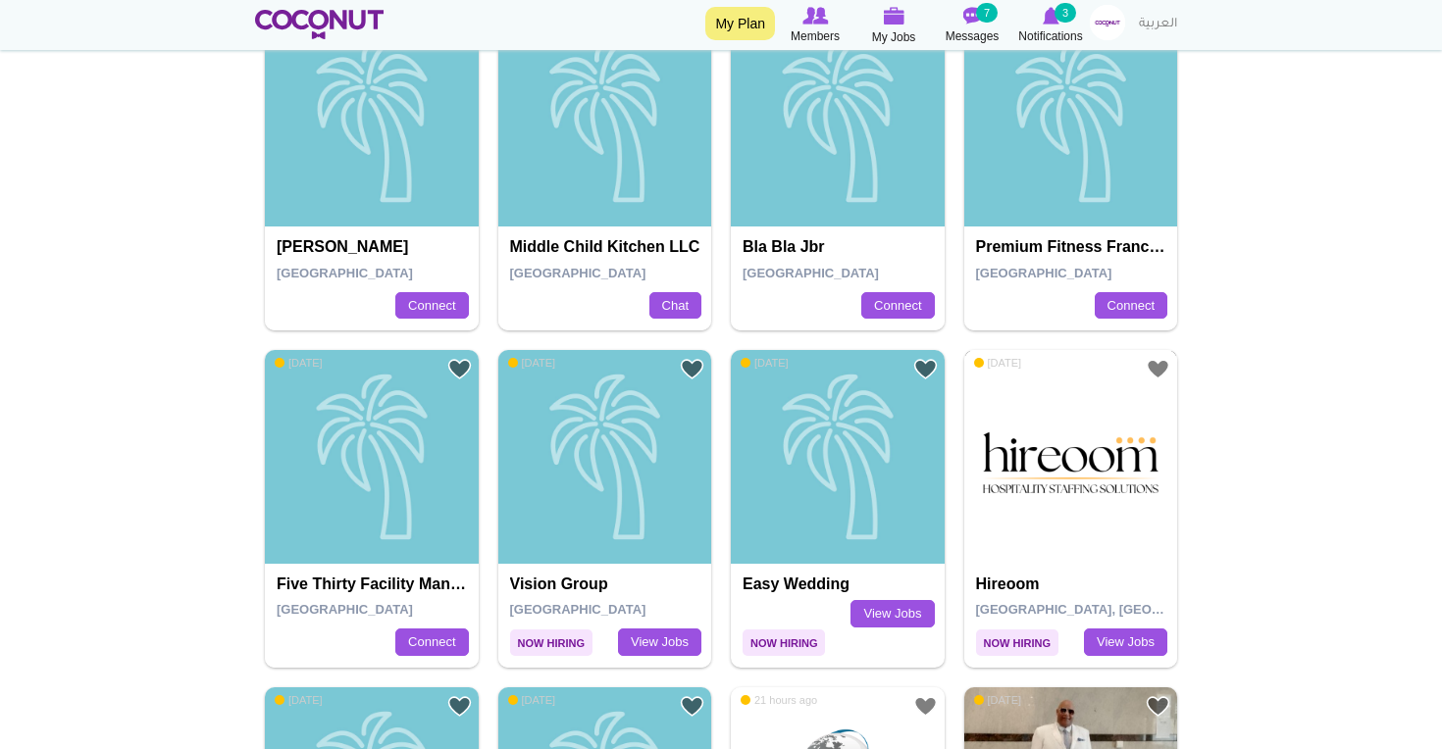
click at [1017, 517] on img at bounding box center [1071, 457] width 214 height 214
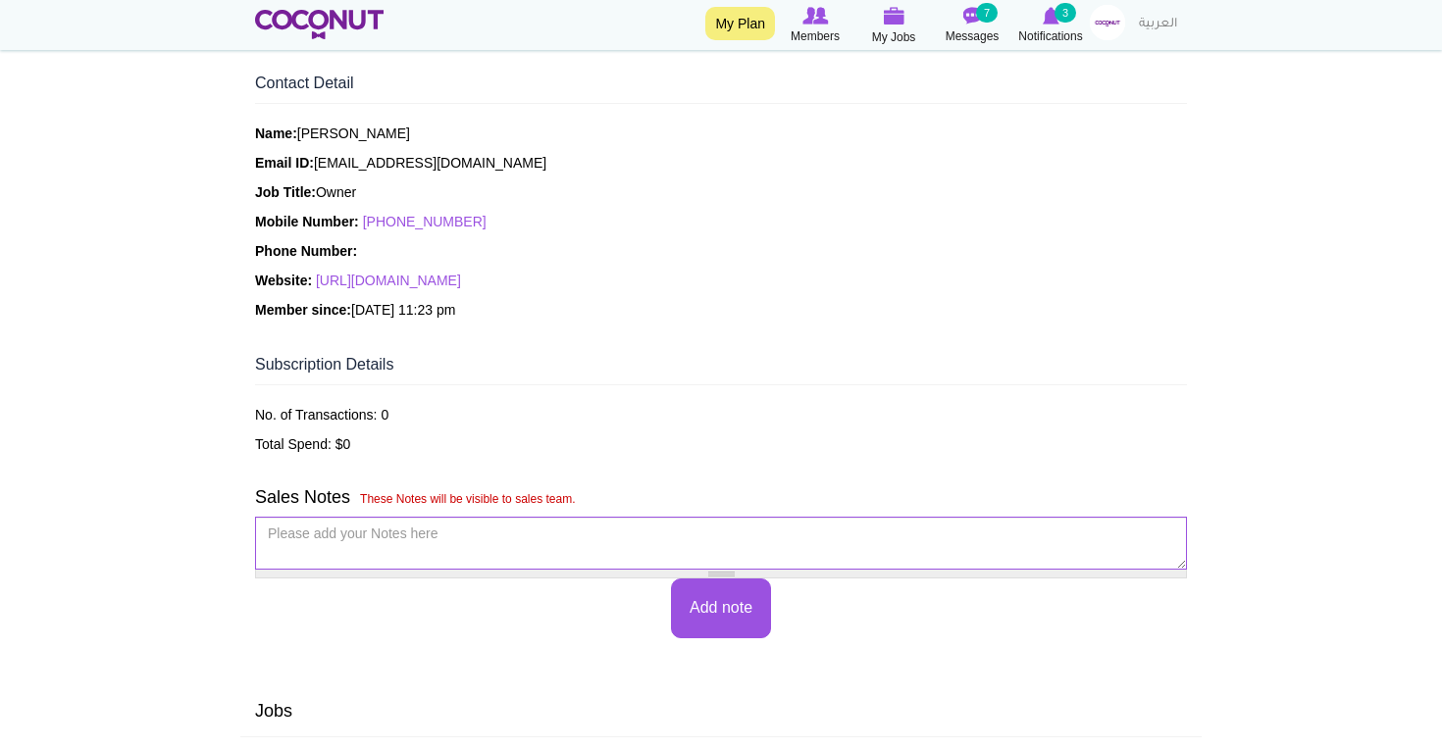
scroll to position [514, 0]
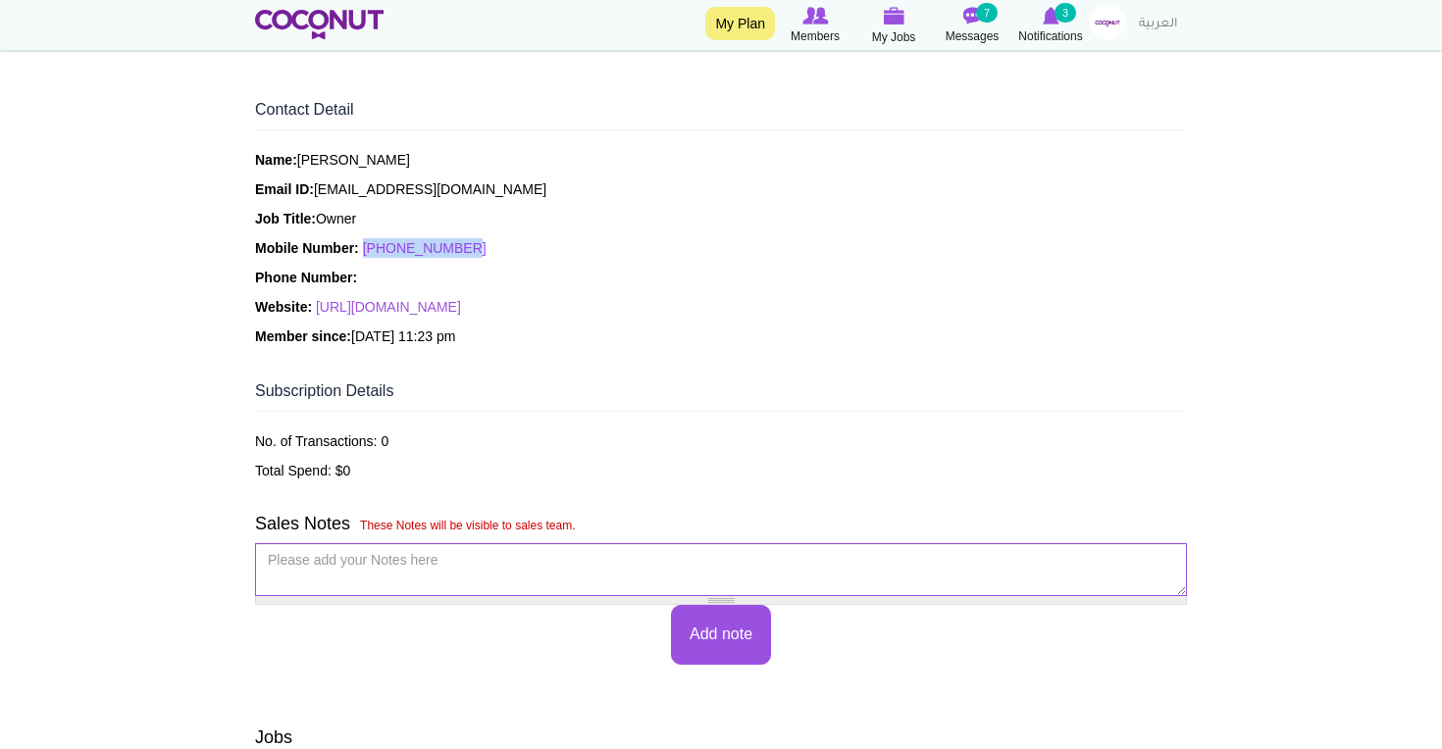
drag, startPoint x: 478, startPoint y: 249, endPoint x: 370, endPoint y: 247, distance: 107.9
click at [370, 247] on p "Mobile Number: +381649722560" at bounding box center [721, 248] width 932 height 20
copy link "+381649722560"
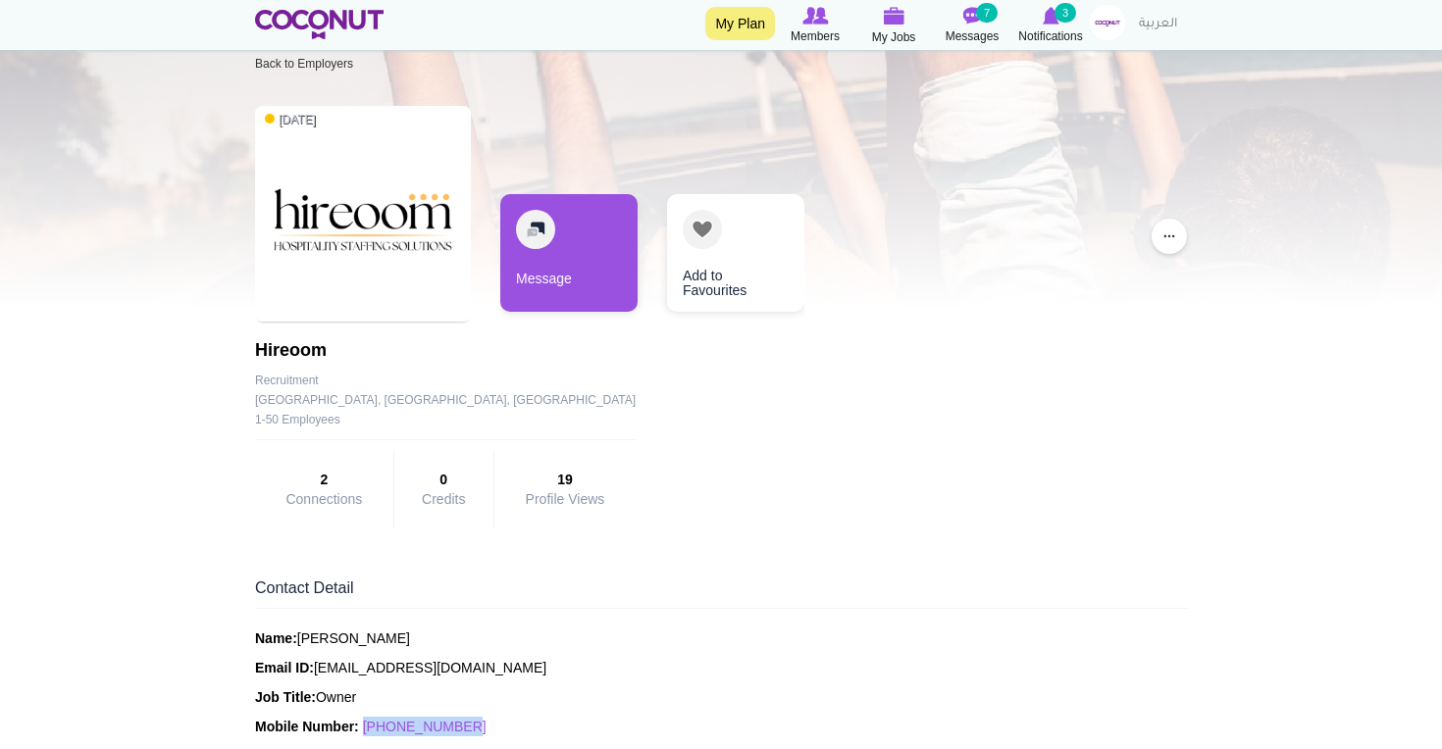
scroll to position [0, 0]
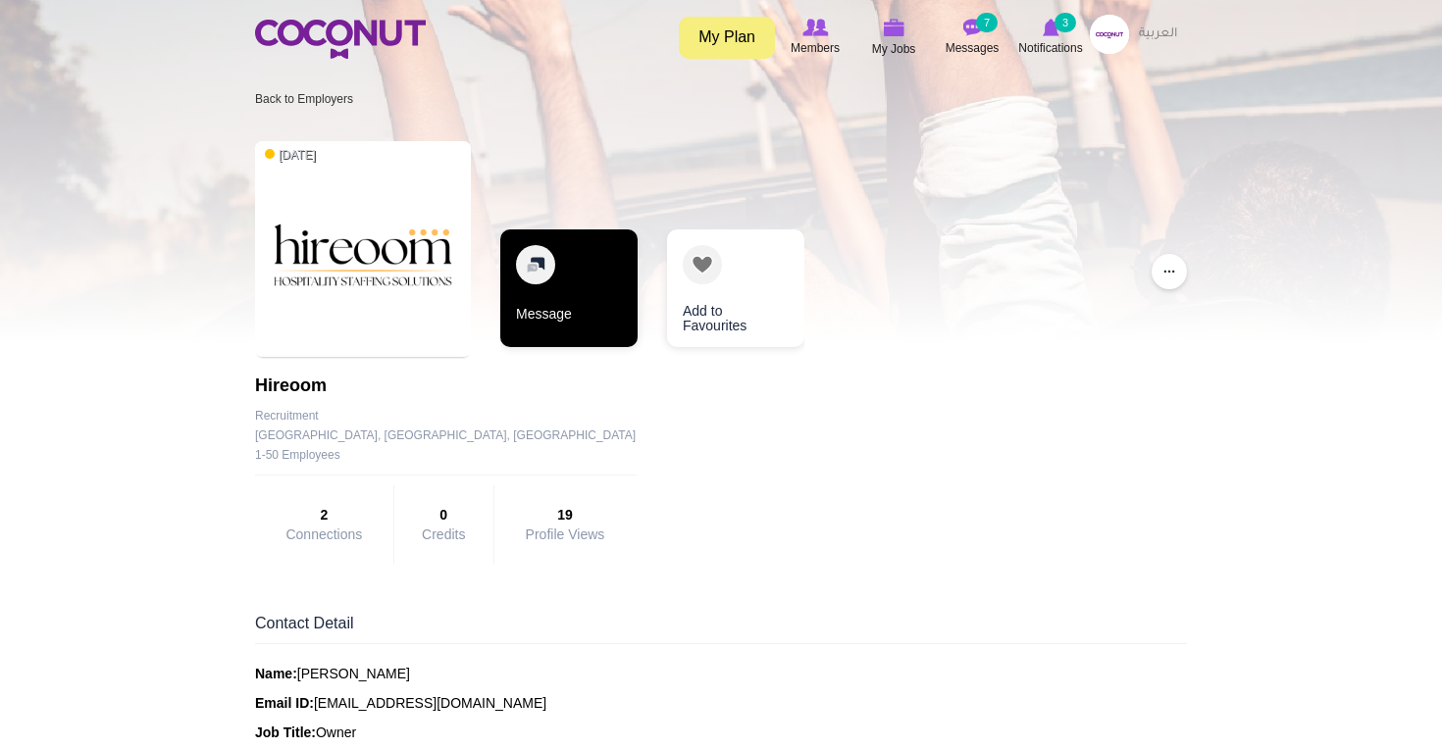
click at [573, 269] on link "Message" at bounding box center [568, 289] width 137 height 118
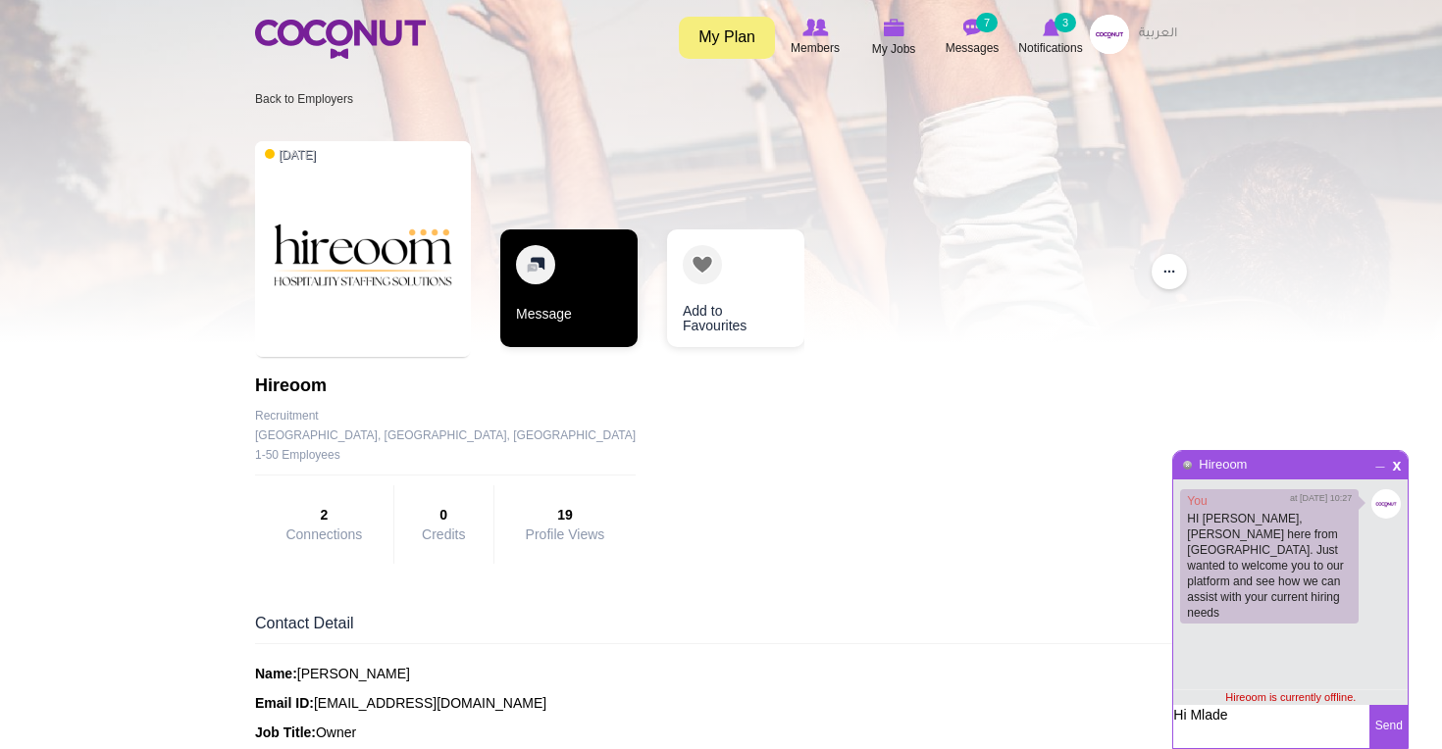
type textarea "Hi [PERSON_NAME]"
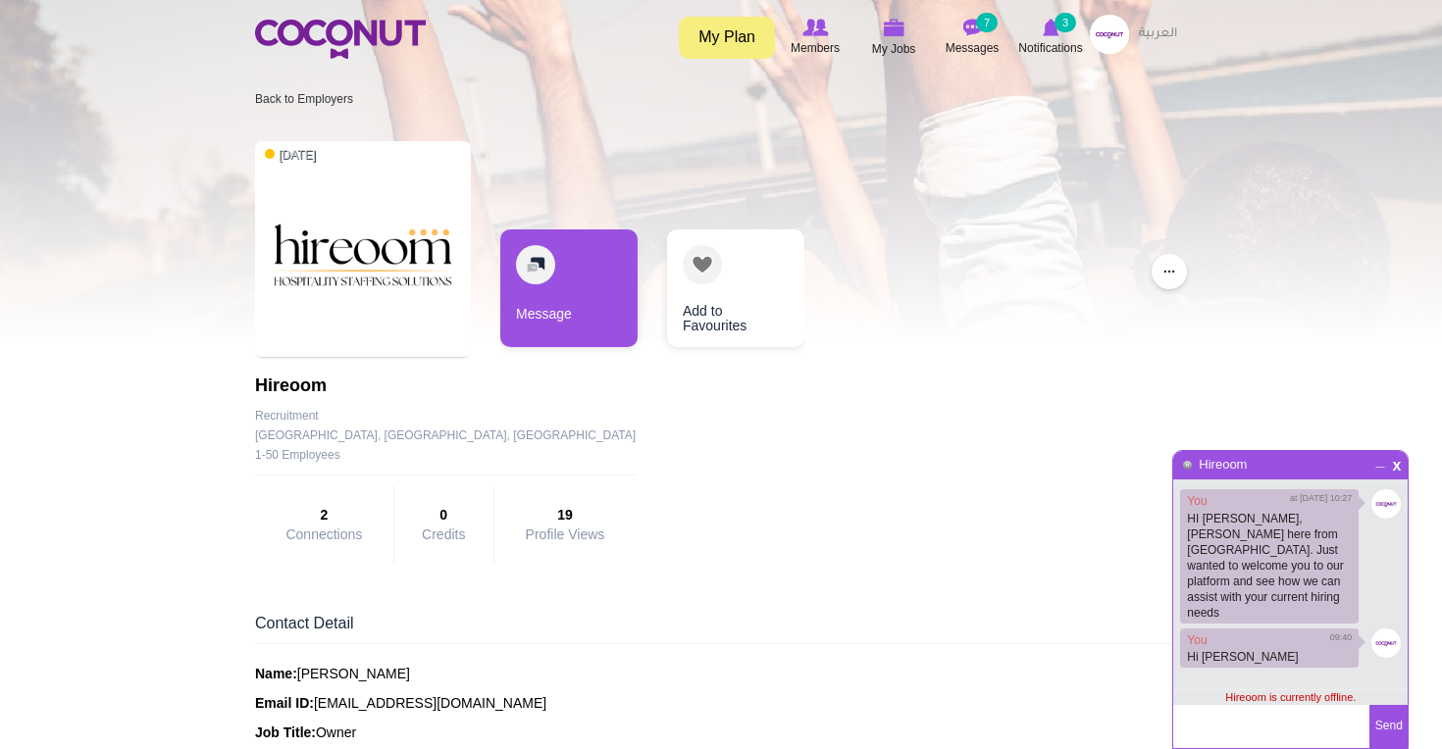
click at [998, 107] on ol "Back to Employers" at bounding box center [728, 98] width 946 height 31
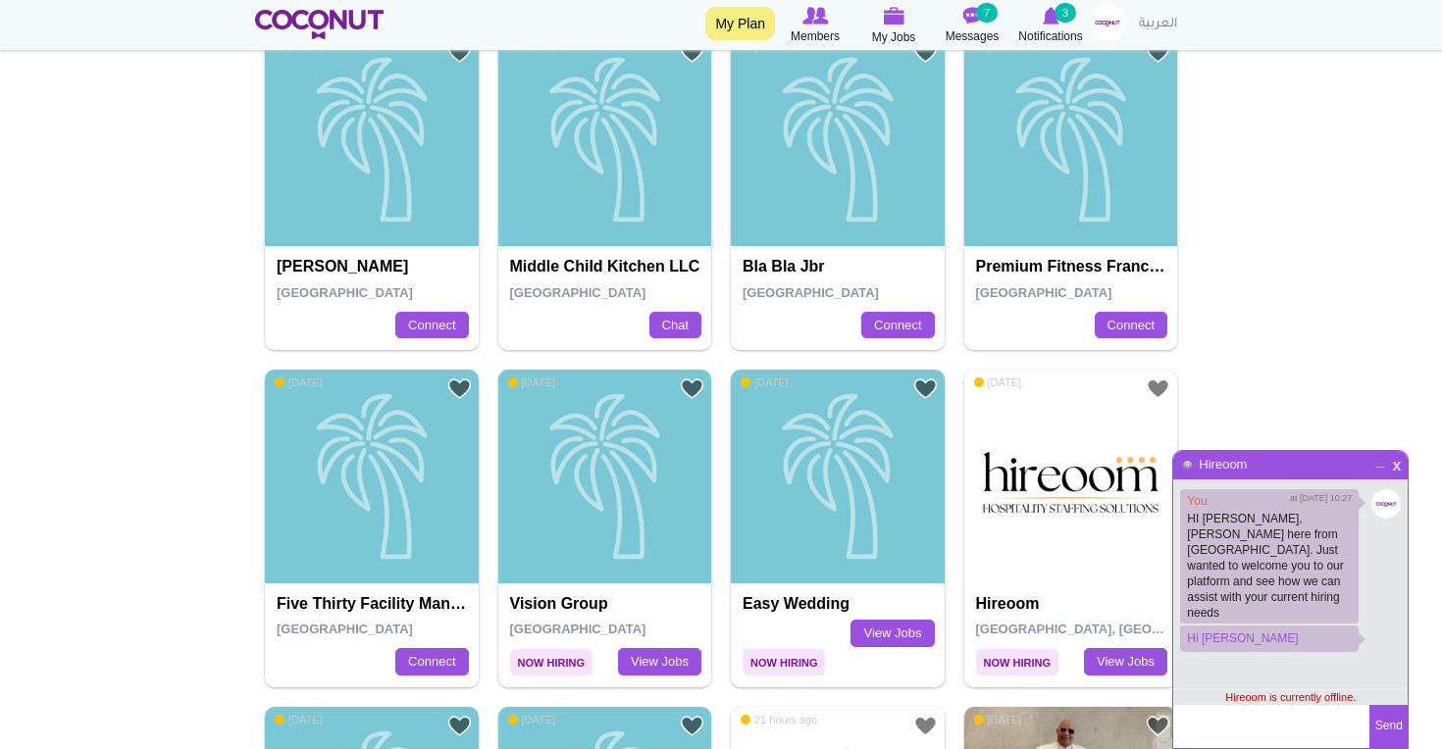
click at [1399, 468] on span "x" at bounding box center [1396, 463] width 17 height 15
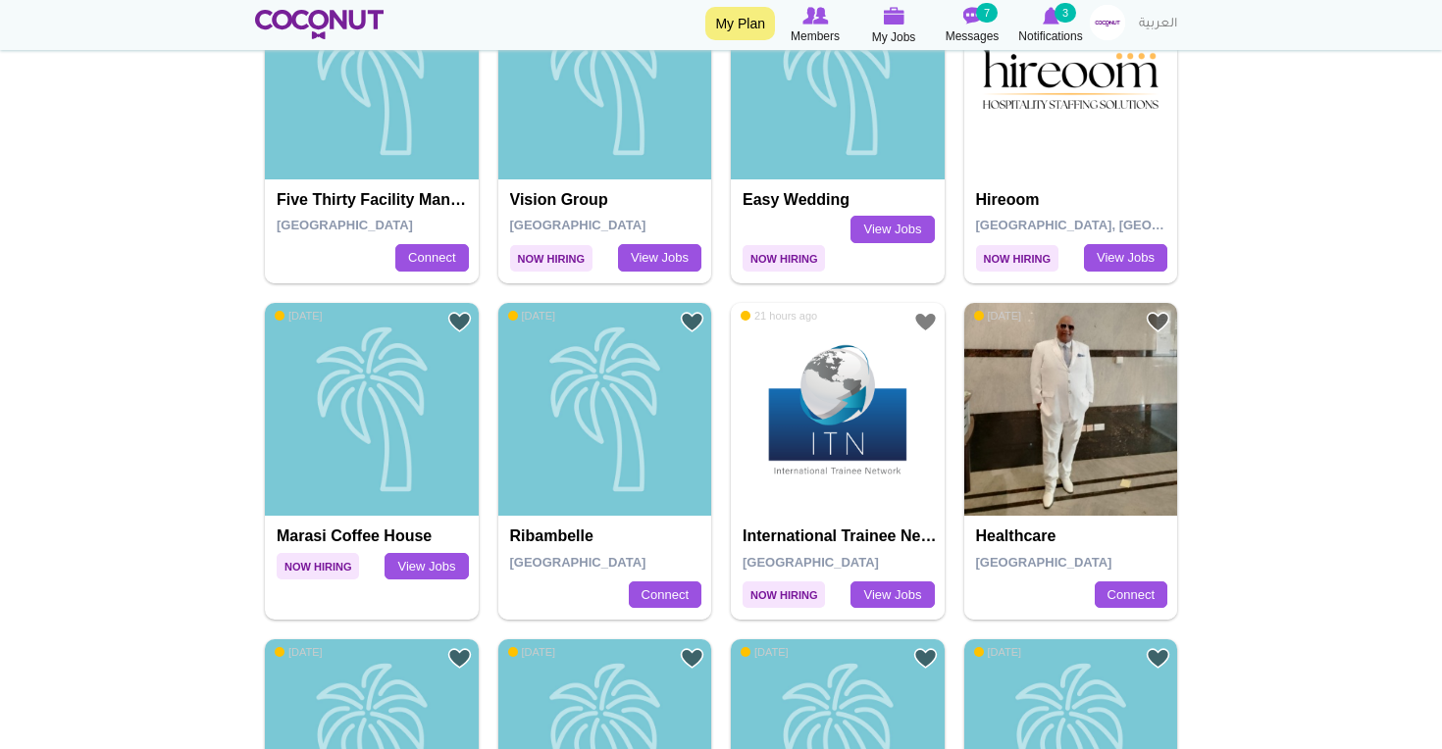
scroll to position [1587, 0]
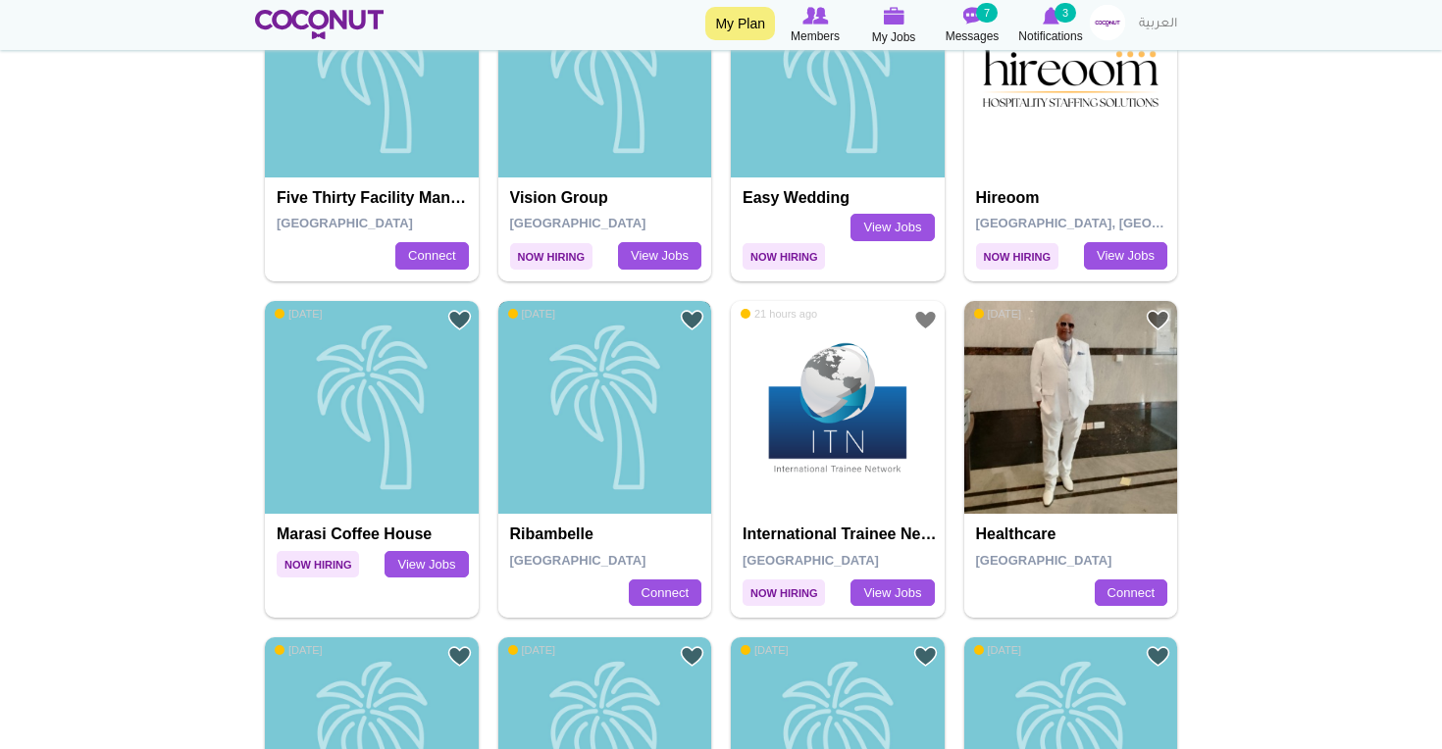
click at [658, 467] on div "Ribambelle" at bounding box center [605, 408] width 214 height 214
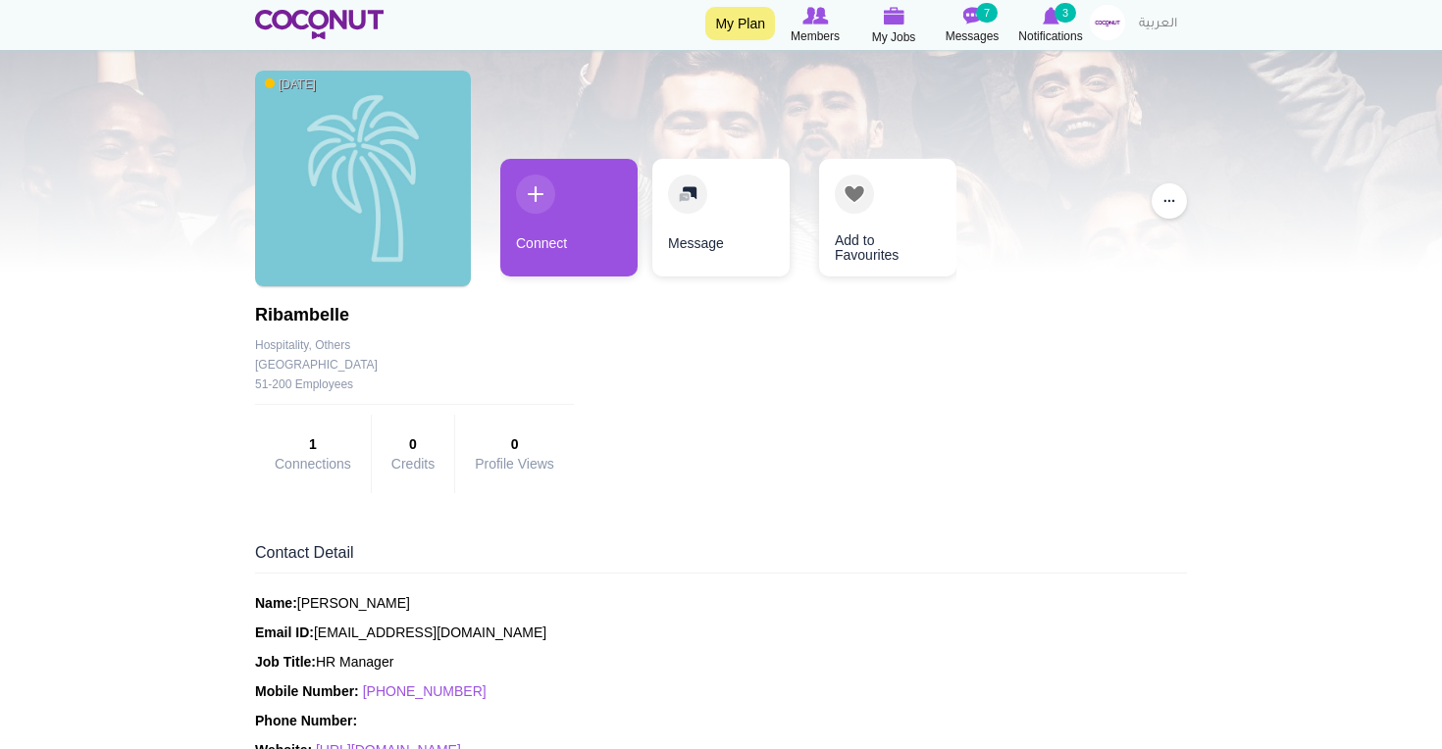
scroll to position [70, 0]
drag, startPoint x: 476, startPoint y: 696, endPoint x: 391, endPoint y: 699, distance: 84.4
click at [391, 699] on p "Mobile Number: [PHONE_NUMBER]" at bounding box center [721, 693] width 932 height 20
drag, startPoint x: 481, startPoint y: 692, endPoint x: 403, endPoint y: 695, distance: 77.5
click at [402, 695] on p "Mobile Number: [PHONE_NUMBER]" at bounding box center [721, 693] width 932 height 20
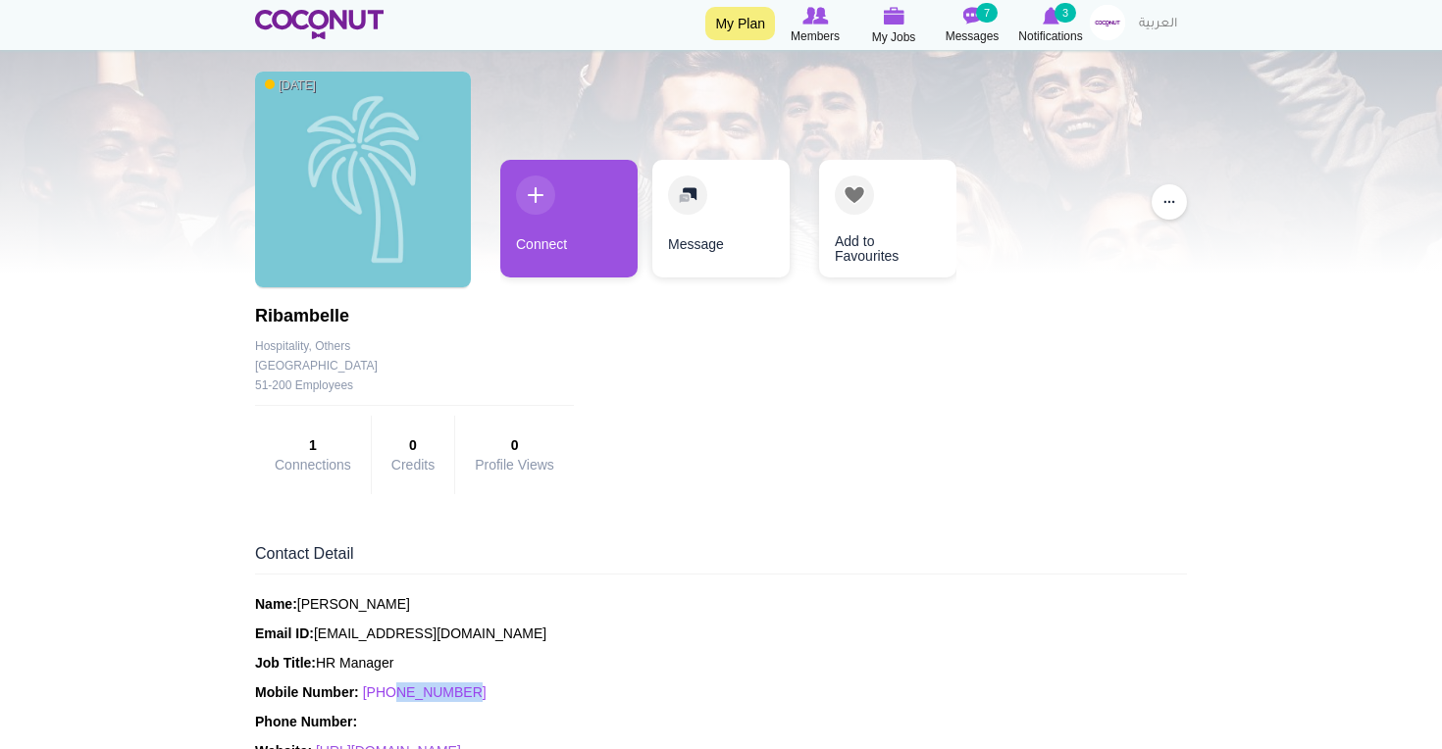
drag, startPoint x: 484, startPoint y: 699, endPoint x: 396, endPoint y: 697, distance: 87.3
click at [396, 697] on p "Mobile Number: [PHONE_NUMBER]" at bounding box center [721, 693] width 932 height 20
copy link "588321374"
click at [328, 603] on p "Name: Kritika Panwar" at bounding box center [721, 604] width 932 height 20
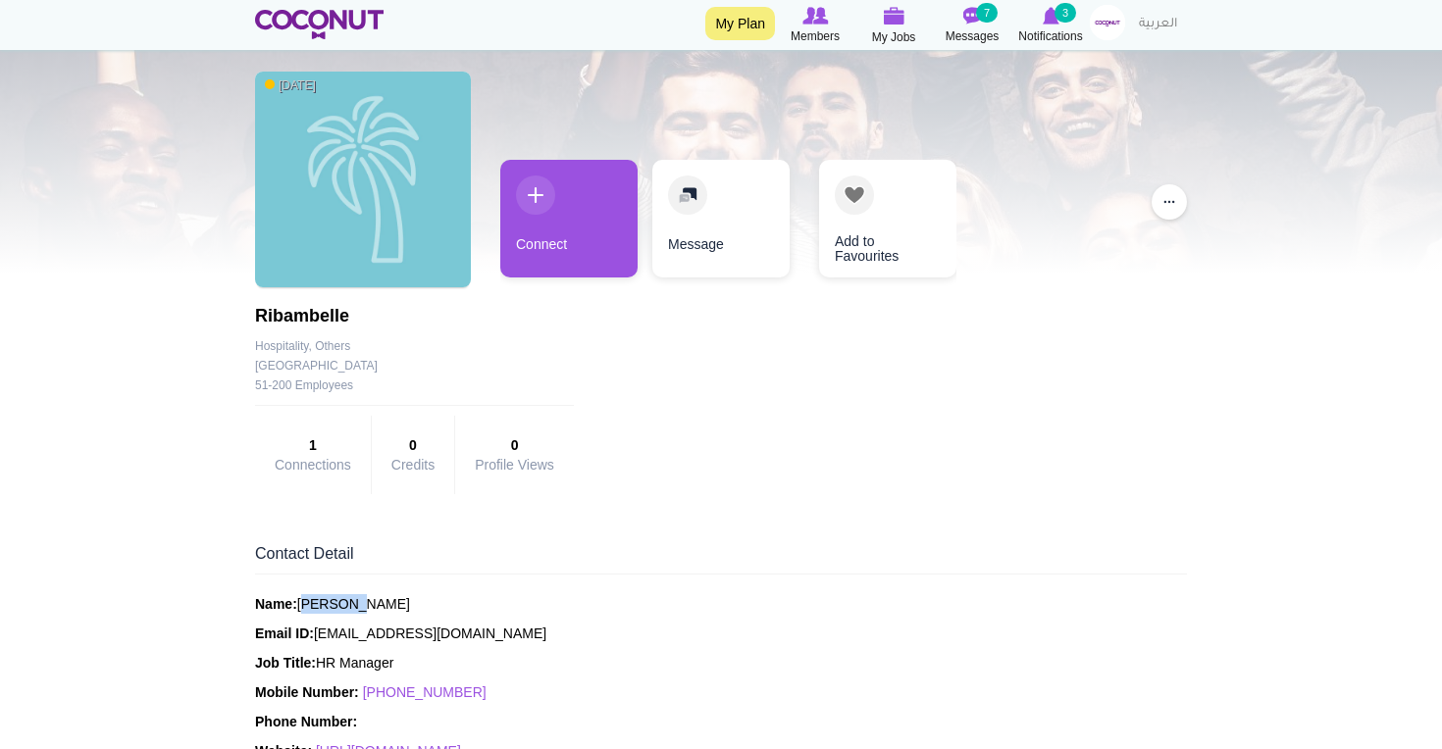
copy p "Kritika"
click at [373, 614] on div "Name: Kritika Panwar Email ID: careers@ribambelle.ae Job Title: HR Manager Mobi…" at bounding box center [721, 692] width 932 height 196
click at [373, 604] on p "Name: Kritika Panwar" at bounding box center [721, 604] width 932 height 20
copy p "Panwar"
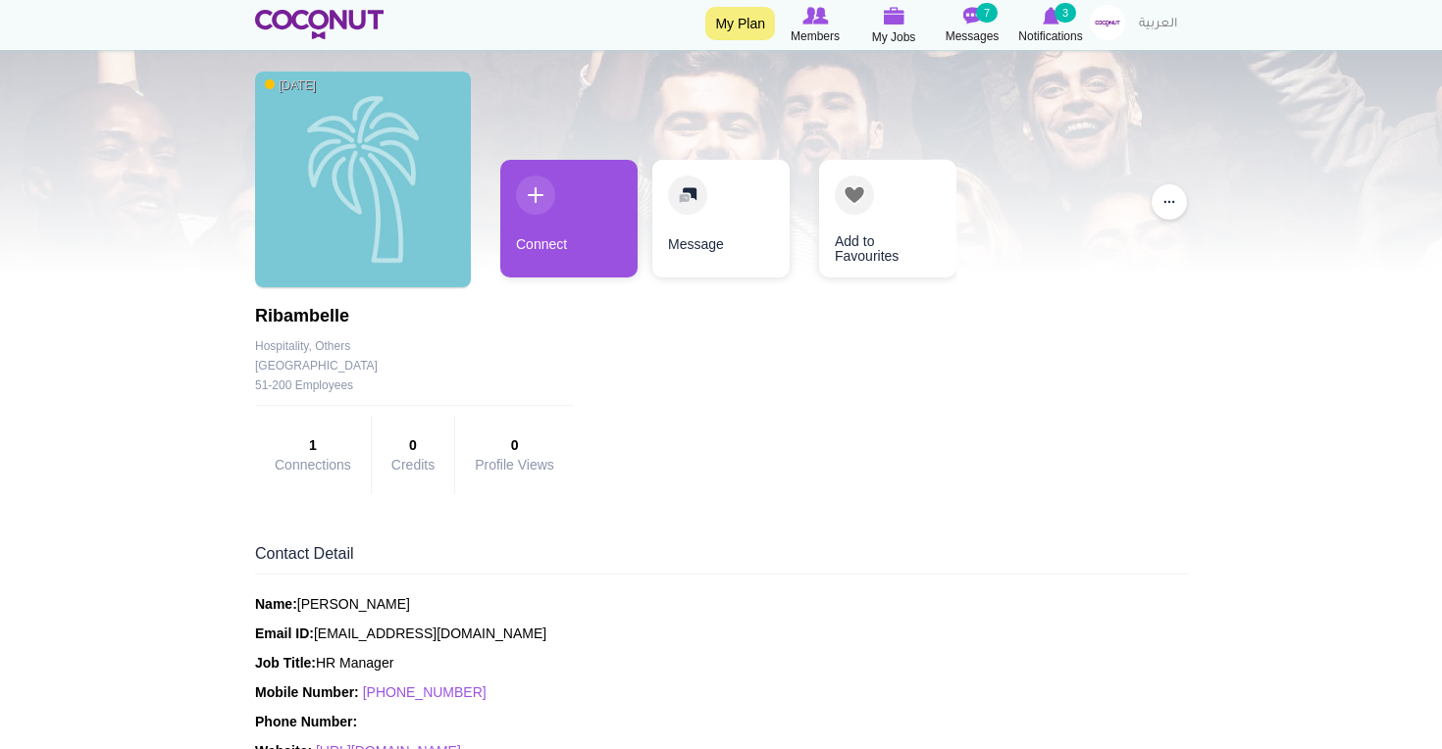
click at [292, 315] on h1 "Ribambelle" at bounding box center [414, 317] width 319 height 20
copy h1 "Ribambelle"
click at [330, 601] on p "Name: Kritika Panwar" at bounding box center [721, 604] width 932 height 20
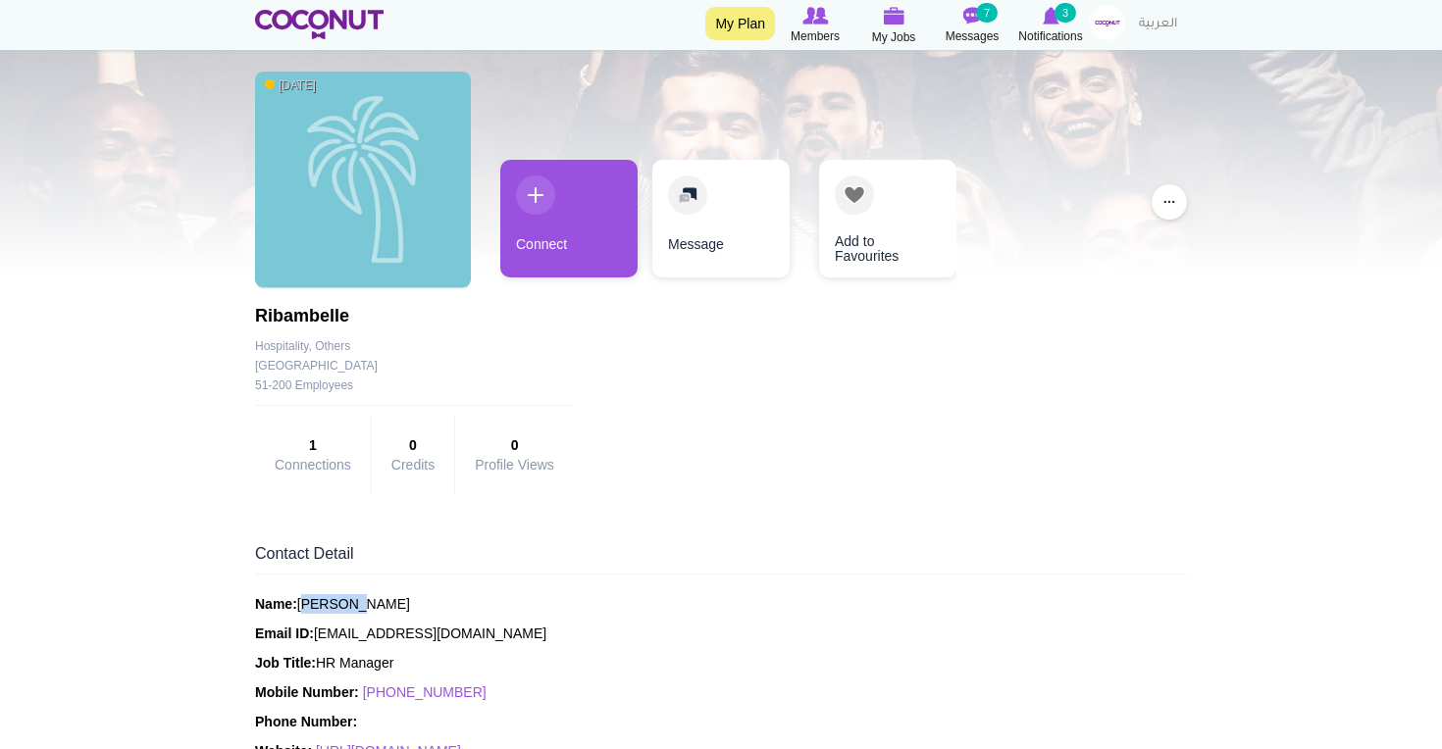
copy p "Kritika"
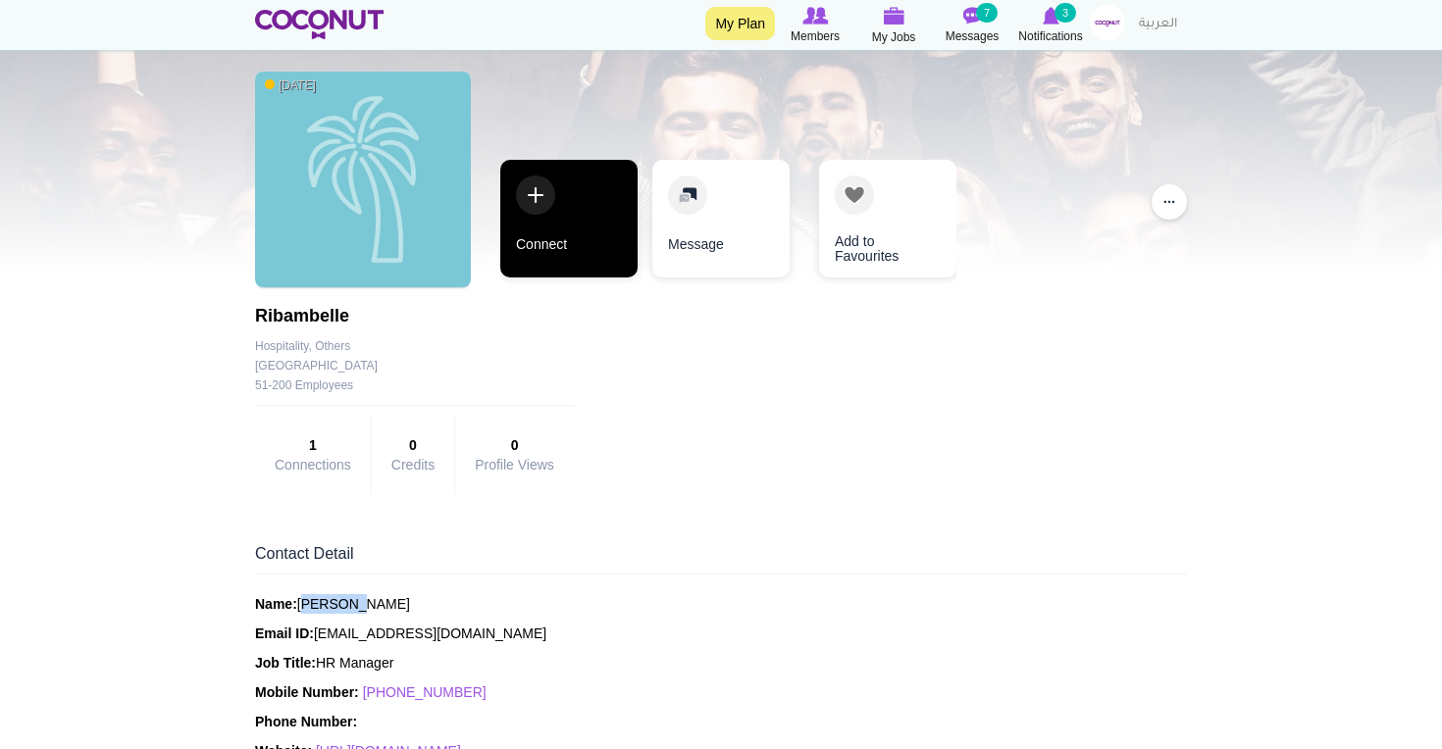
click at [600, 264] on link "Connect" at bounding box center [568, 219] width 137 height 118
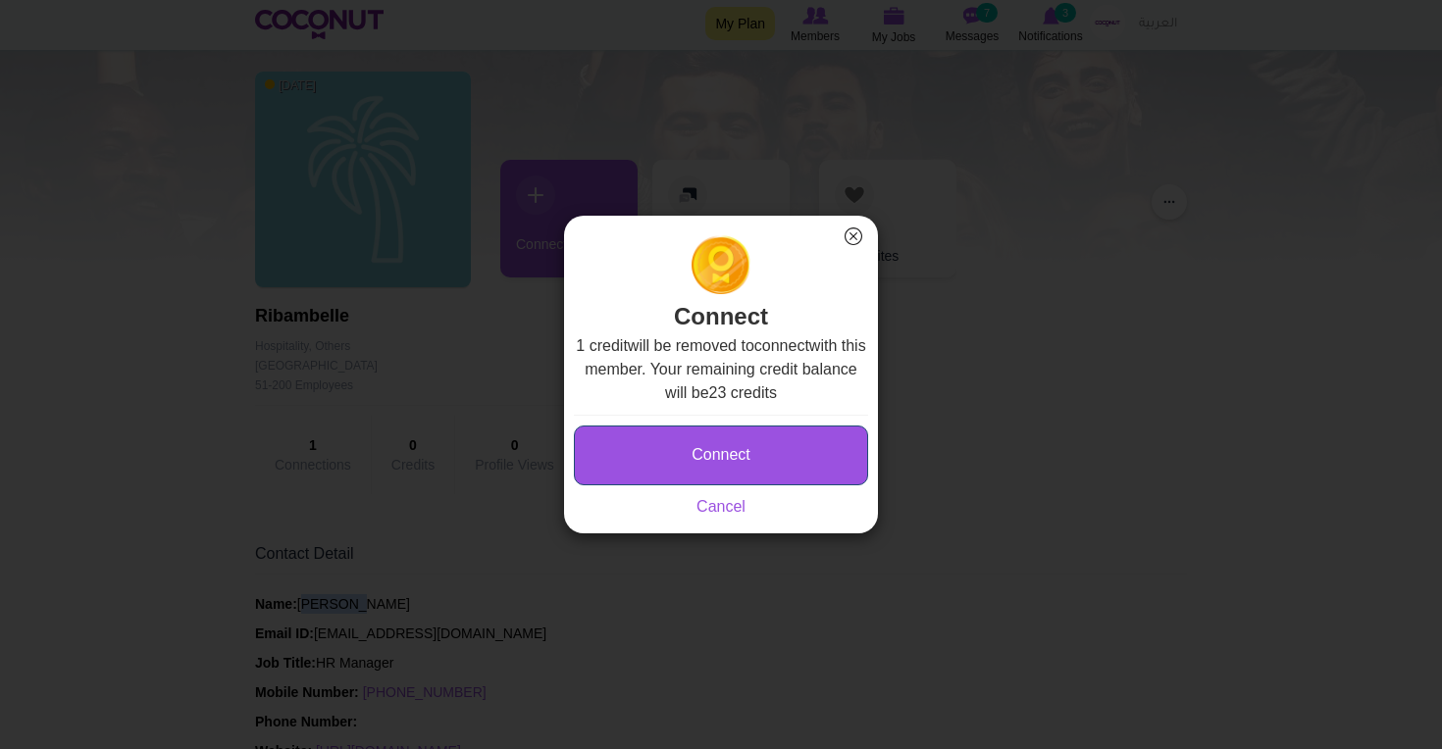
click at [666, 450] on button "Connect" at bounding box center [721, 456] width 294 height 60
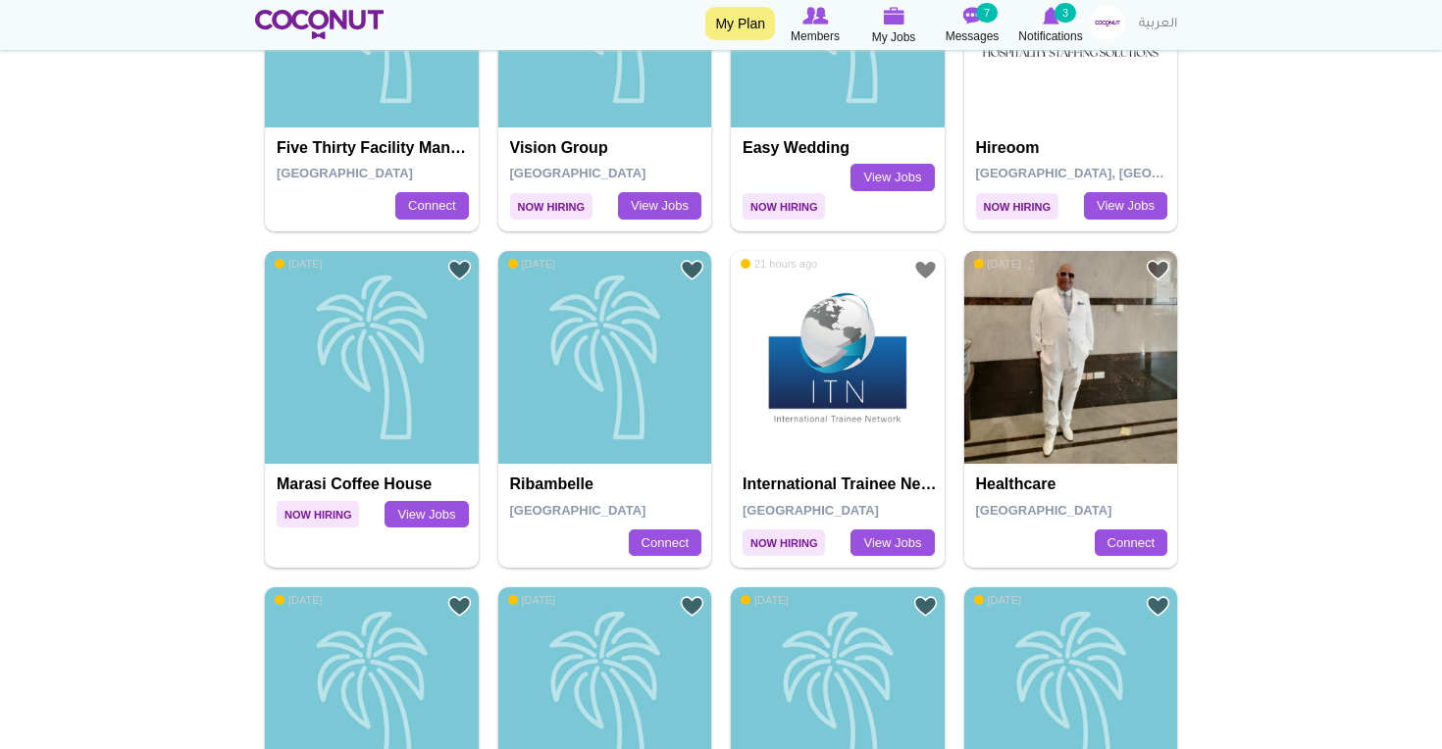
scroll to position [1660, 0]
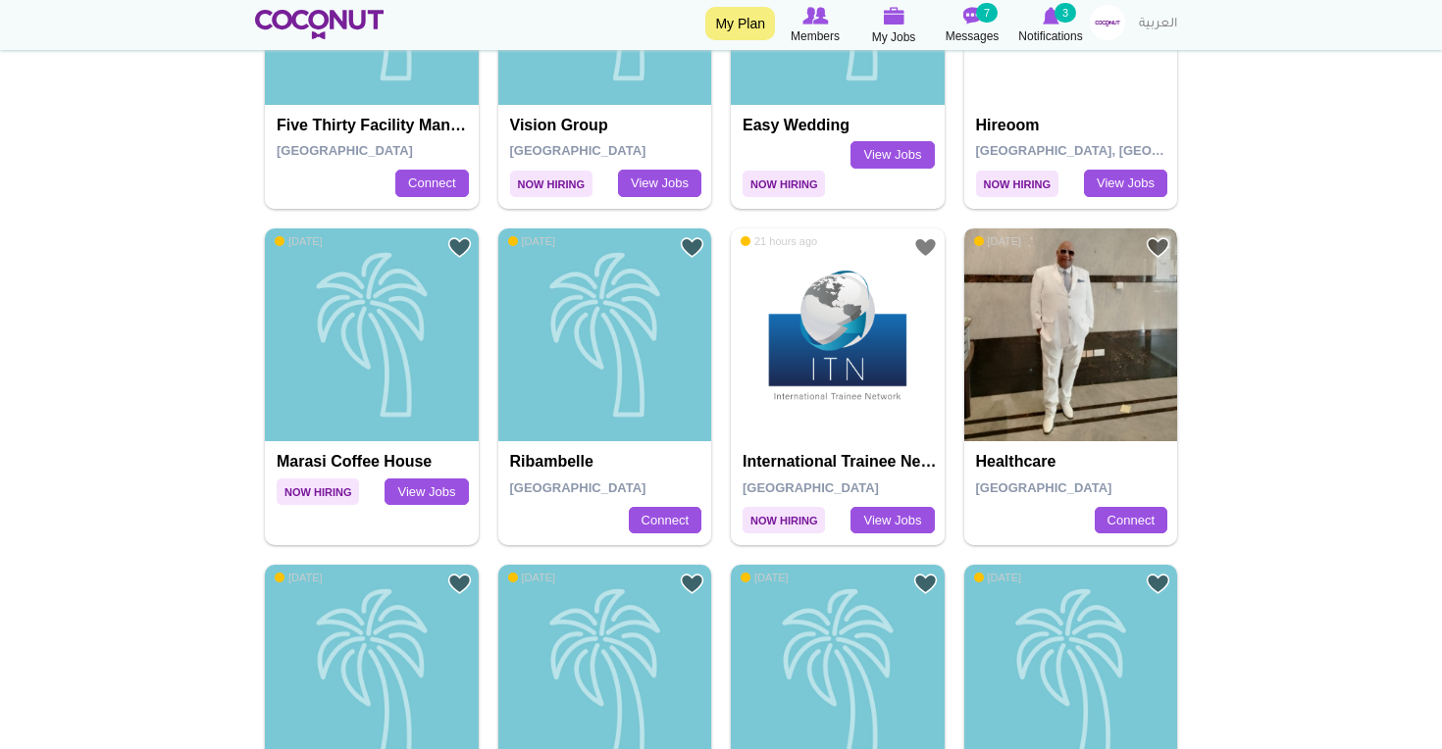
click at [1044, 412] on img at bounding box center [1071, 336] width 214 height 214
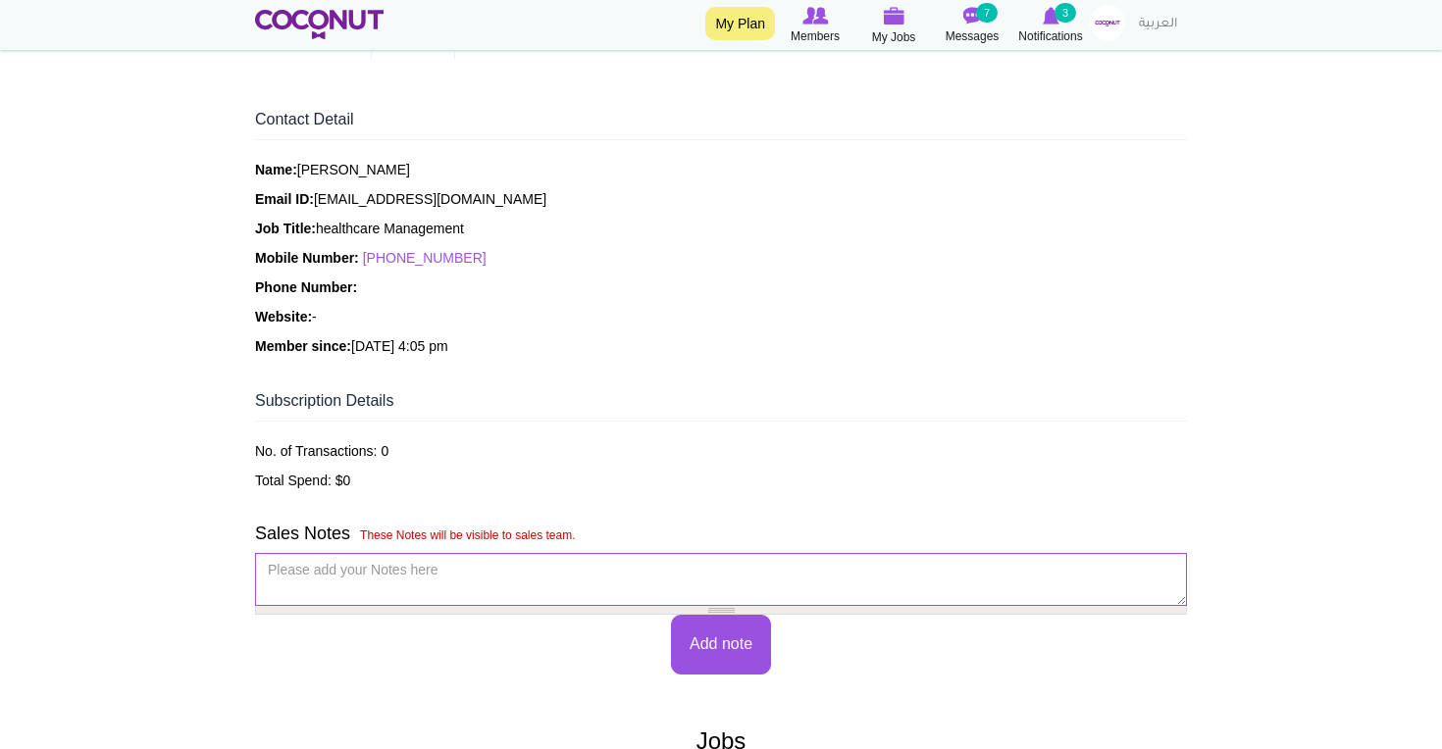
scroll to position [511, 0]
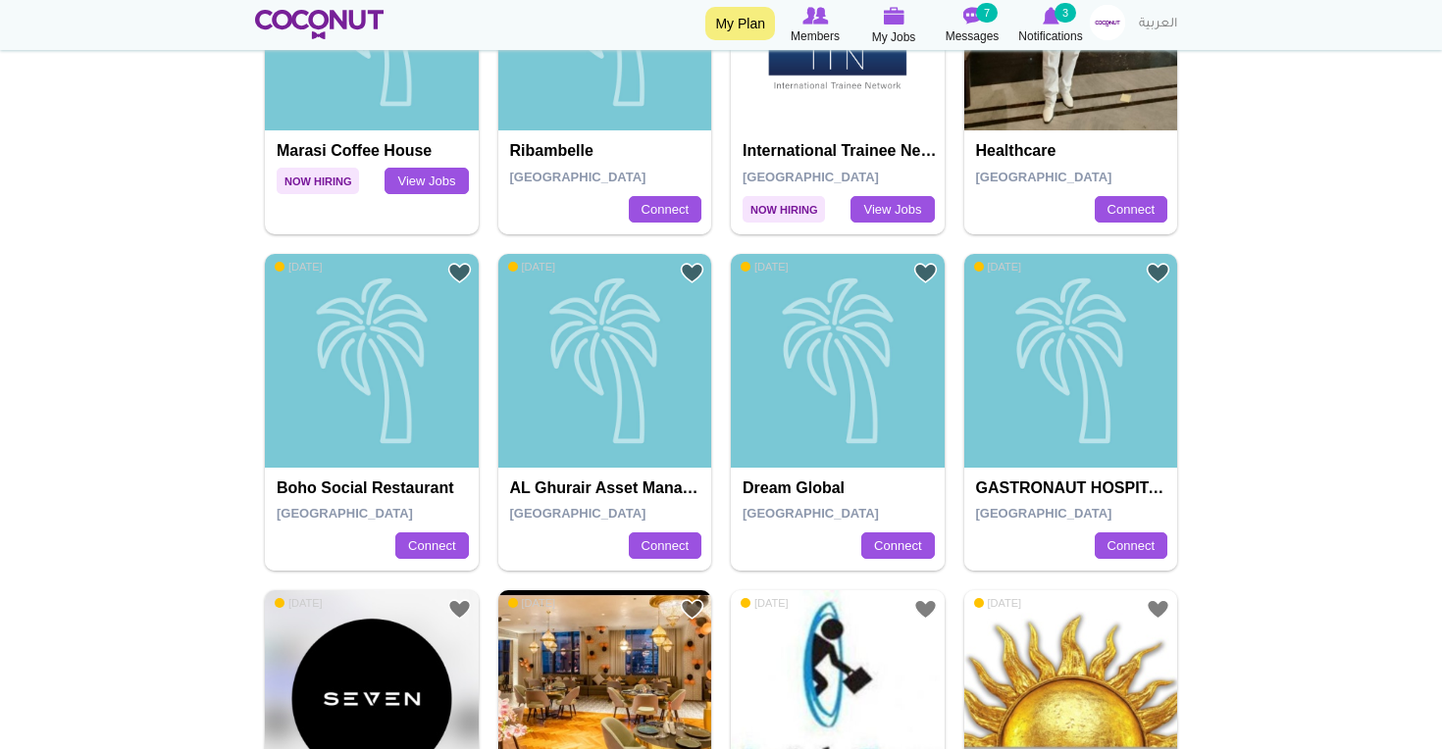
scroll to position [1980, 0]
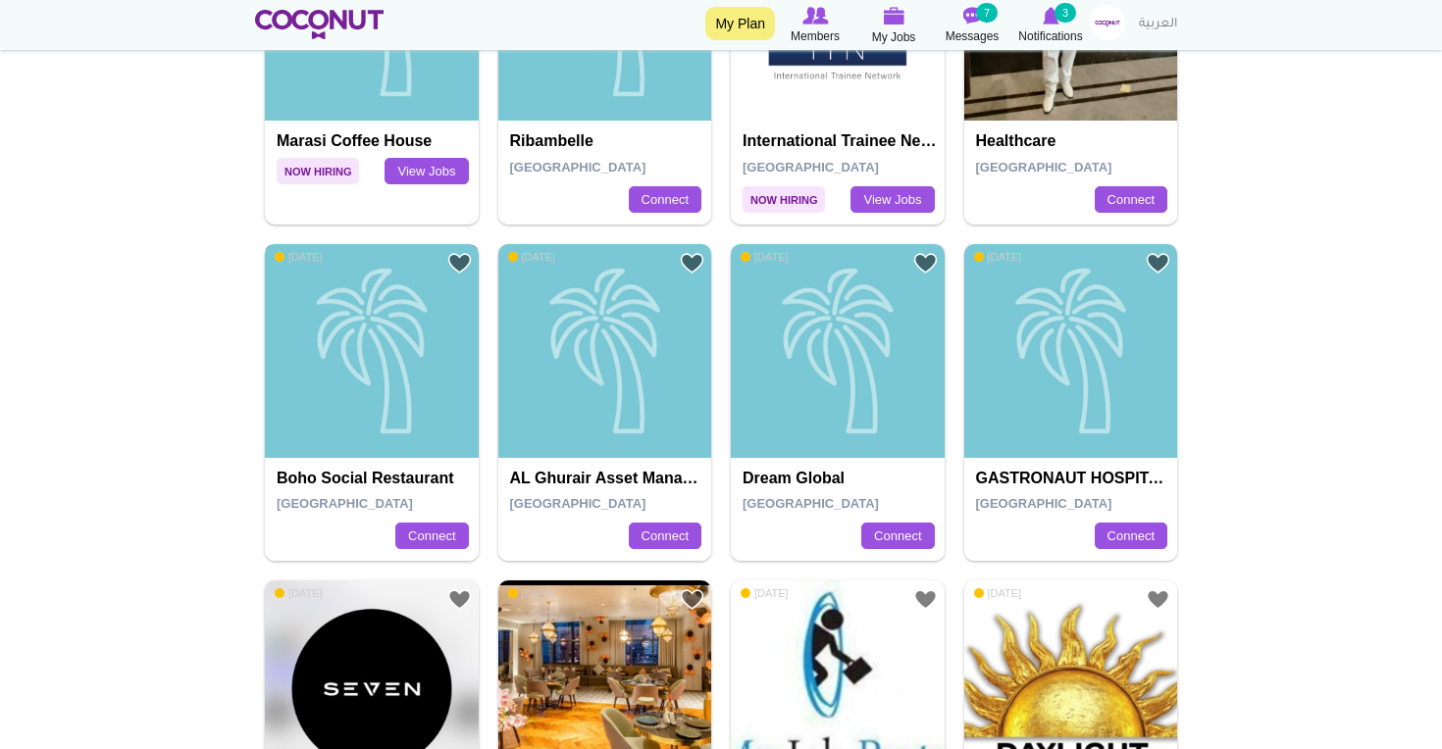
click at [434, 358] on div "Boho Social Restaurant" at bounding box center [372, 351] width 214 height 214
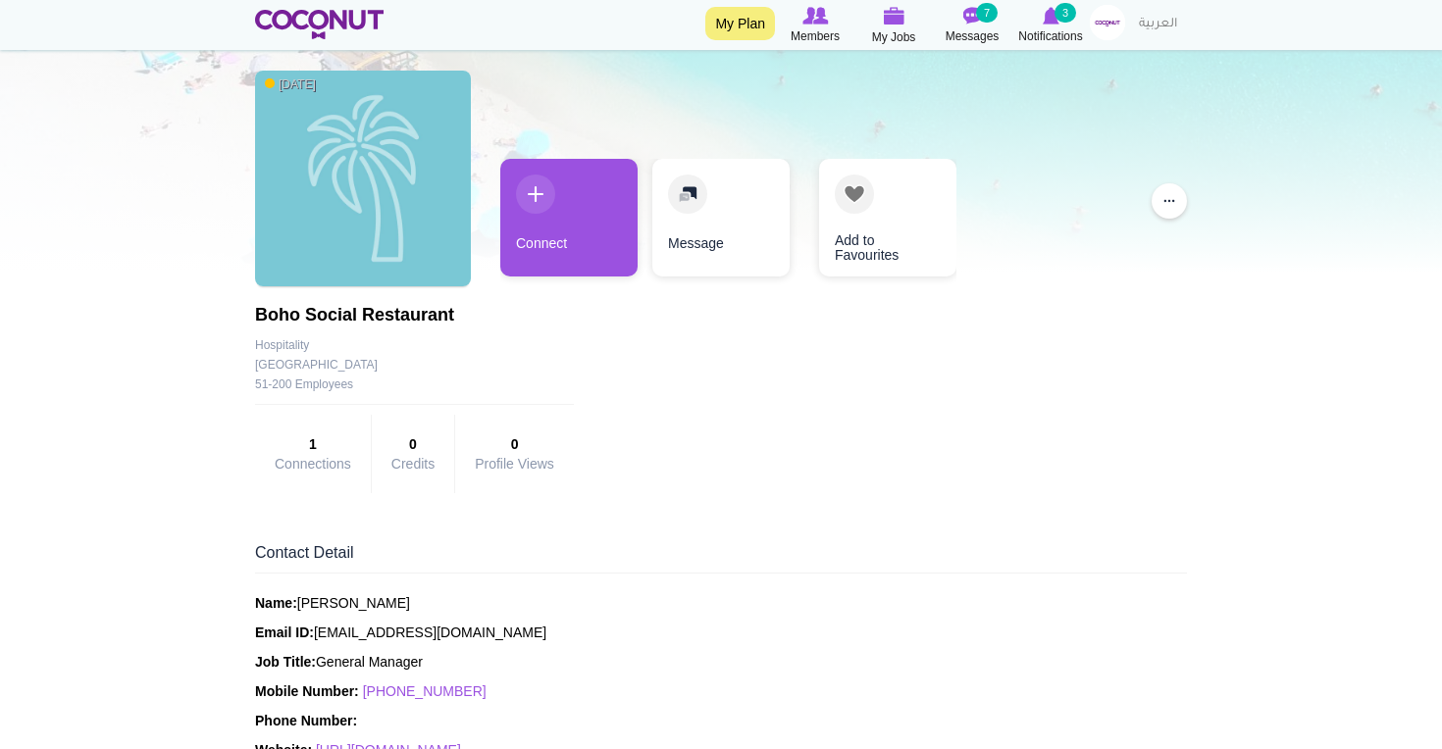
scroll to position [177, 0]
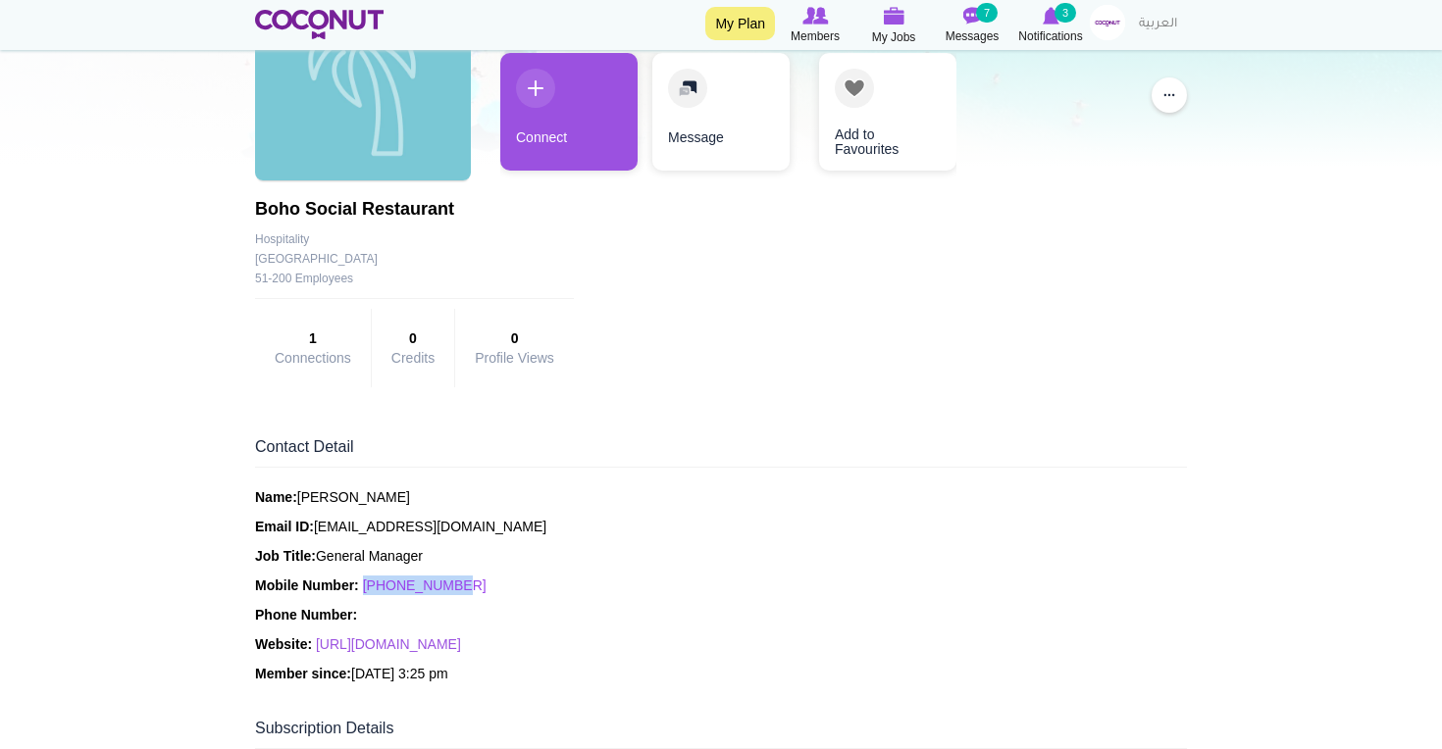
drag, startPoint x: 473, startPoint y: 587, endPoint x: 373, endPoint y: 588, distance: 100.1
click at [371, 588] on p "Mobile Number: +97477655983" at bounding box center [721, 586] width 932 height 20
click at [543, 580] on p "Mobile Number: +97477655983" at bounding box center [721, 586] width 932 height 20
drag, startPoint x: 472, startPoint y: 579, endPoint x: 393, endPoint y: 592, distance: 79.7
click at [393, 592] on p "Mobile Number: +97477655983" at bounding box center [721, 586] width 932 height 20
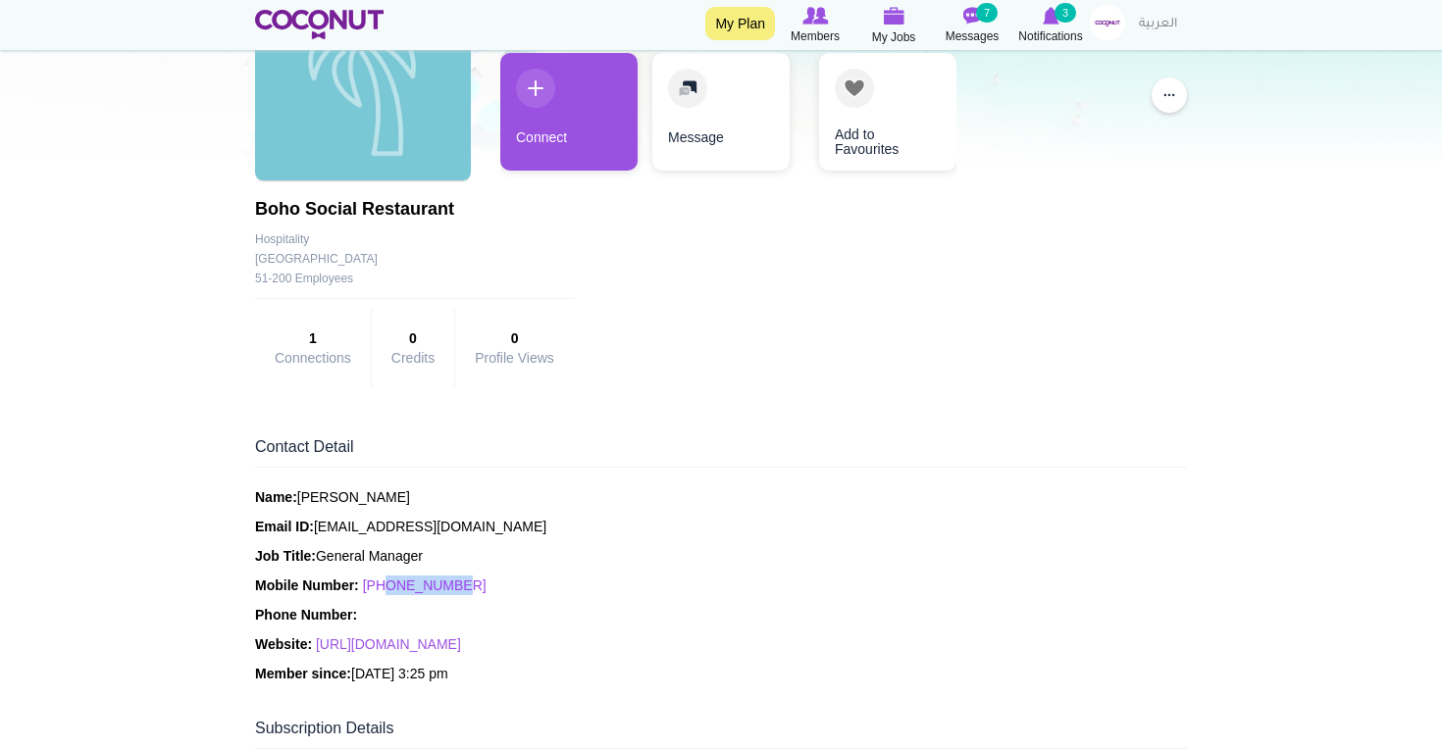
copy link "477655983"
drag, startPoint x: 477, startPoint y: 584, endPoint x: 364, endPoint y: 581, distance: 112.8
click at [364, 582] on p "Mobile Number: +97477655983" at bounding box center [721, 586] width 932 height 20
copy p "[PHONE_NUMBER]"
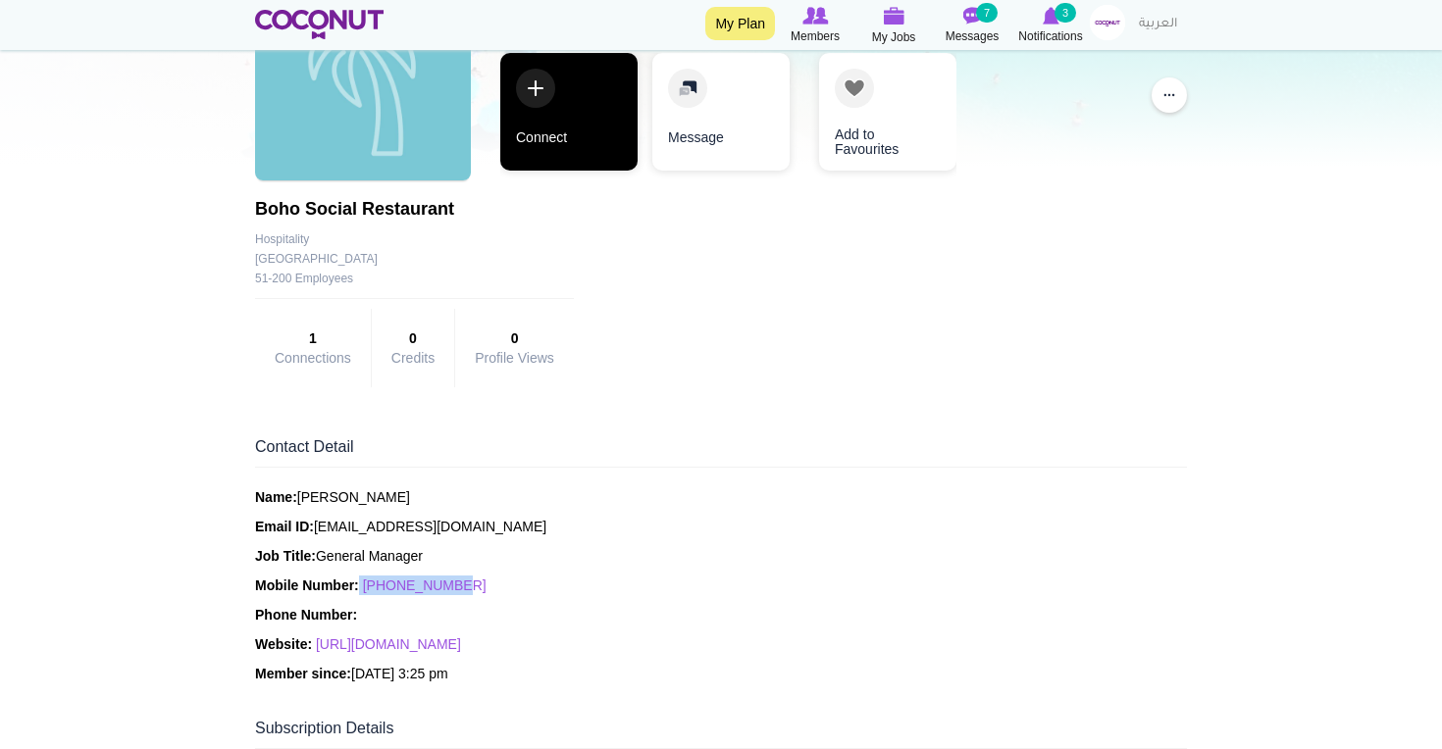
click at [557, 103] on link "Connect" at bounding box center [568, 112] width 137 height 118
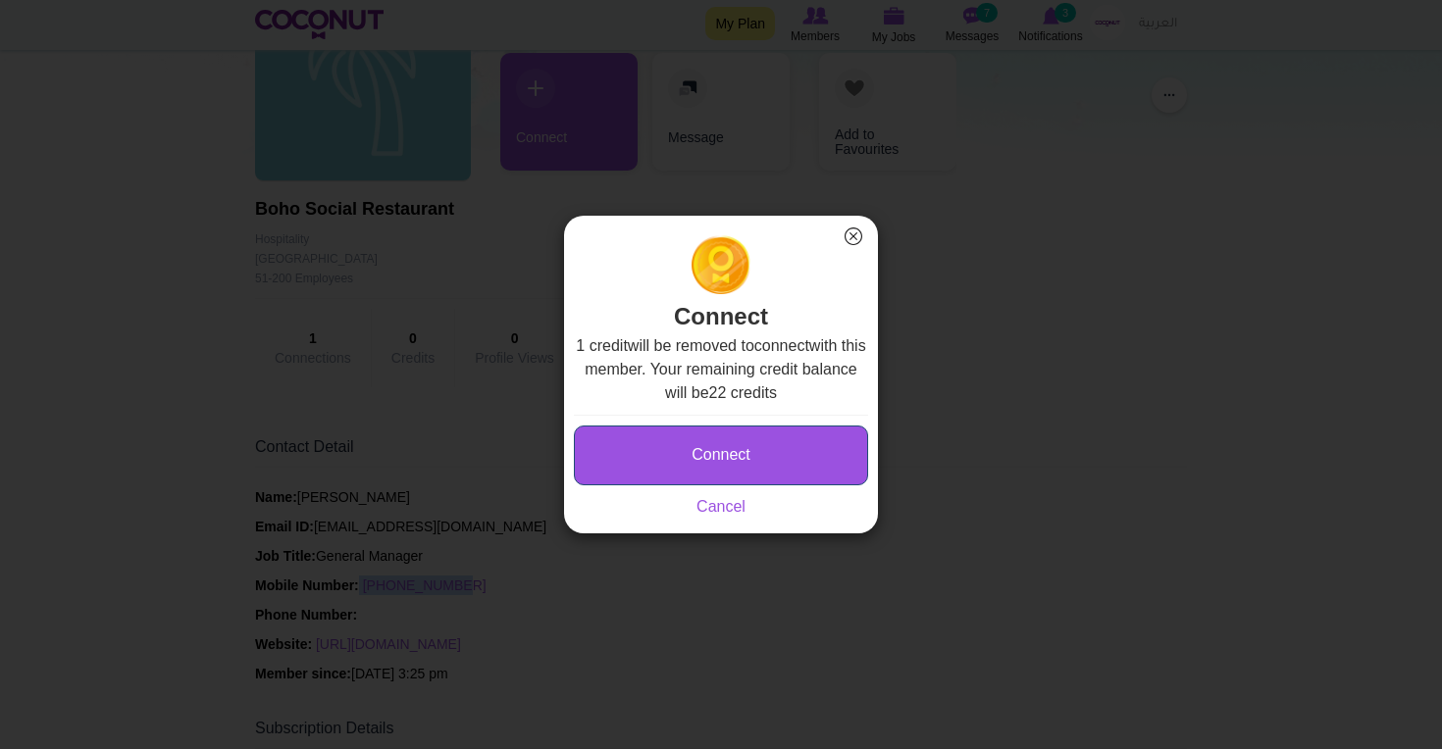
click at [768, 442] on button "Connect" at bounding box center [721, 456] width 294 height 60
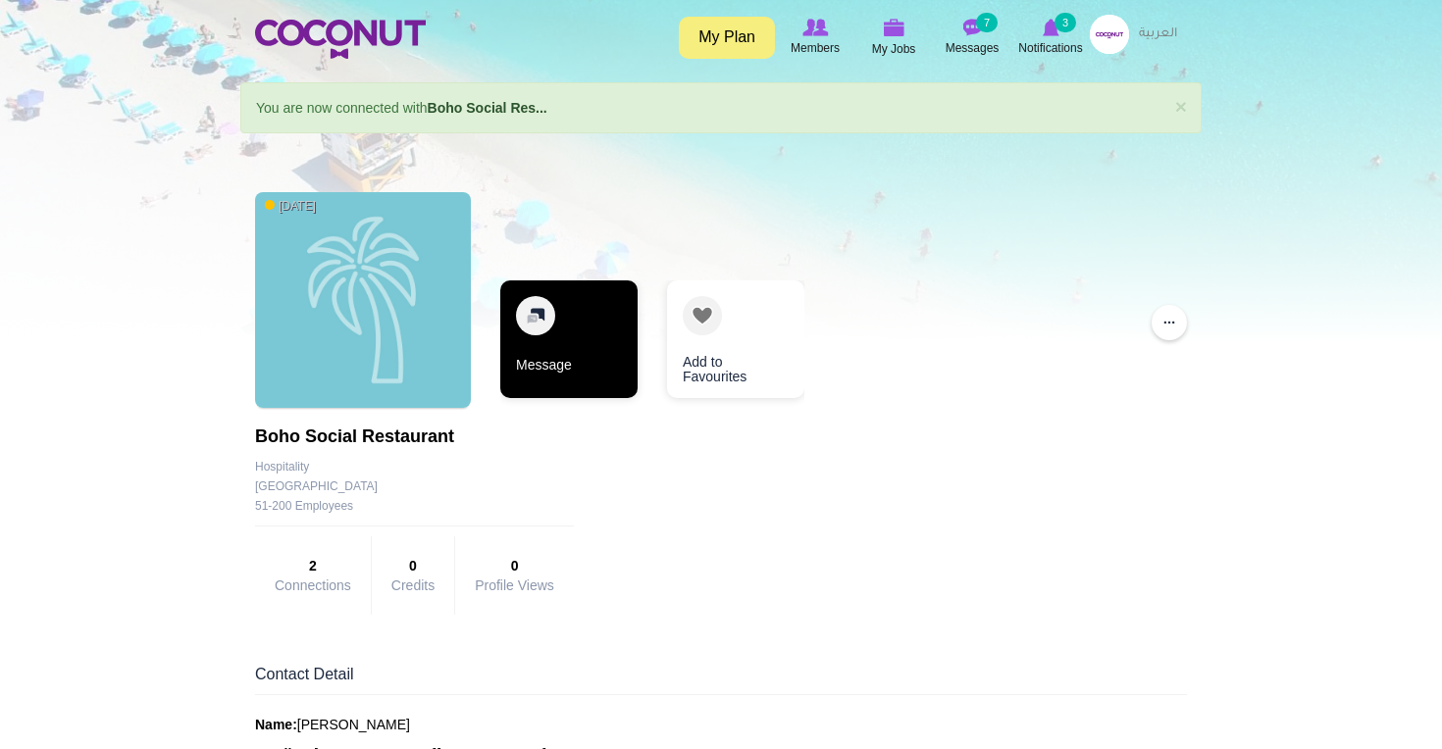
click at [565, 351] on link "Message" at bounding box center [568, 340] width 137 height 118
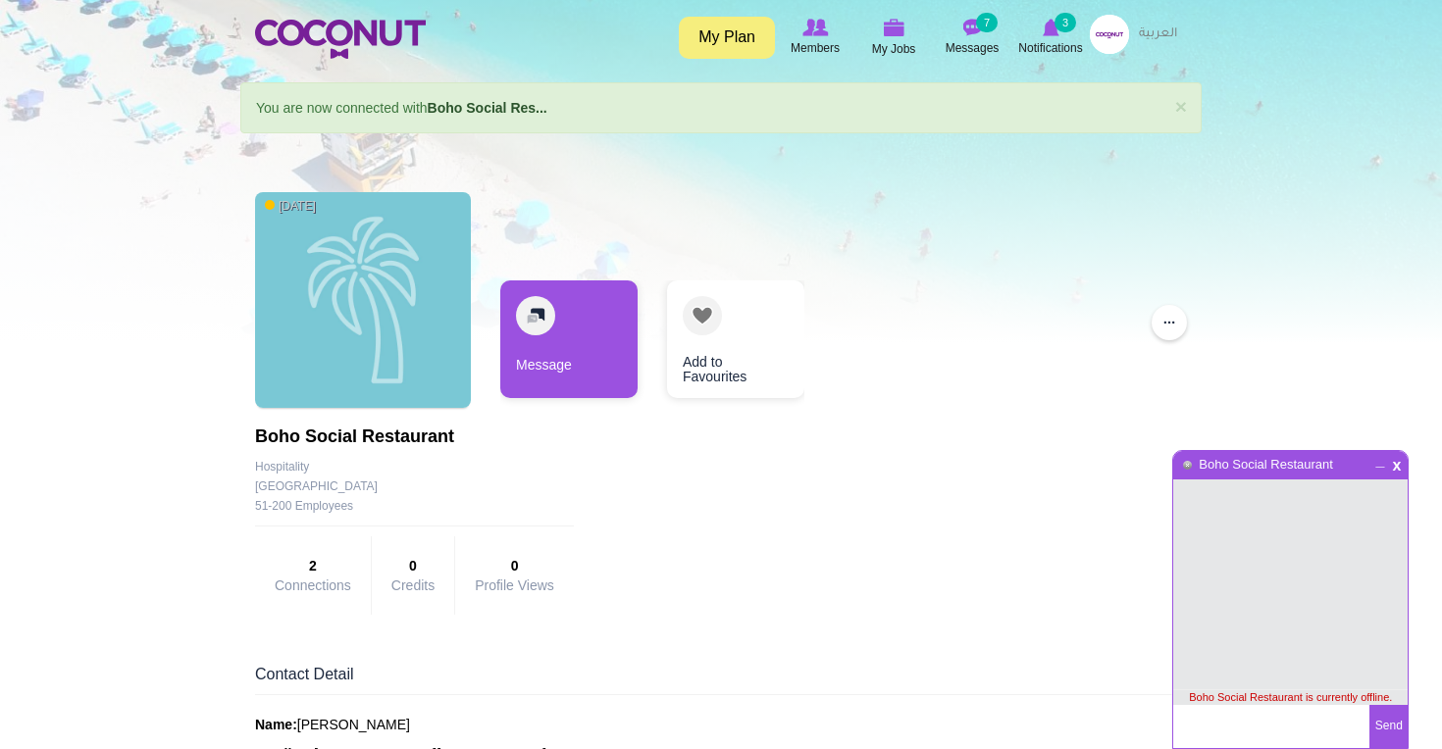
click at [360, 727] on p "Name: [PERSON_NAME]" at bounding box center [721, 725] width 932 height 20
copy p "[PERSON_NAME]"
click at [1202, 735] on textarea at bounding box center [1271, 726] width 196 height 43
paste textarea "[PERSON_NAME]"
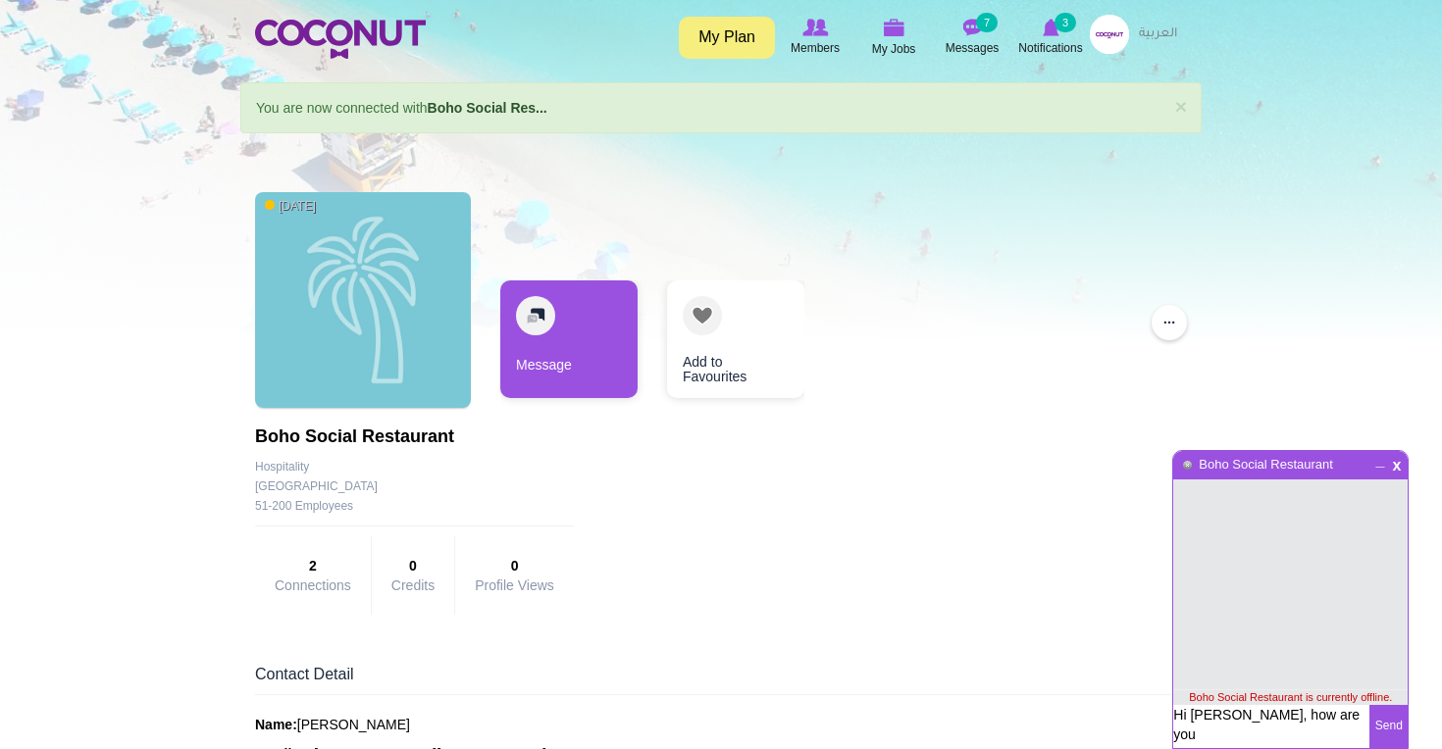
type textarea "Hi [PERSON_NAME], how are you?"
